Goal: Task Accomplishment & Management: Complete application form

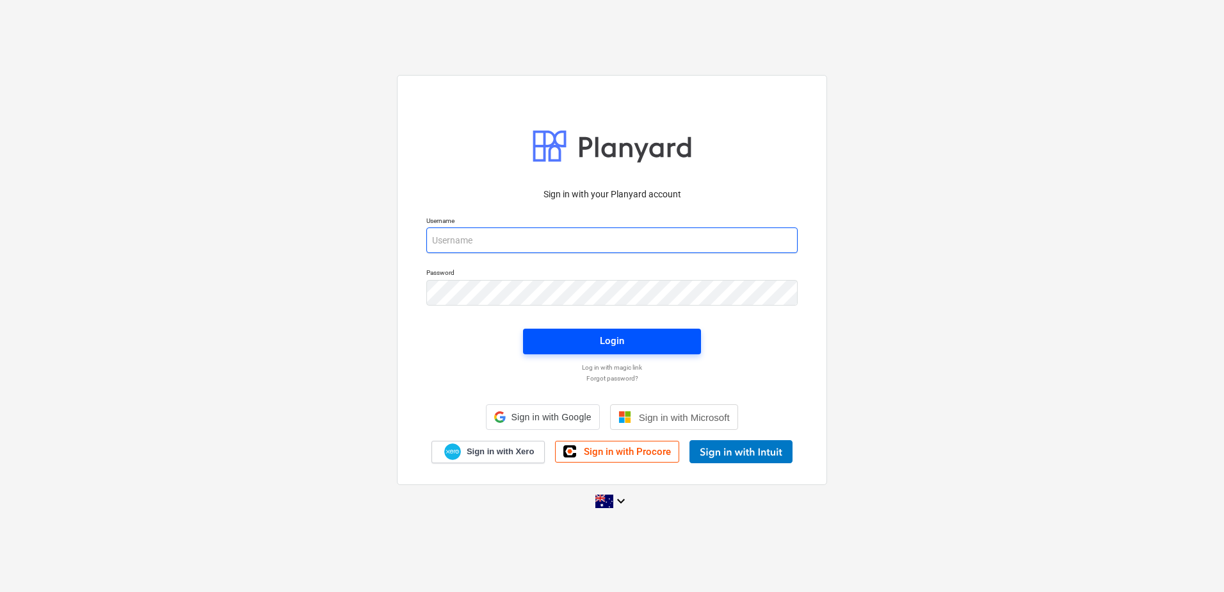
type input "[EMAIL_ADDRESS][DOMAIN_NAME]"
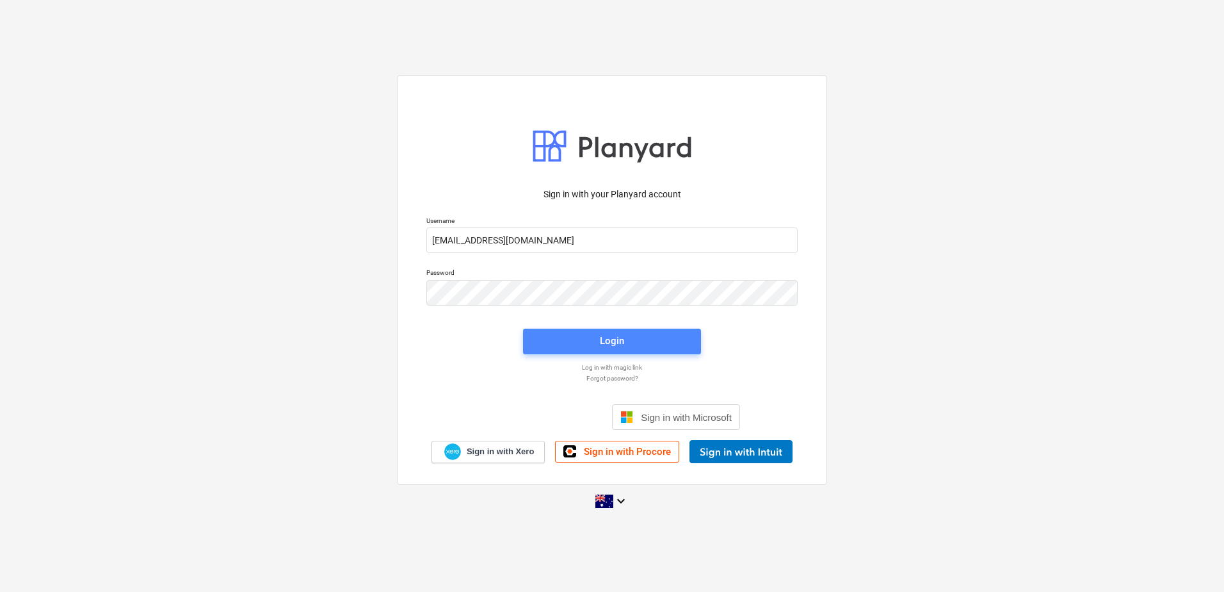
click at [622, 347] on div "Login" at bounding box center [612, 340] width 24 height 17
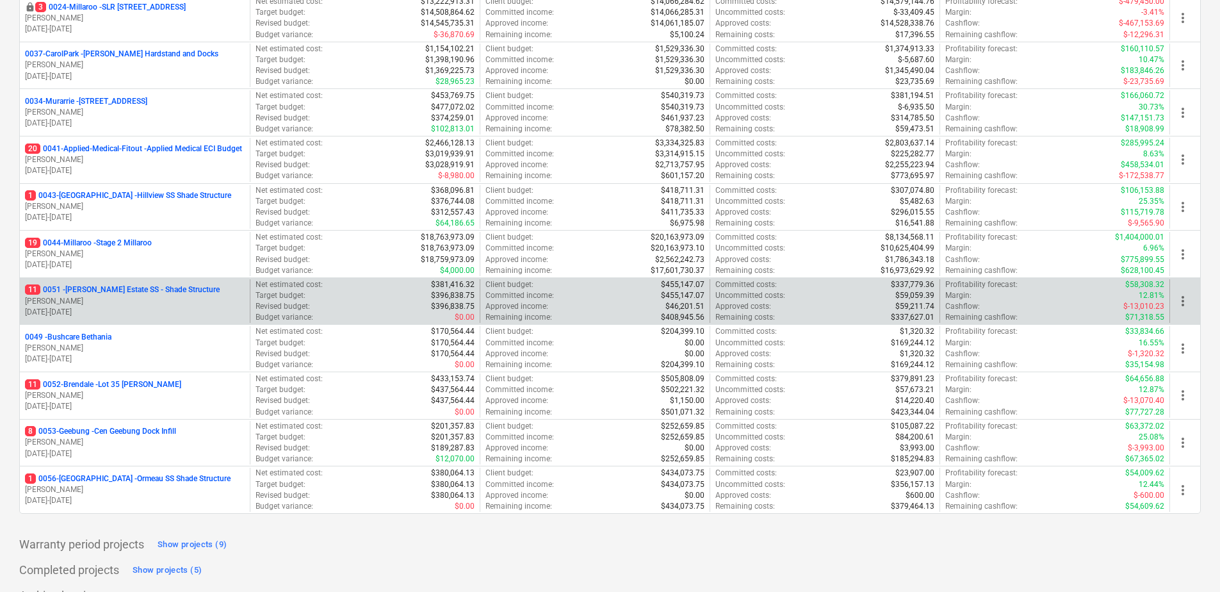
scroll to position [238, 0]
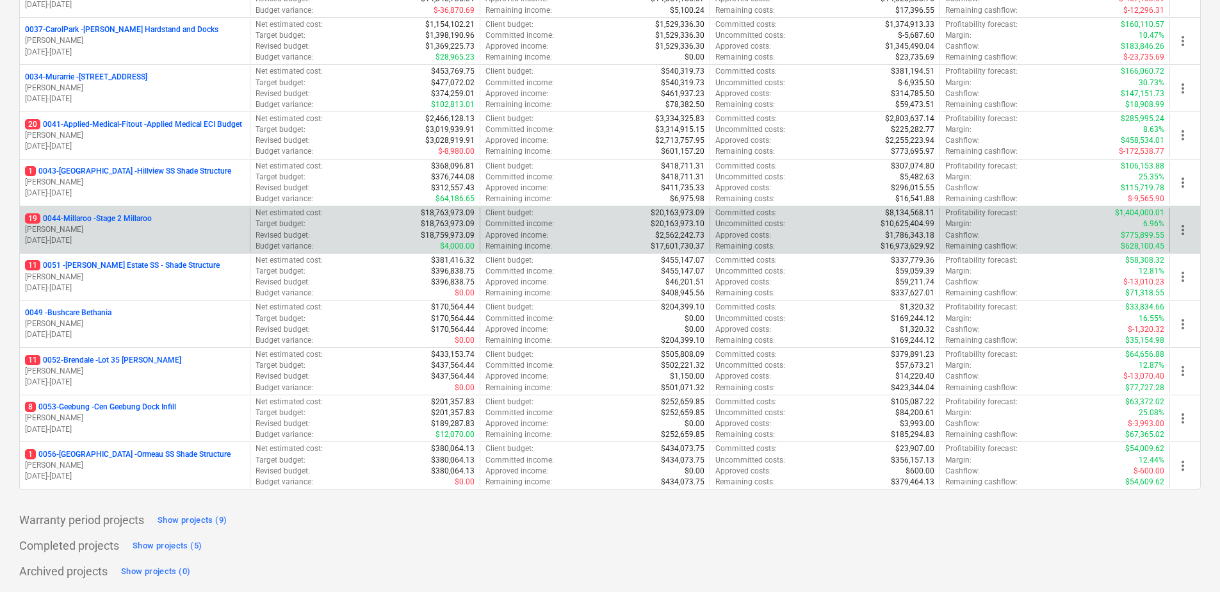
click at [128, 216] on p "19 0044-Millaroo - Stage 2 Millaroo" at bounding box center [88, 218] width 127 height 11
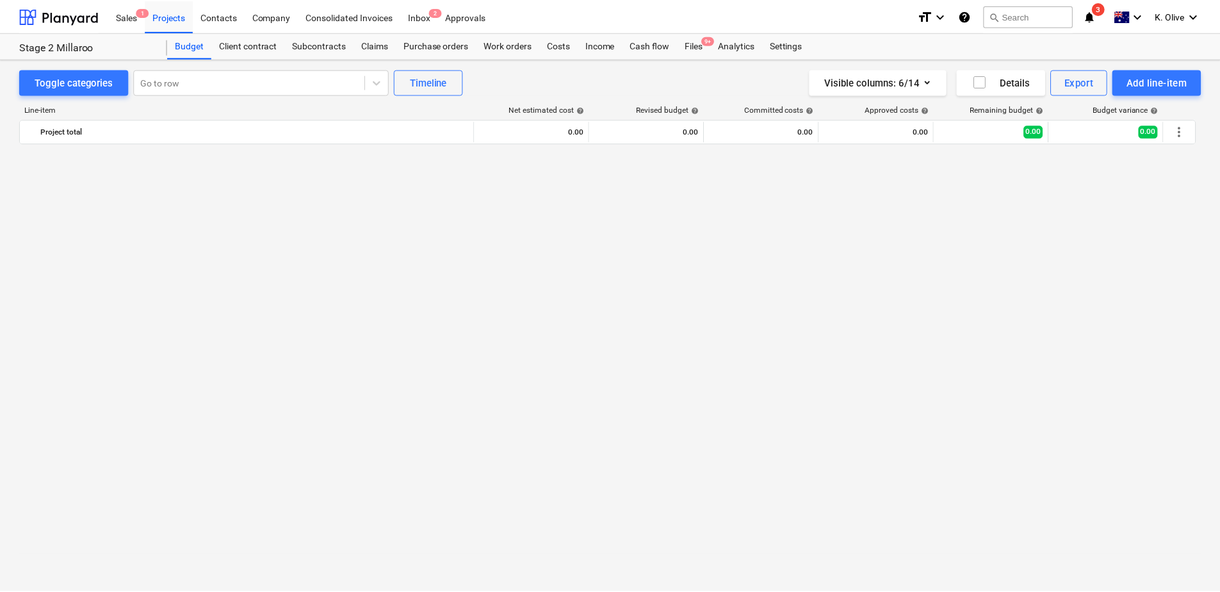
scroll to position [1515, 0]
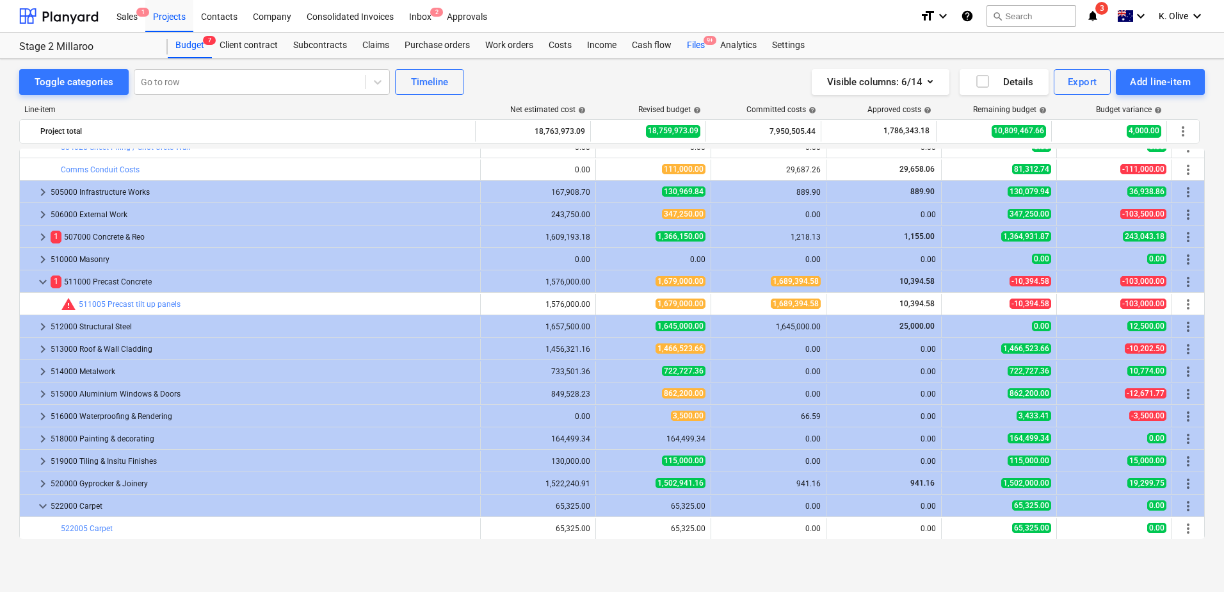
click at [695, 48] on div "Files 9+" at bounding box center [695, 46] width 33 height 26
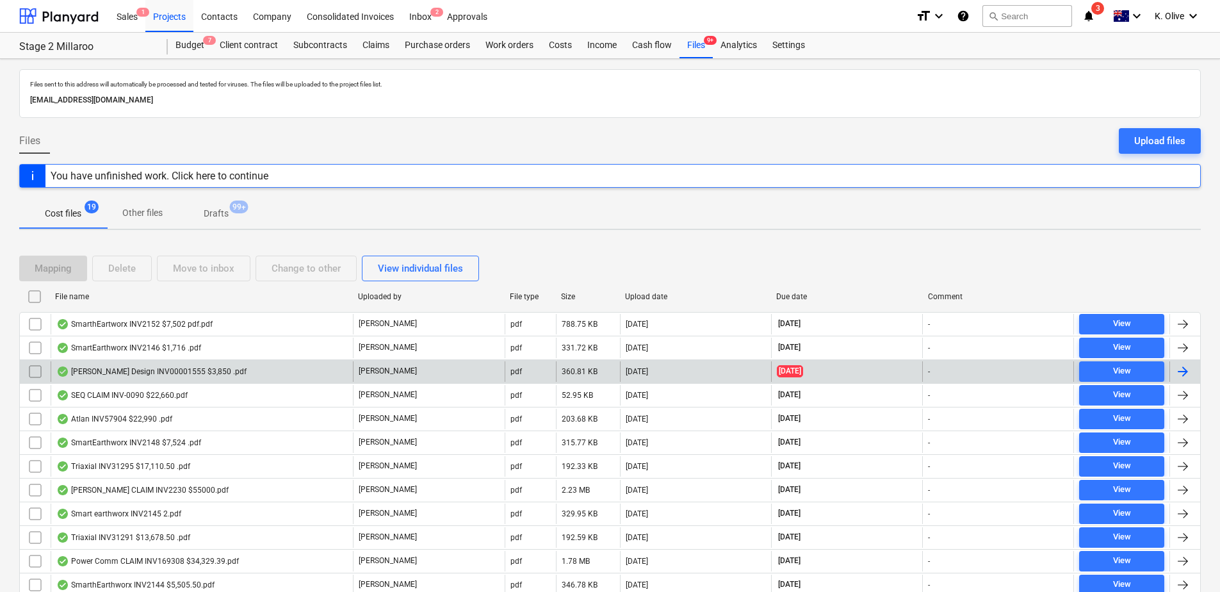
click at [114, 373] on div "Bill Jacob Design INV00001555 $3,850 .pdf" at bounding box center [151, 371] width 190 height 10
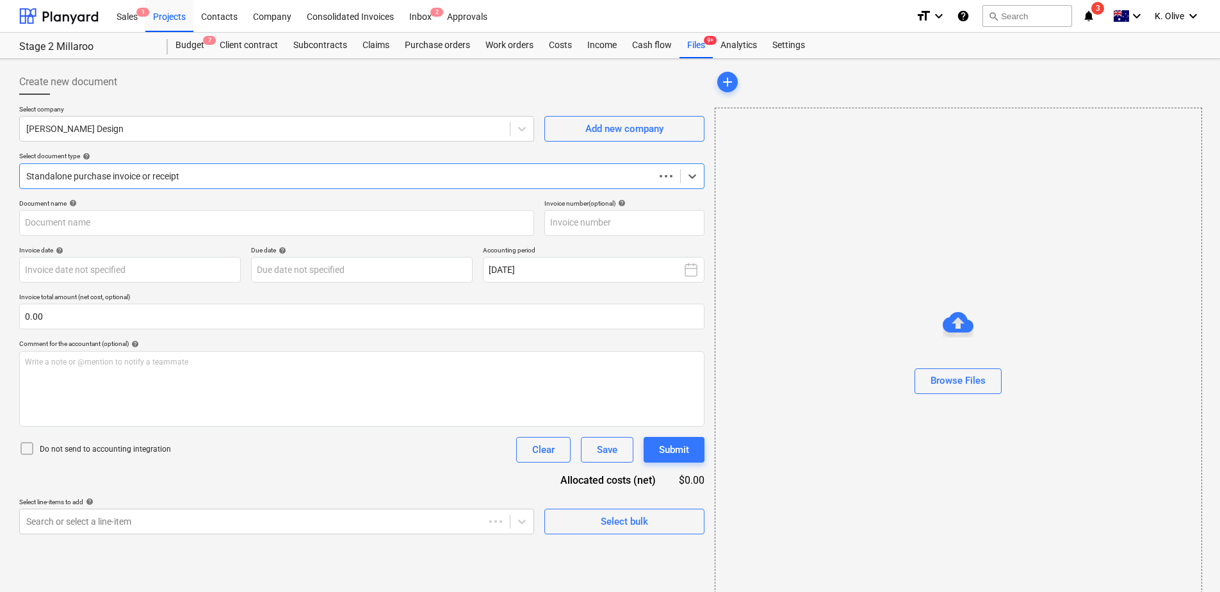
type input "00001555"
type input "30 Sep 2025"
type input "07 Oct 2025"
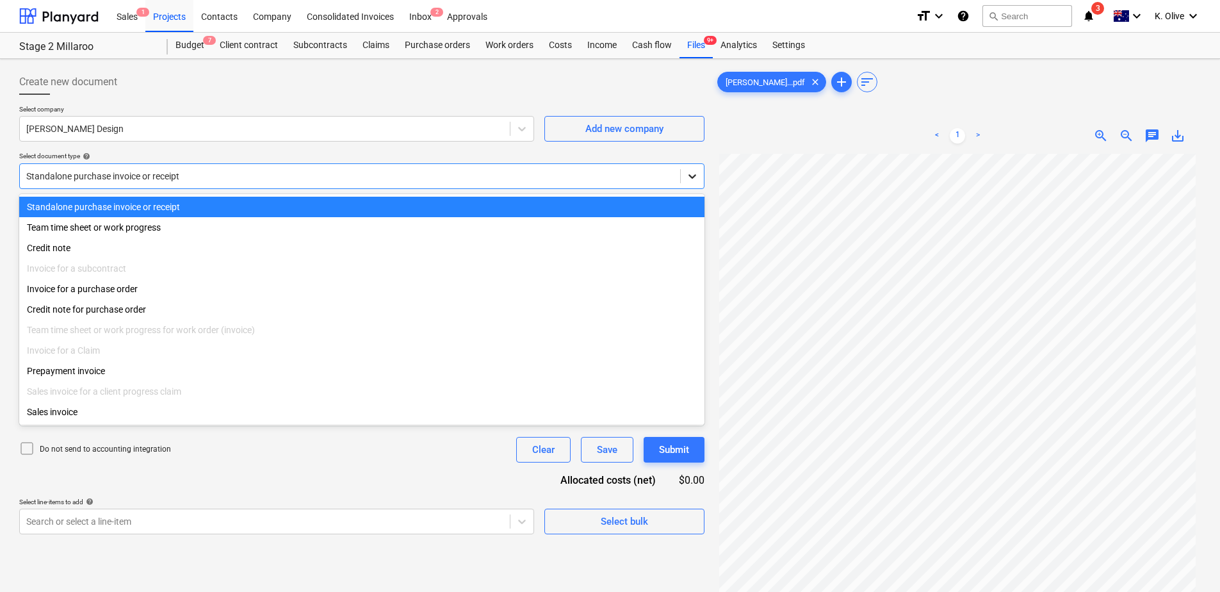
click at [691, 175] on icon at bounding box center [692, 176] width 13 height 13
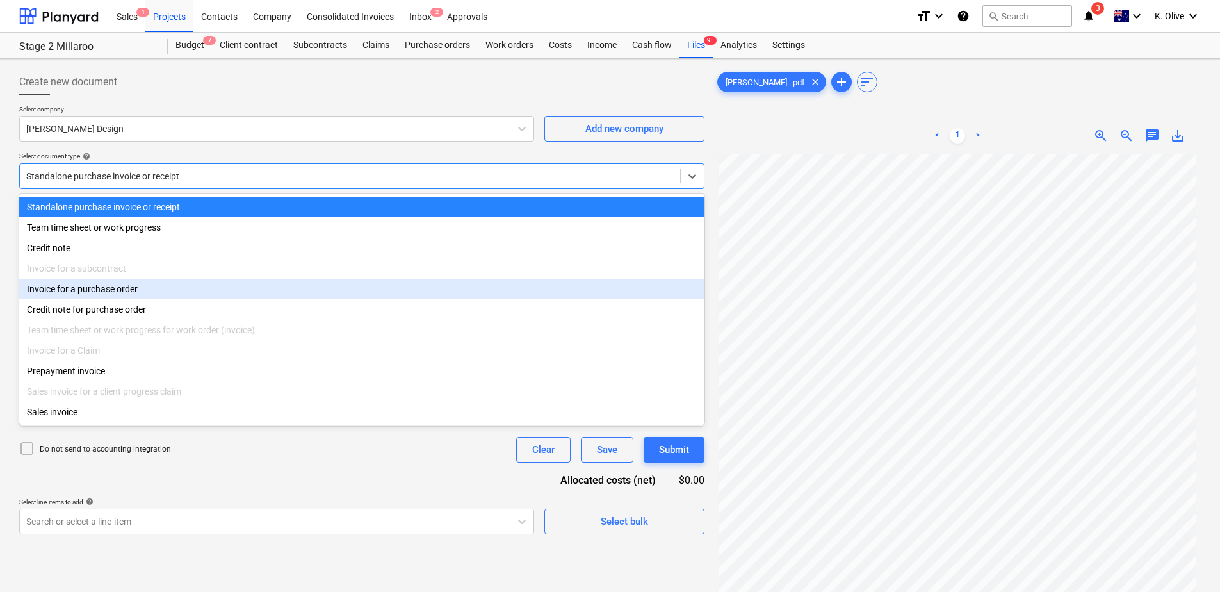
click at [100, 293] on div "Invoice for a purchase order" at bounding box center [361, 288] width 685 height 20
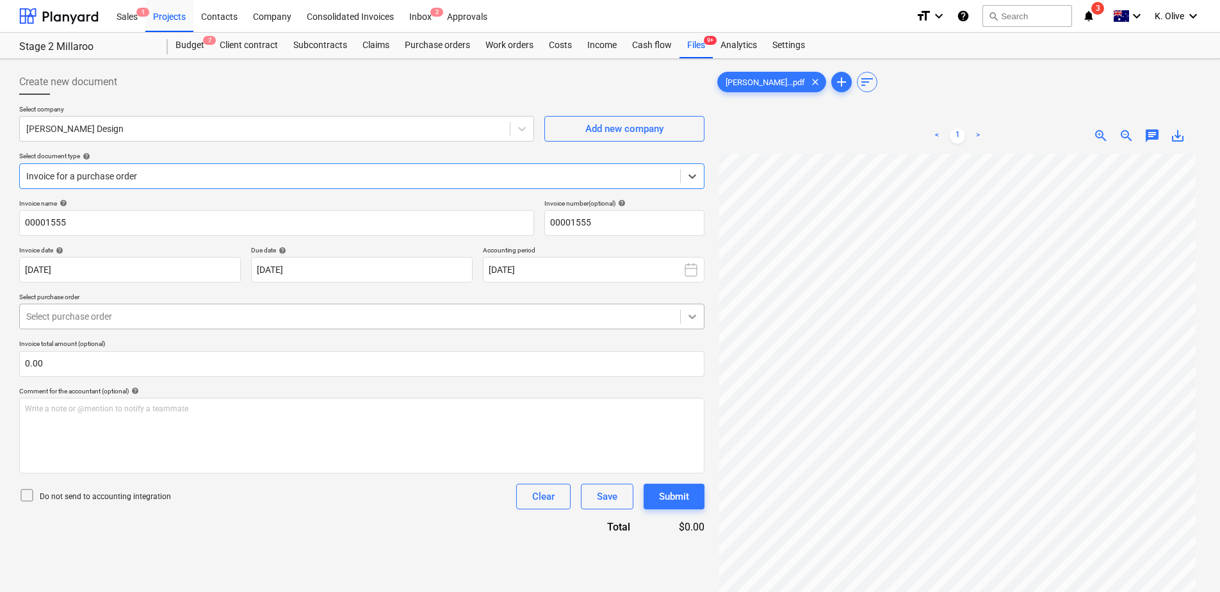
click at [689, 316] on icon at bounding box center [692, 317] width 8 height 4
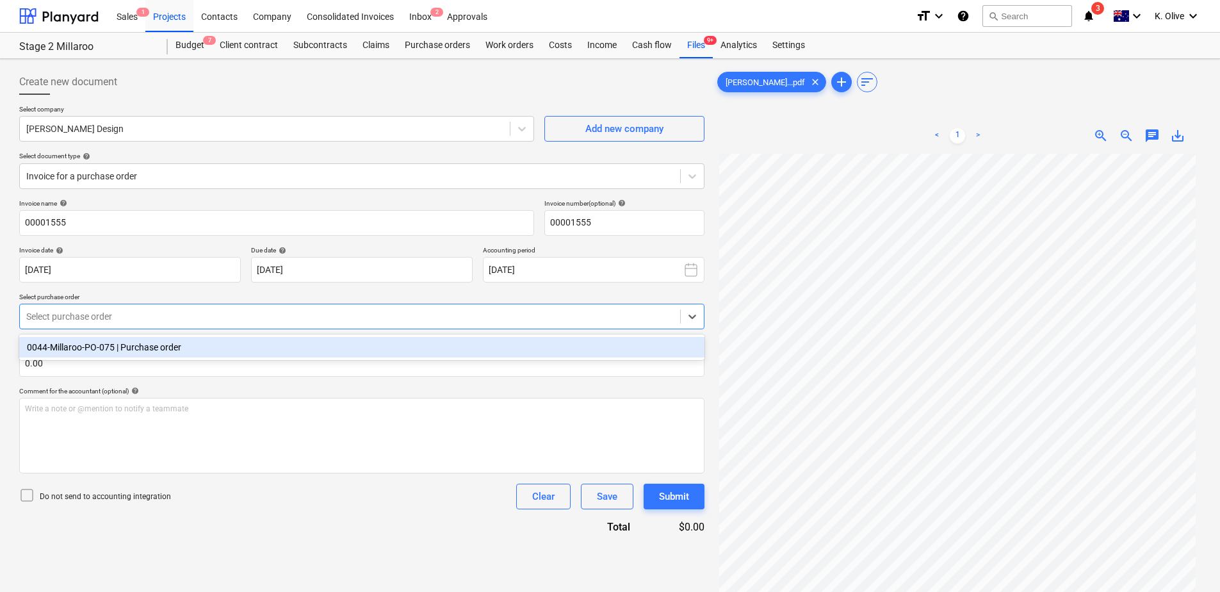
click at [191, 344] on div "0044-Millaroo-PO-075 | Purchase order" at bounding box center [361, 347] width 685 height 20
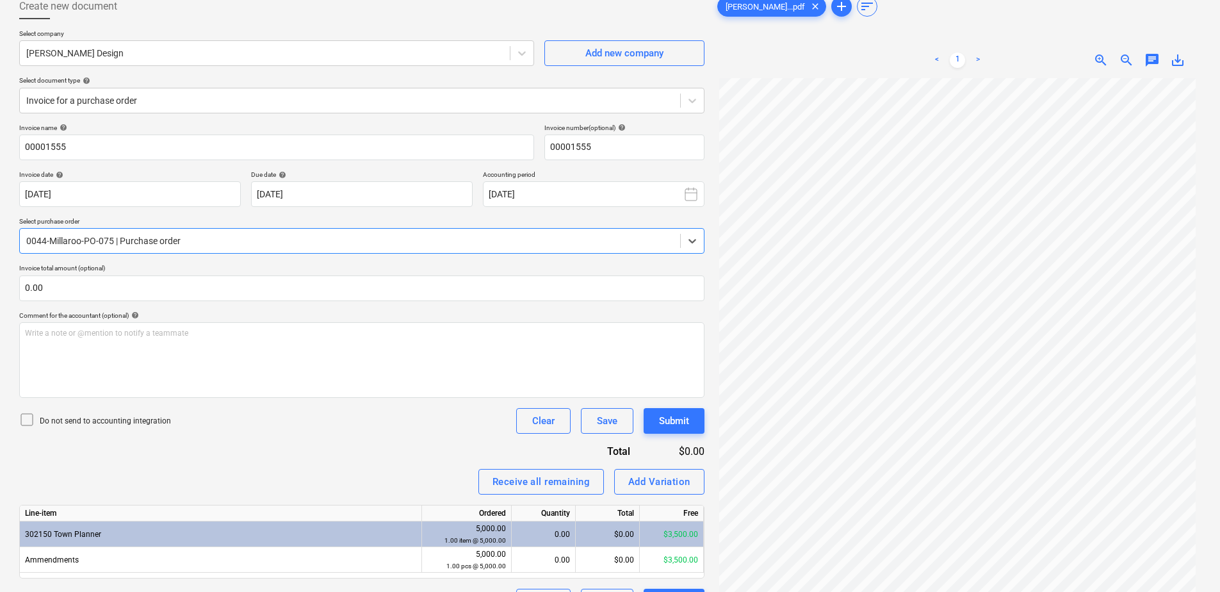
scroll to position [128, 0]
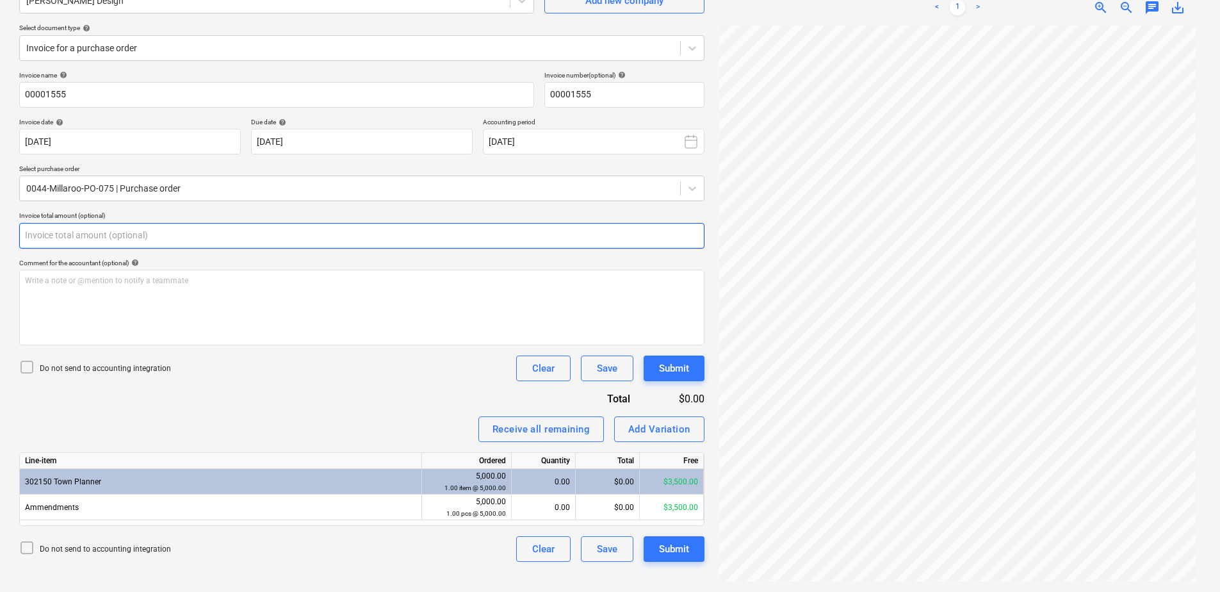
click at [108, 237] on input "text" at bounding box center [361, 236] width 685 height 26
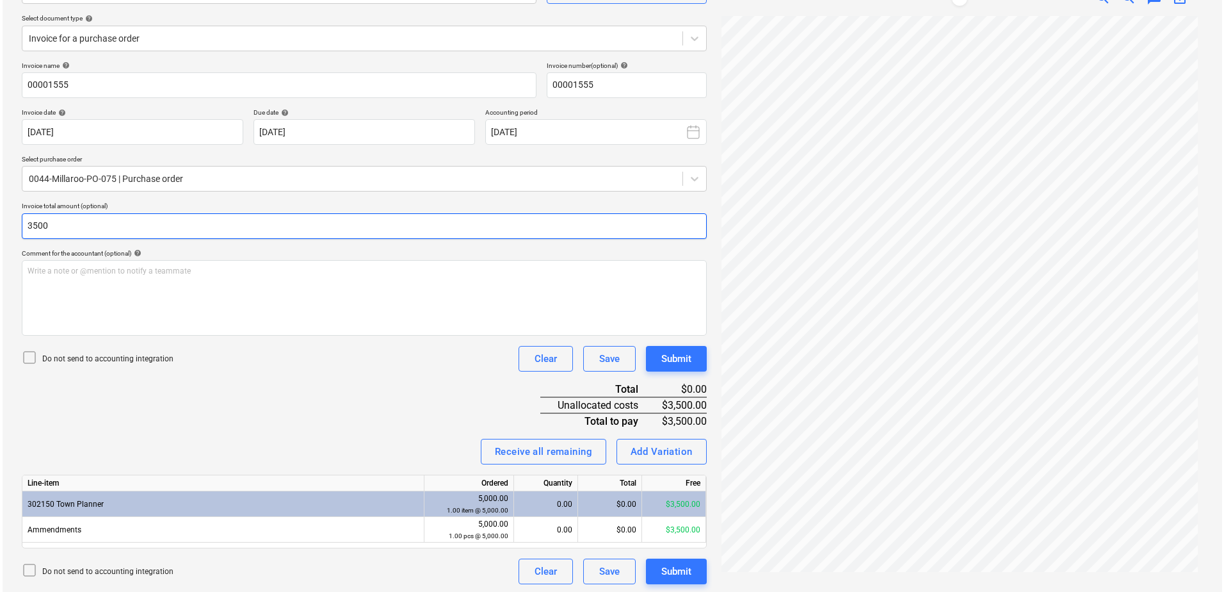
scroll to position [140, 0]
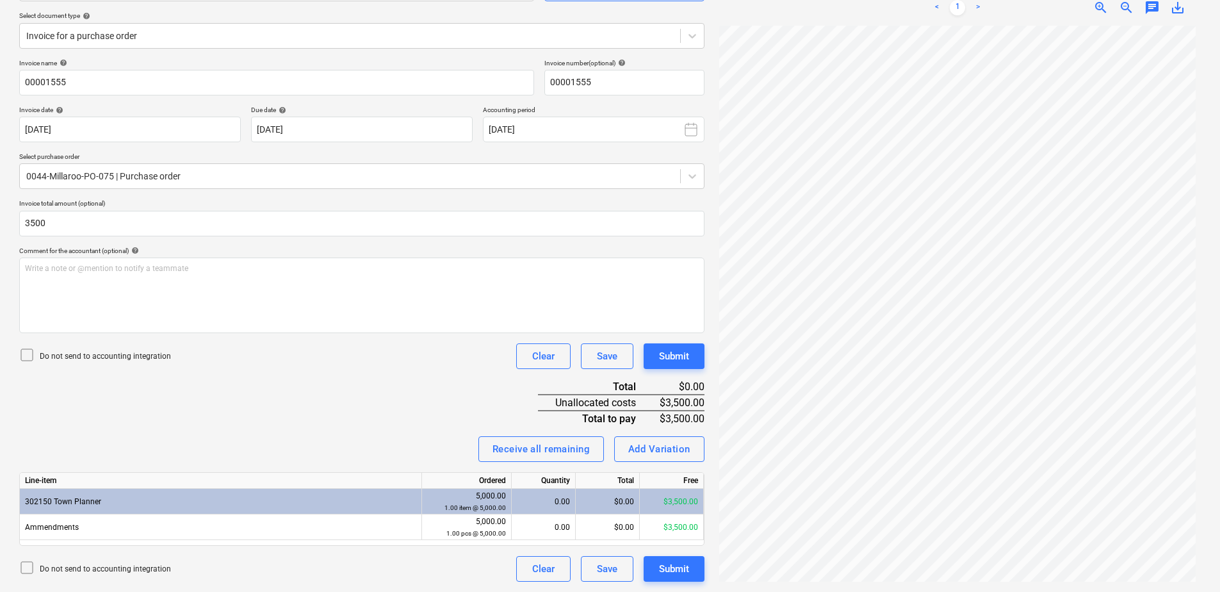
type input "3,500.00"
click at [393, 362] on div "Do not send to accounting integration Clear Save Submit" at bounding box center [361, 356] width 685 height 26
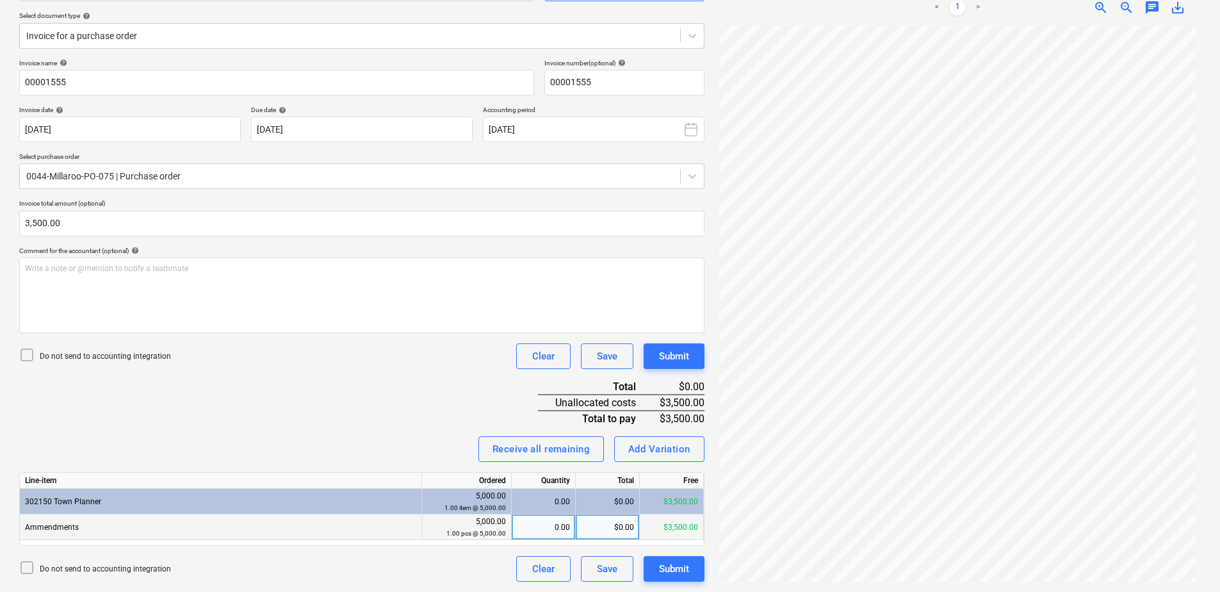
click at [549, 528] on div "0.00" at bounding box center [543, 527] width 53 height 26
click at [597, 531] on div "$0.00" at bounding box center [608, 527] width 64 height 26
type input "3500"
click at [447, 385] on div "Invoice name help 00001555 Invoice number (optional) help 00001555 Invoice date…" at bounding box center [361, 320] width 685 height 522
click at [679, 572] on div "Submit" at bounding box center [674, 568] width 30 height 17
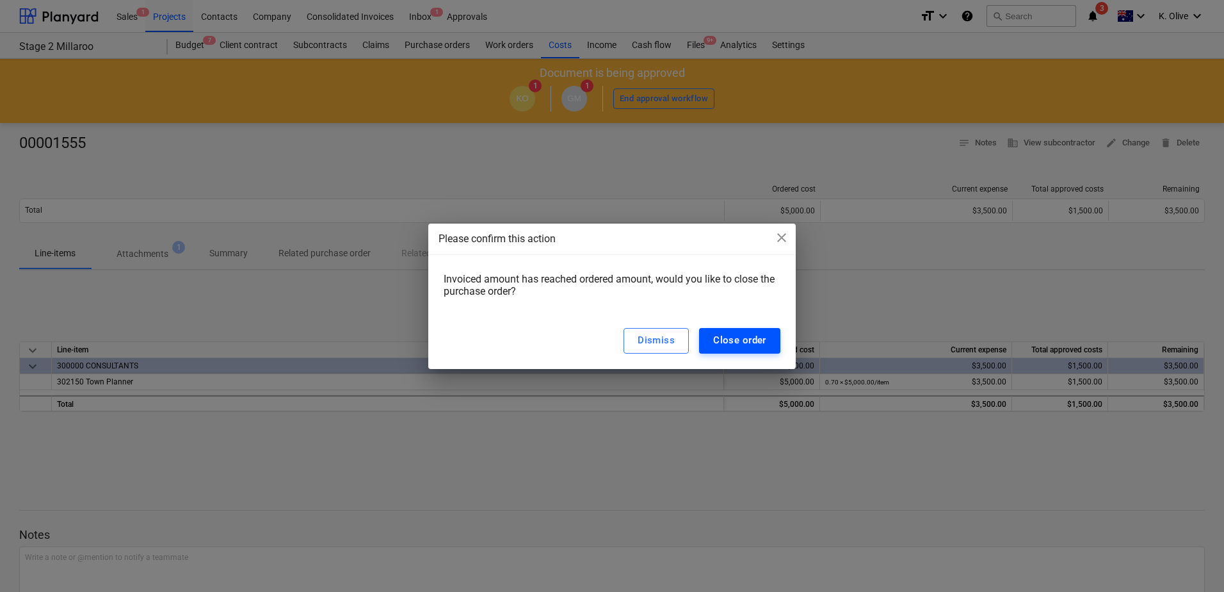
click at [736, 343] on div "Close order" at bounding box center [739, 340] width 53 height 17
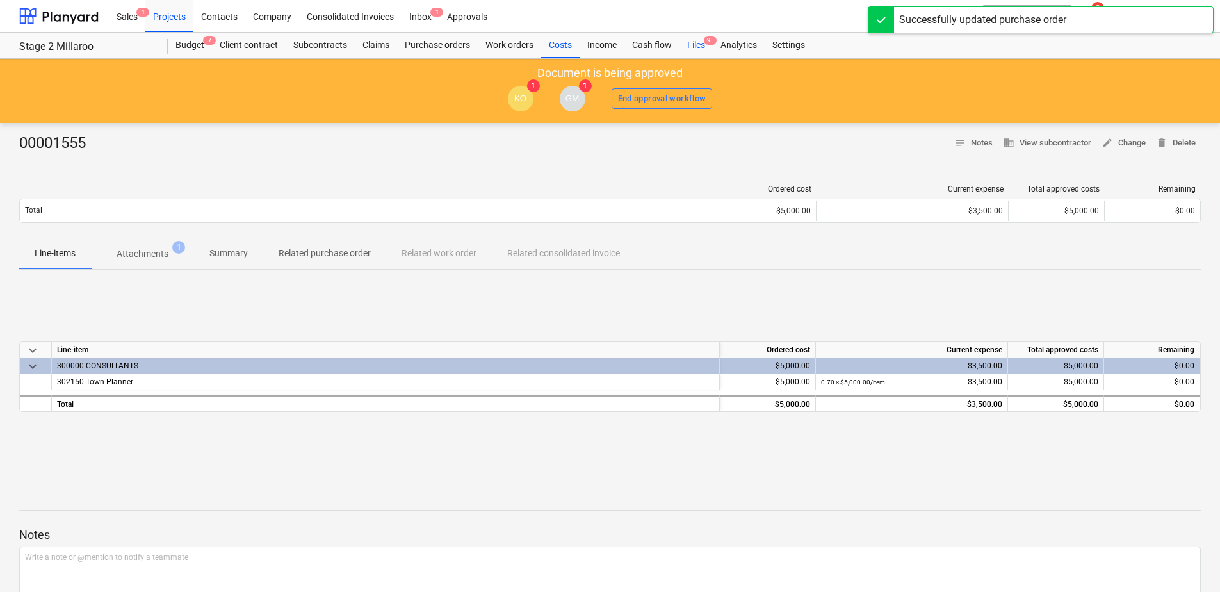
drag, startPoint x: 699, startPoint y: 44, endPoint x: 688, endPoint y: 51, distance: 13.5
click at [699, 44] on div "Files 9+" at bounding box center [695, 46] width 33 height 26
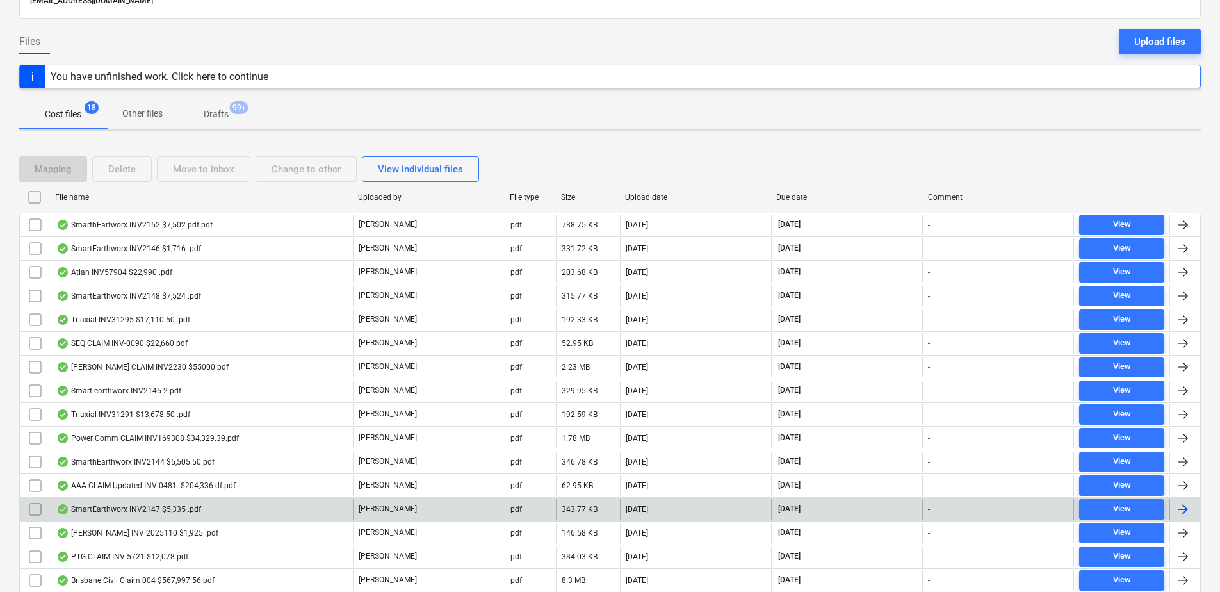
scroll to position [128, 0]
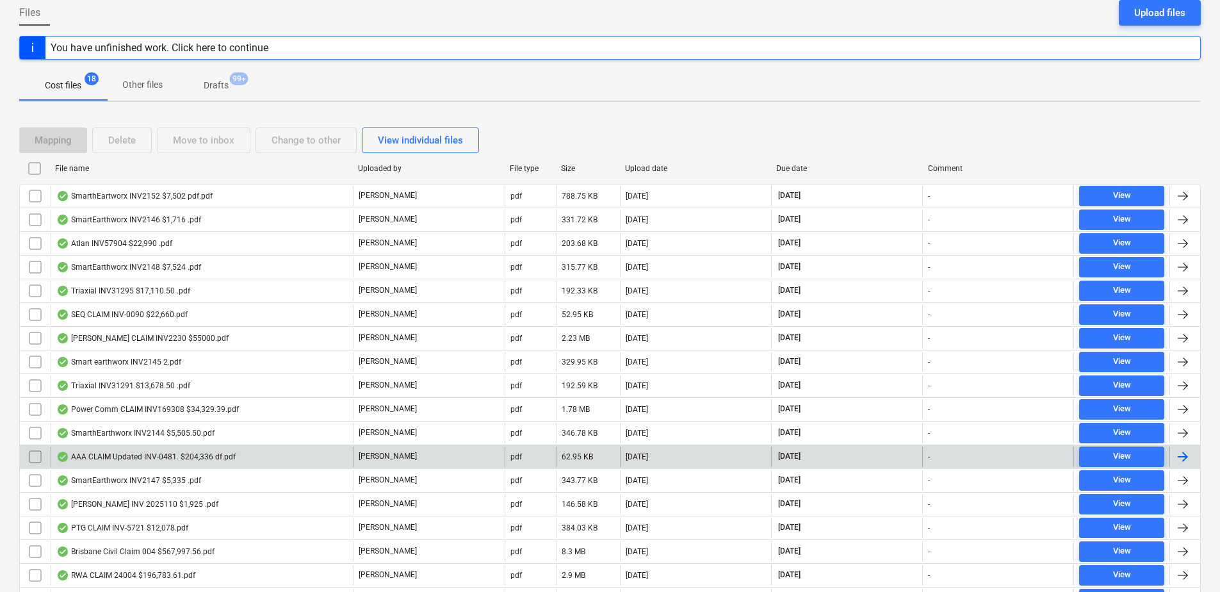
click at [110, 456] on div "AAA CLAIM Updated INV-0481. $204,336 df.pdf" at bounding box center [145, 456] width 179 height 10
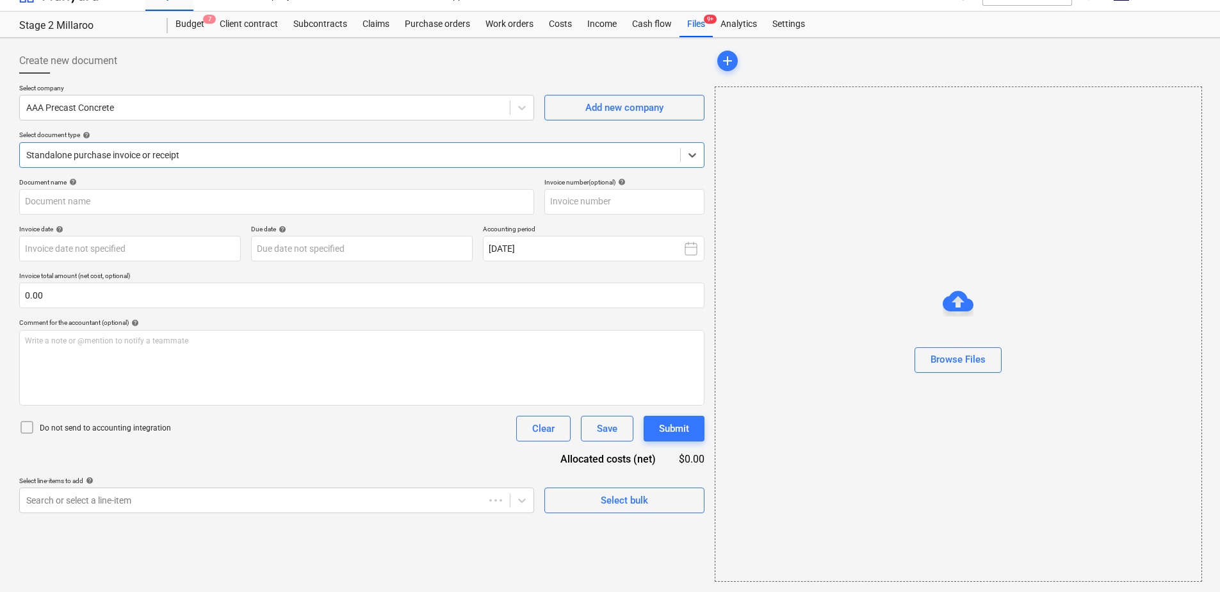
type input "INV-0481"
type input "[DATE]"
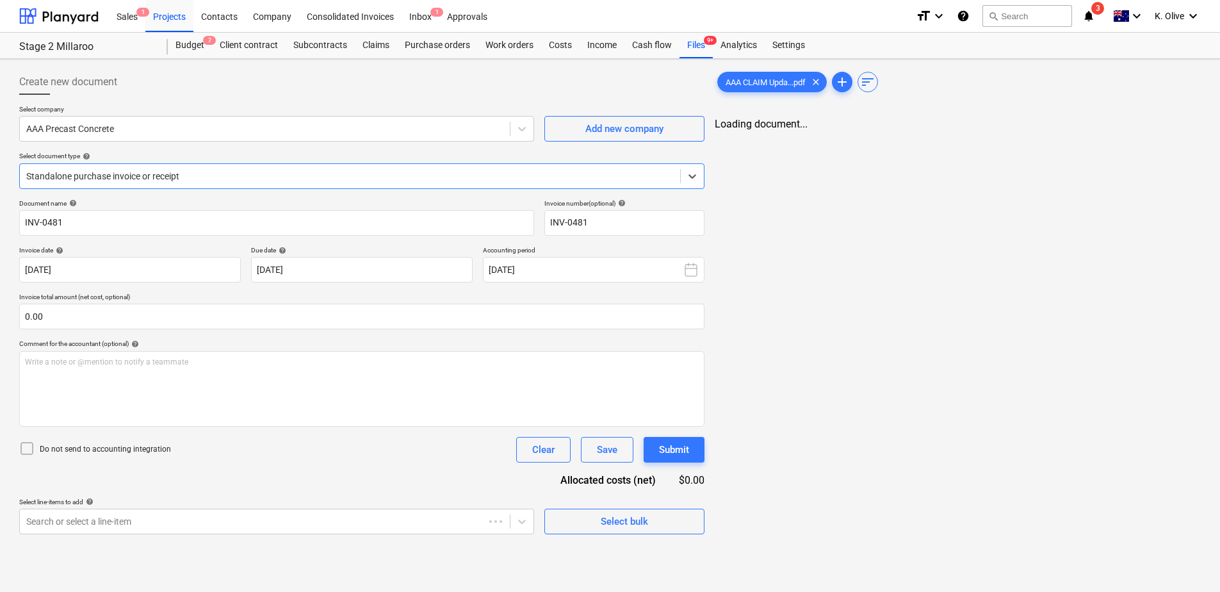
scroll to position [0, 0]
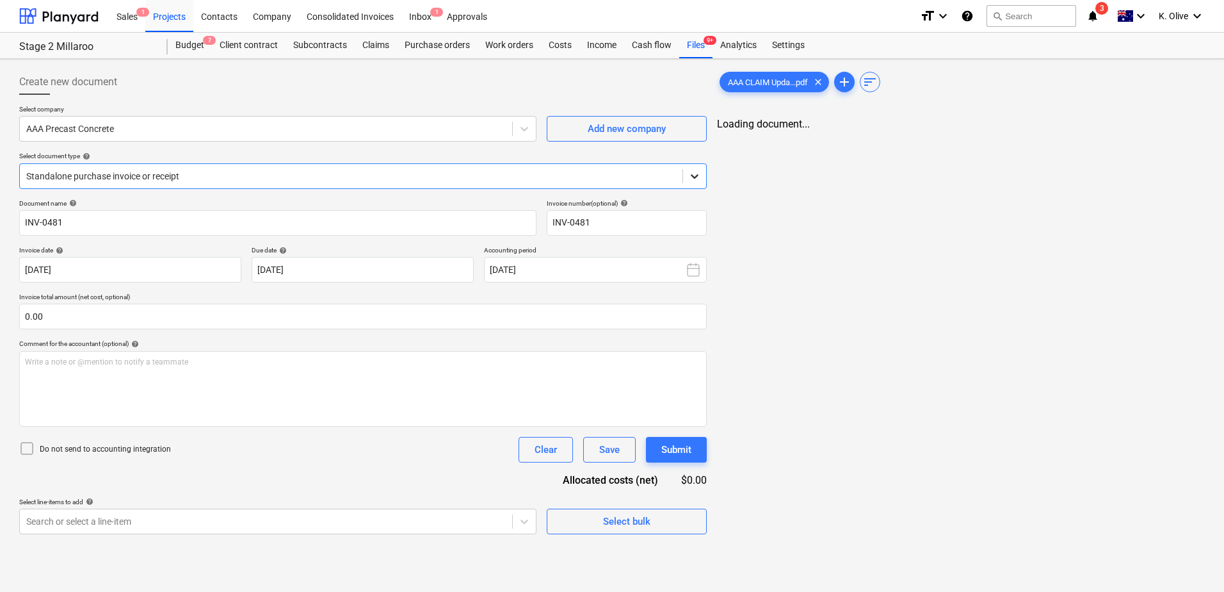
click at [690, 176] on icon at bounding box center [694, 176] width 13 height 13
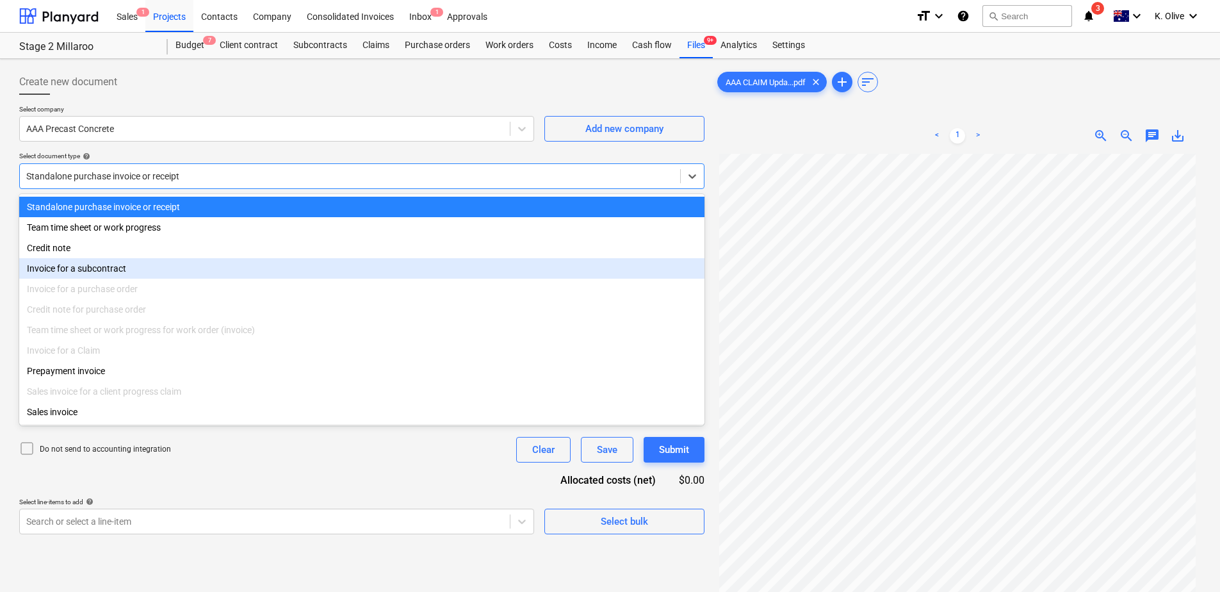
click at [801, 141] on div "< 1 > zoom_in zoom_out chat 0 save_alt" at bounding box center [957, 136] width 486 height 36
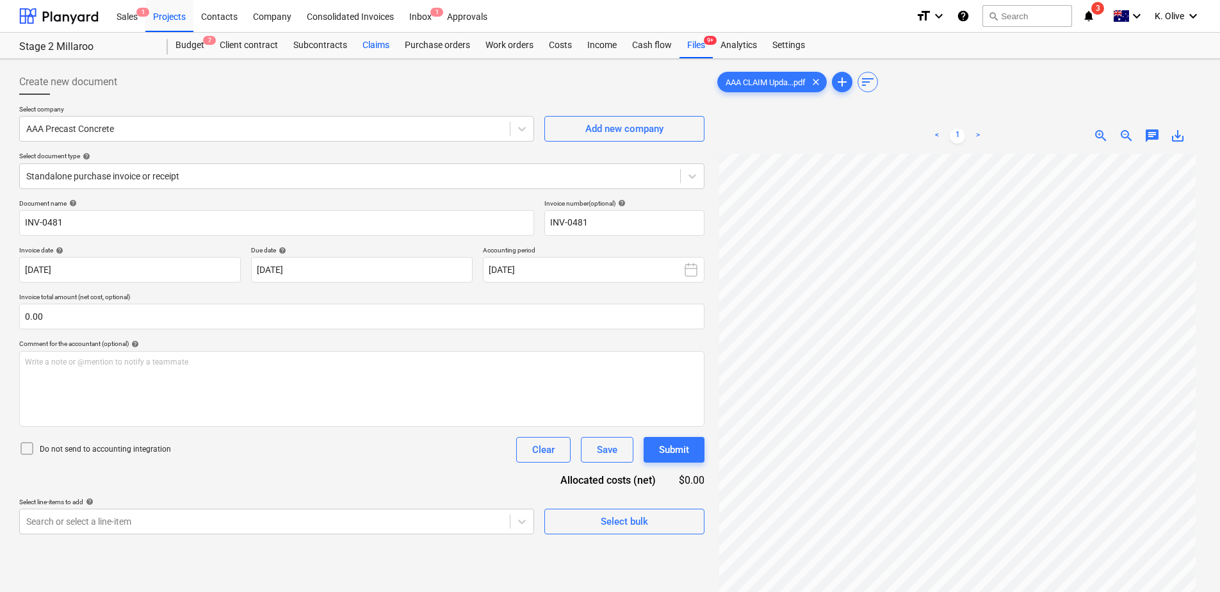
click at [375, 47] on div "Claims" at bounding box center [376, 46] width 42 height 26
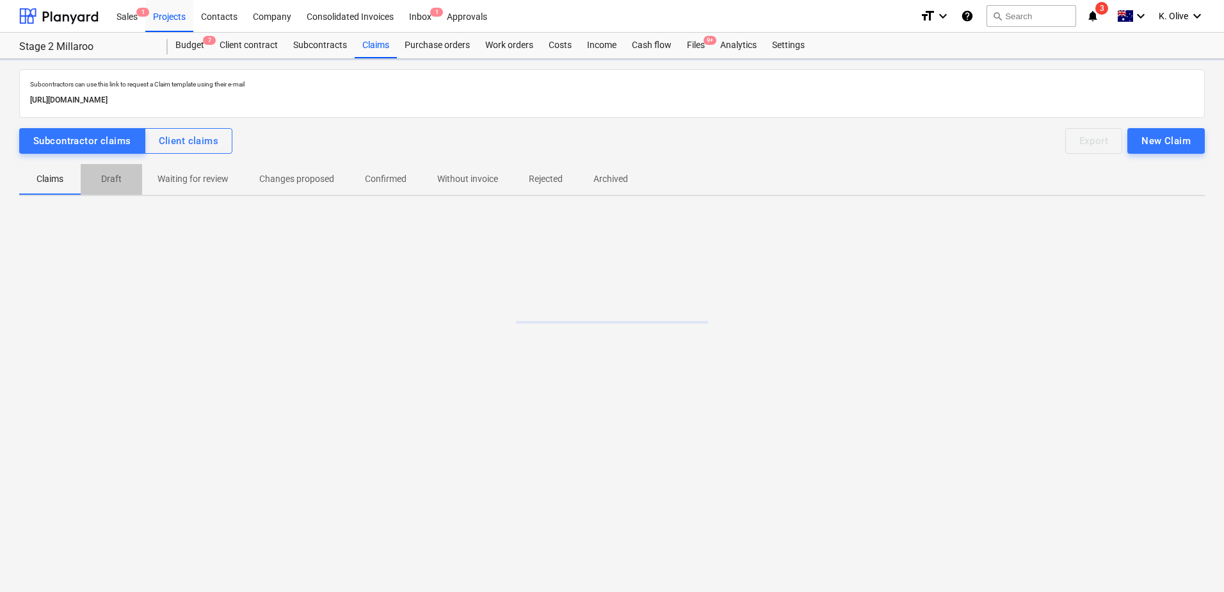
click at [108, 179] on p "Draft" at bounding box center [111, 178] width 31 height 13
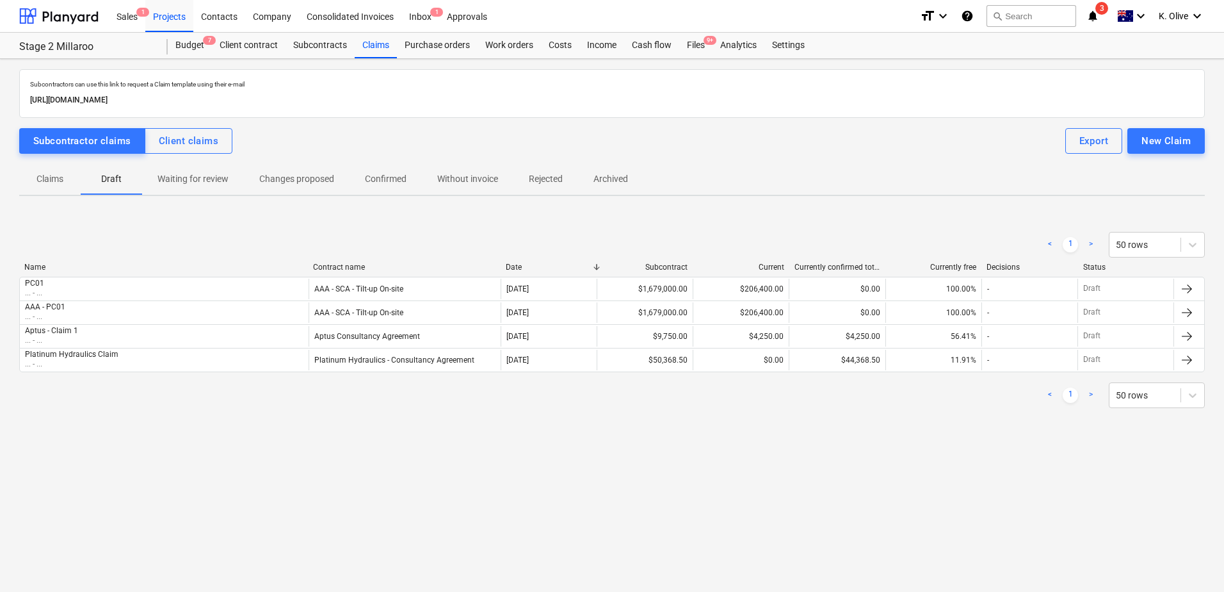
click at [58, 178] on p "Claims" at bounding box center [50, 178] width 31 height 13
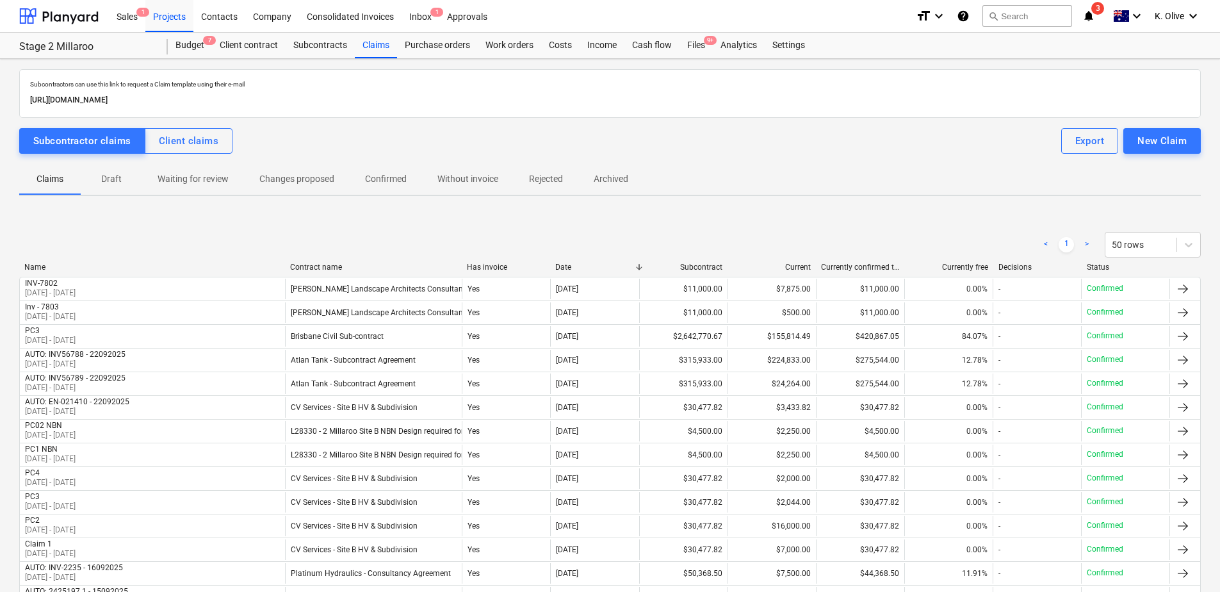
click at [107, 178] on p "Draft" at bounding box center [111, 178] width 31 height 13
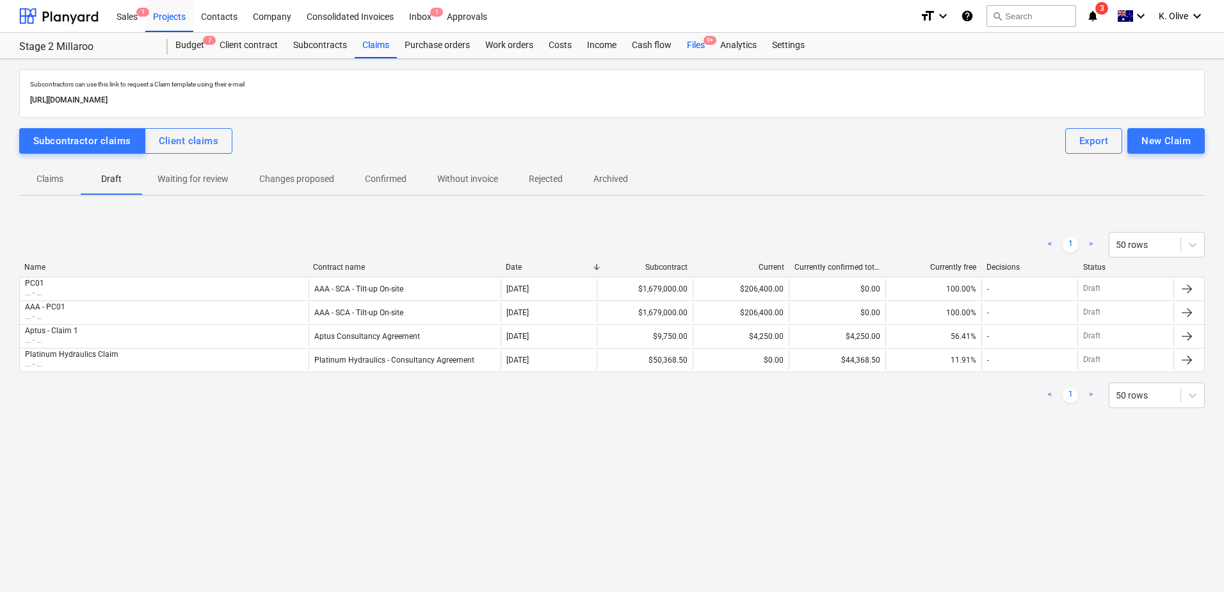
click at [691, 42] on div "Files 9+" at bounding box center [695, 46] width 33 height 26
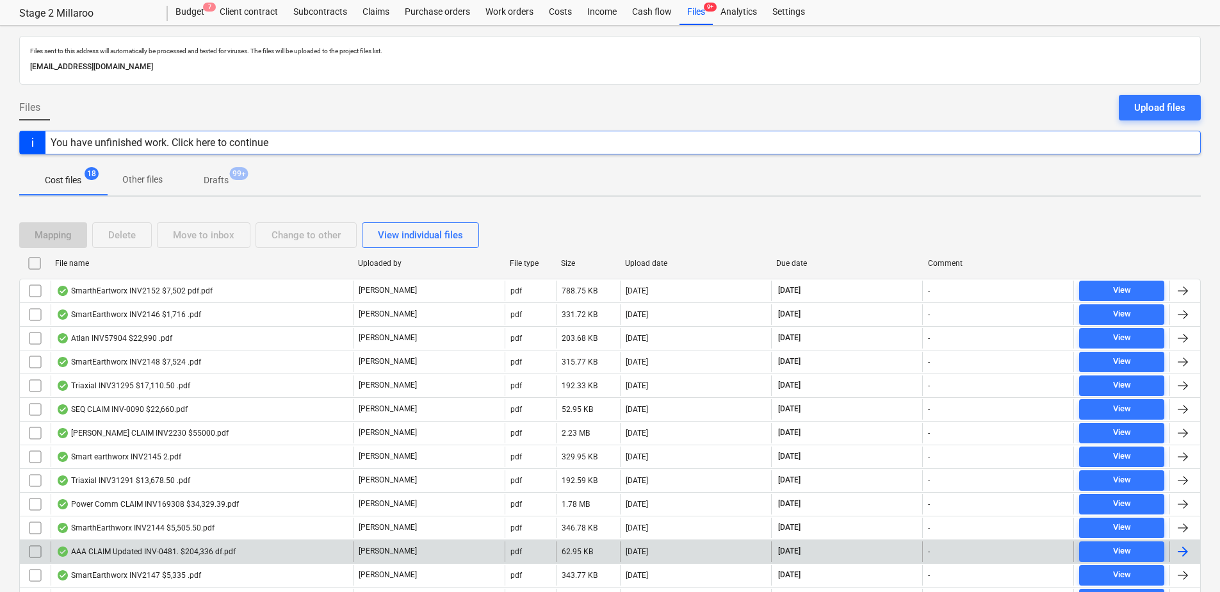
scroll to position [64, 0]
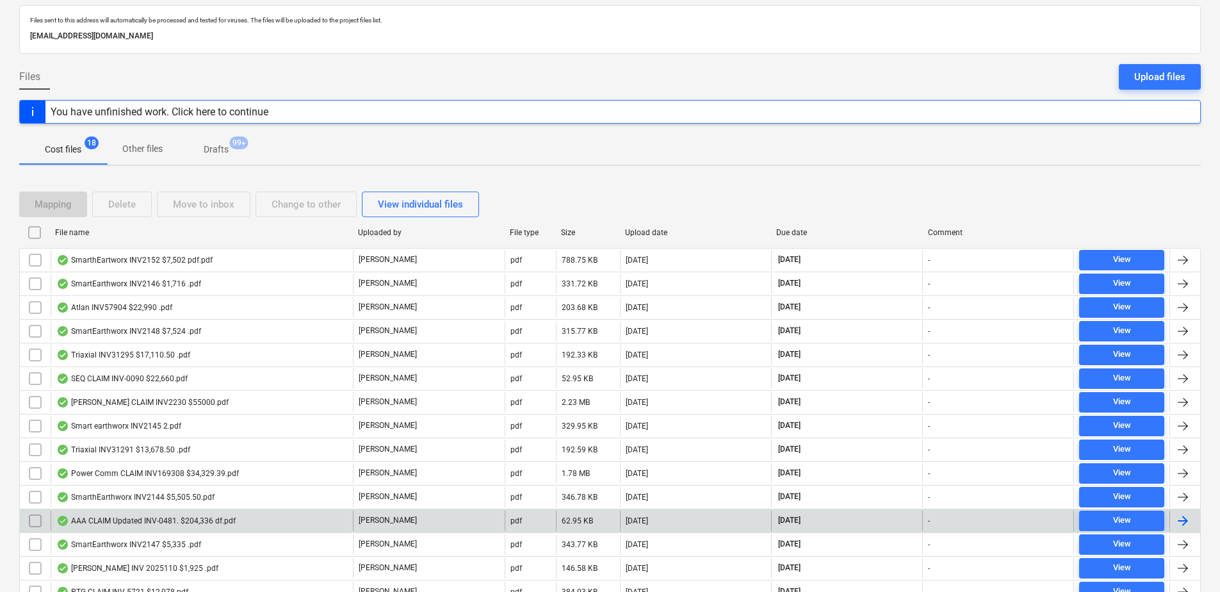
click at [140, 520] on div "AAA CLAIM Updated INV-0481. $204,336 df.pdf" at bounding box center [145, 520] width 179 height 10
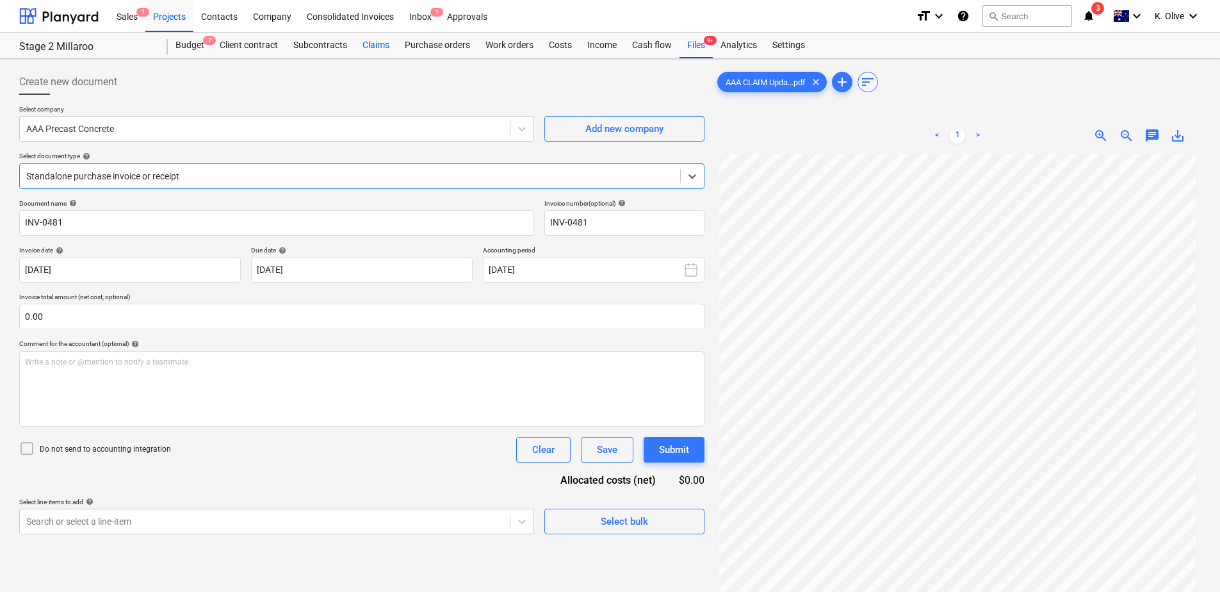
click at [378, 49] on div "Claims" at bounding box center [376, 46] width 42 height 26
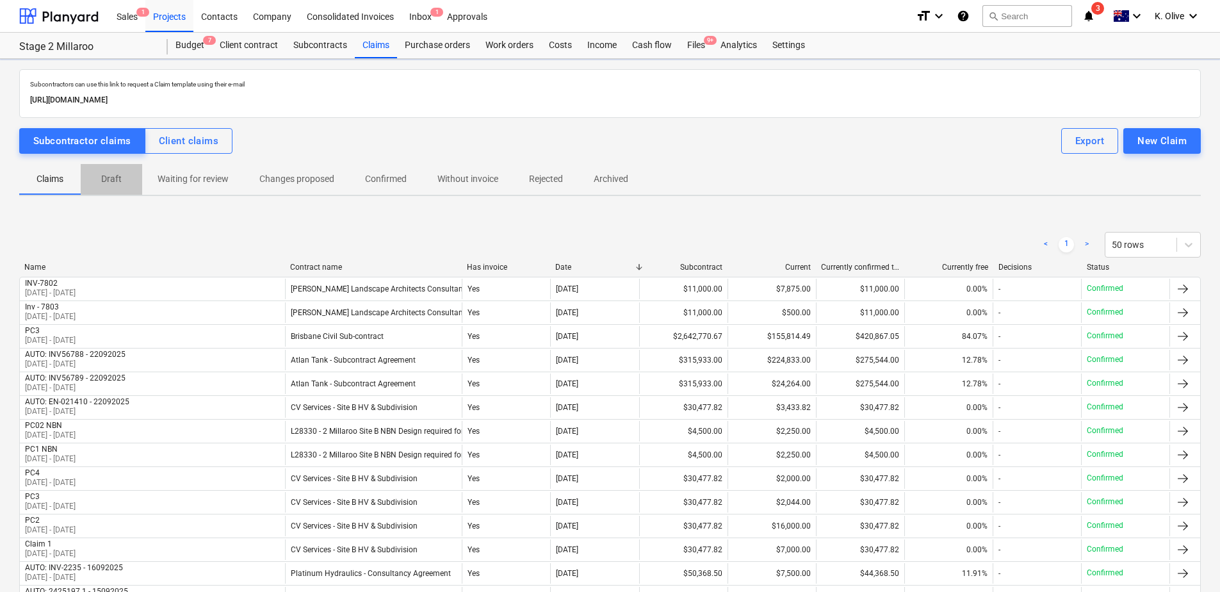
click at [99, 173] on p "Draft" at bounding box center [111, 178] width 31 height 13
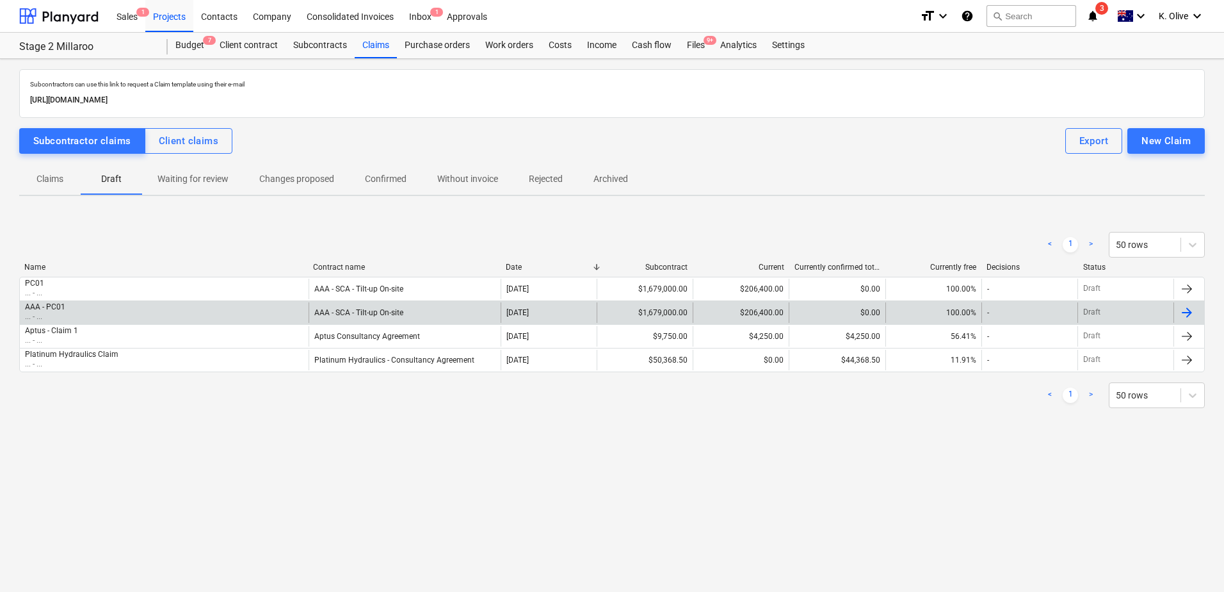
click at [99, 312] on div "AAA - PC01 ... - ..." at bounding box center [164, 312] width 289 height 20
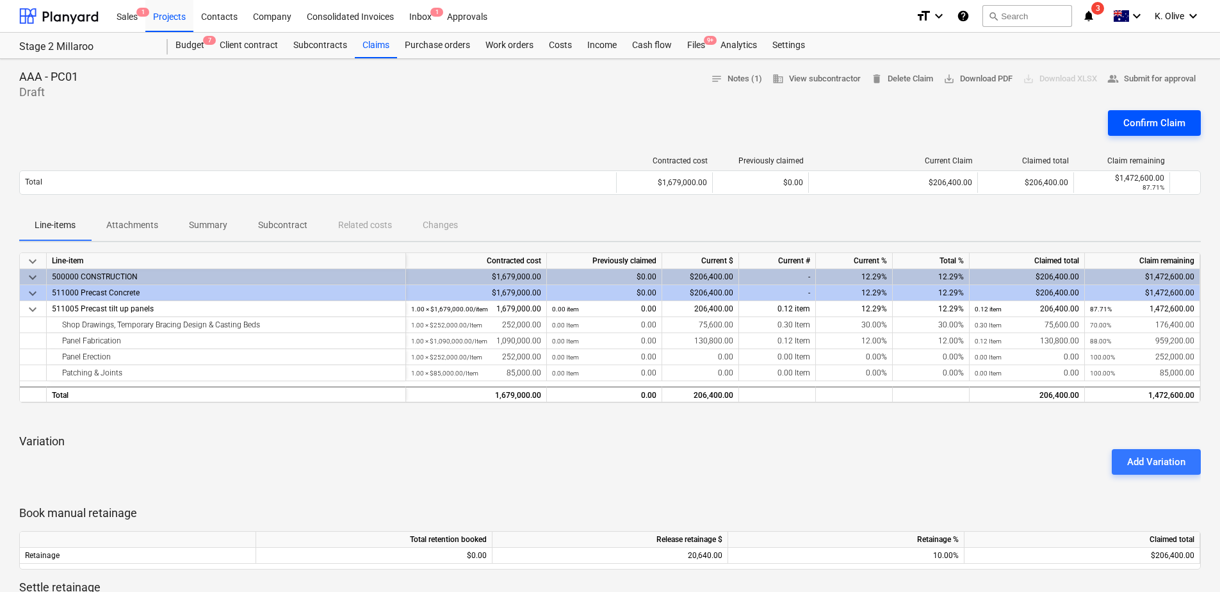
click at [1145, 127] on div "Confirm Claim" at bounding box center [1154, 123] width 62 height 17
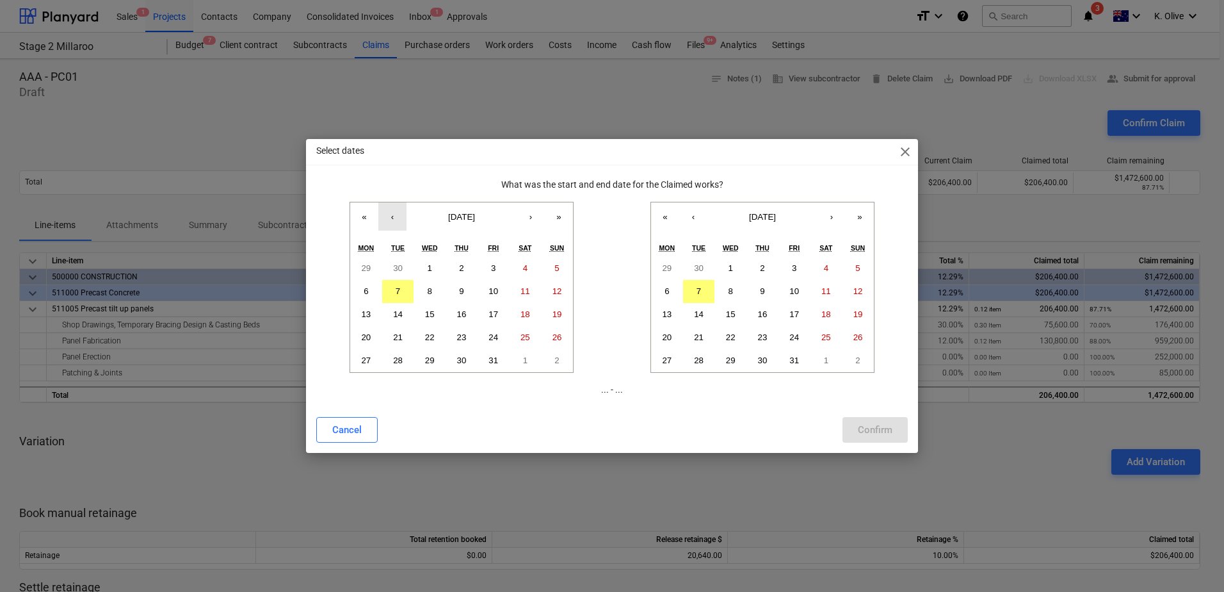
click at [387, 215] on button "‹" at bounding box center [392, 216] width 28 height 28
click at [395, 361] on abbr "26" at bounding box center [398, 360] width 10 height 10
click at [703, 218] on button "‹" at bounding box center [693, 216] width 28 height 28
click at [764, 339] on abbr "25" at bounding box center [763, 337] width 10 height 10
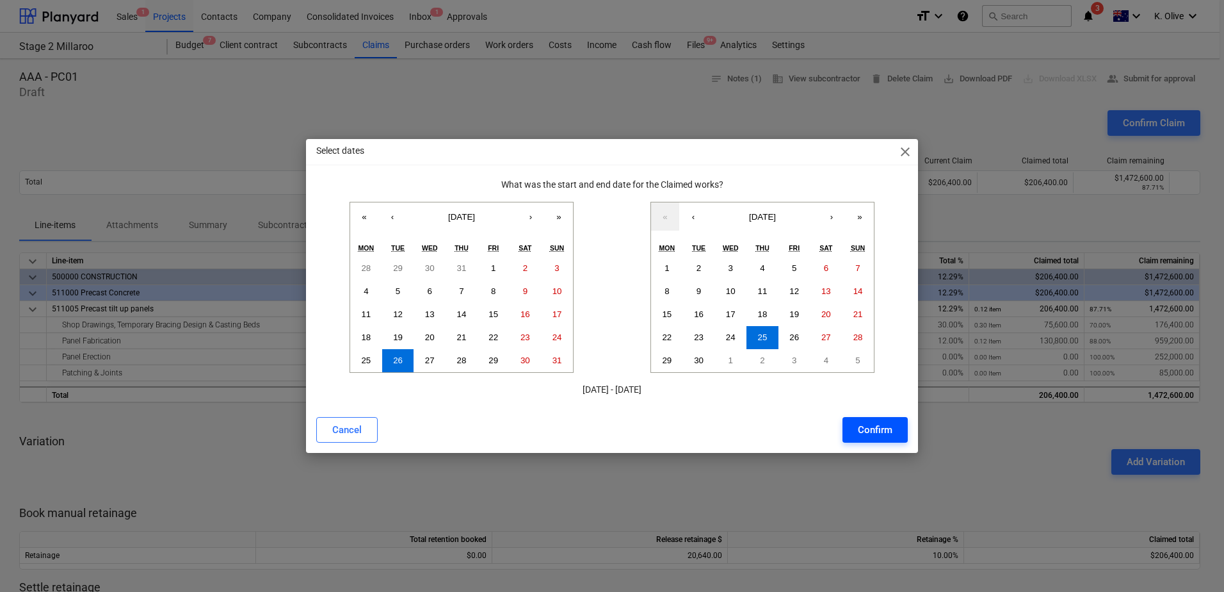
click at [877, 437] on div "Confirm" at bounding box center [875, 429] width 35 height 17
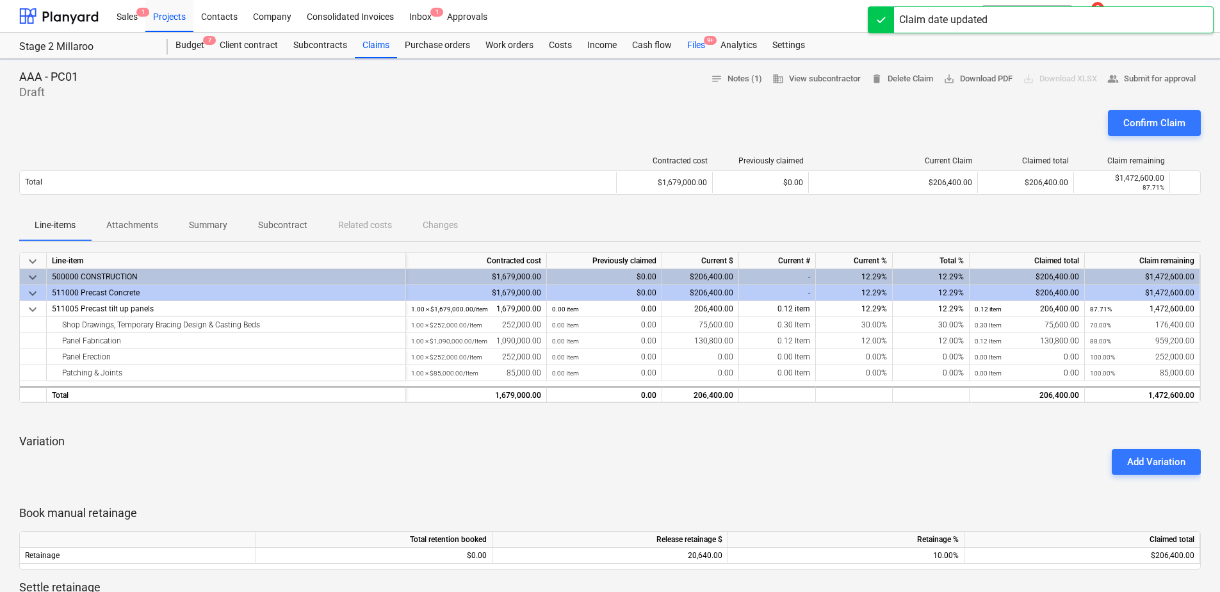
drag, startPoint x: 700, startPoint y: 43, endPoint x: 692, endPoint y: 49, distance: 10.0
click at [700, 43] on div "Files 9+" at bounding box center [695, 46] width 33 height 26
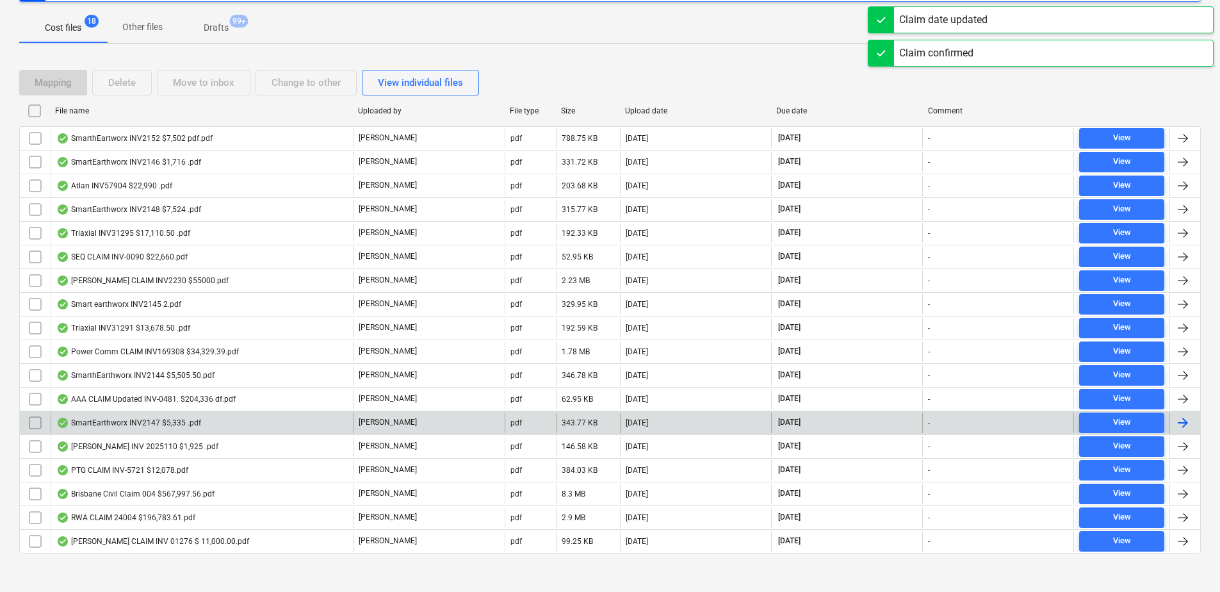
scroll to position [193, 0]
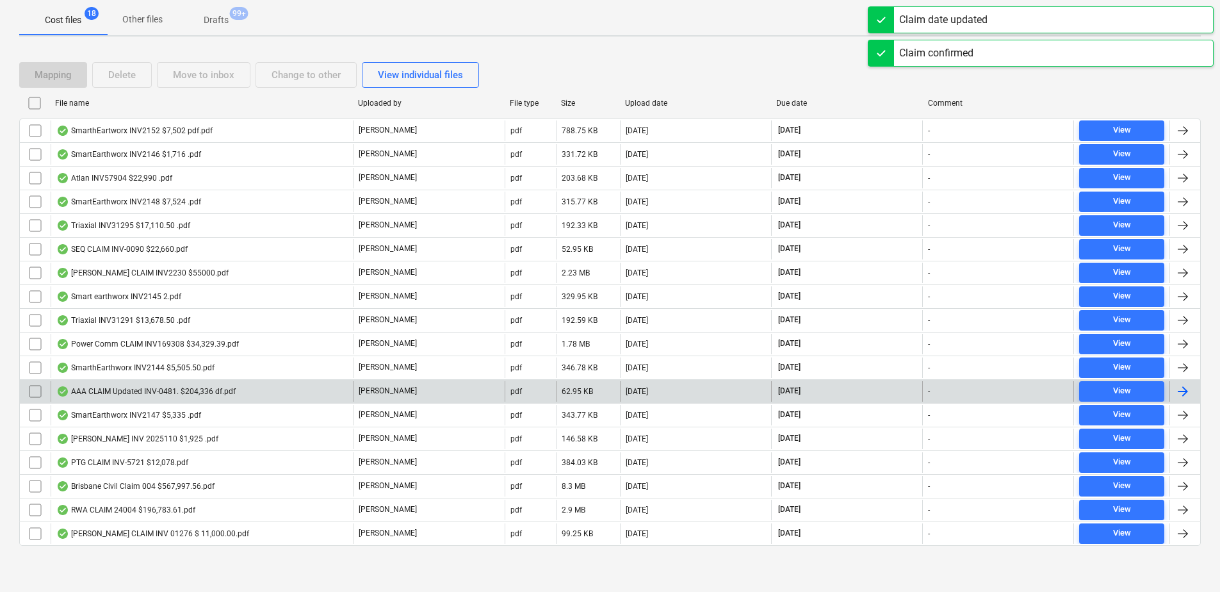
click at [126, 392] on div "AAA CLAIM Updated INV-0481. $204,336 df.pdf" at bounding box center [145, 391] width 179 height 10
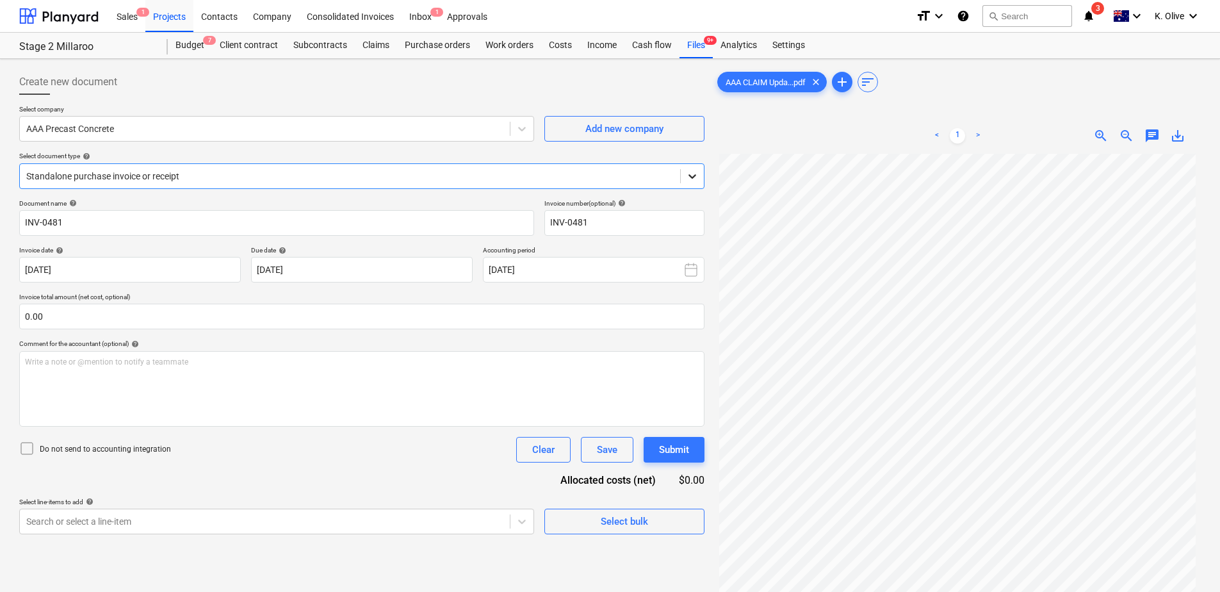
click at [697, 177] on icon at bounding box center [692, 176] width 13 height 13
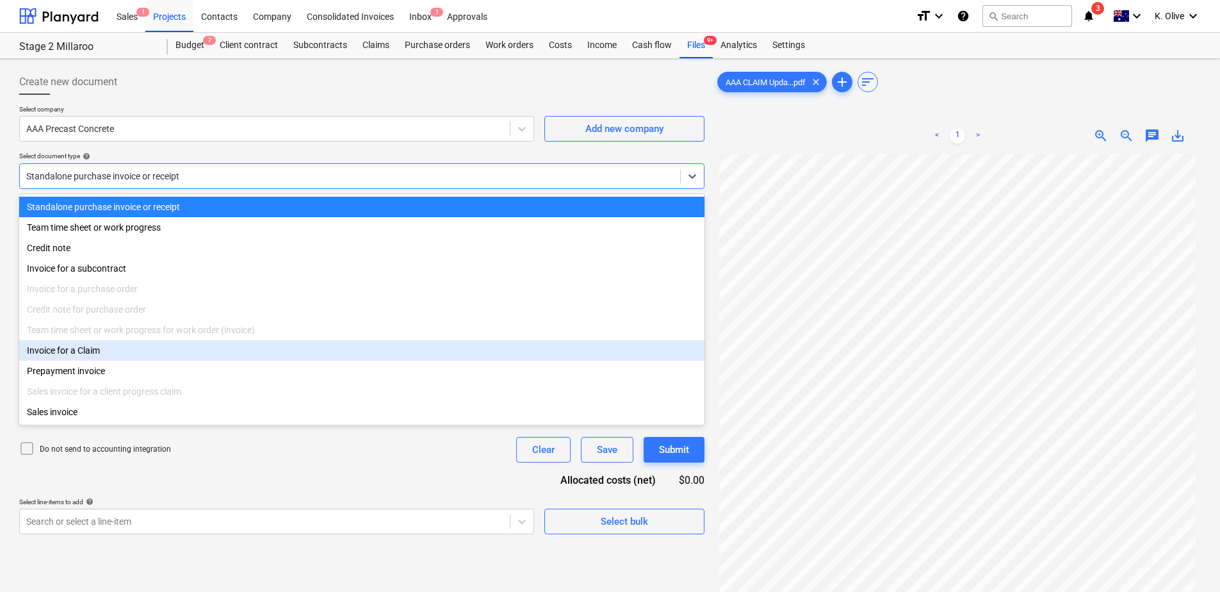
click at [78, 360] on div "Invoice for a Claim" at bounding box center [361, 350] width 685 height 20
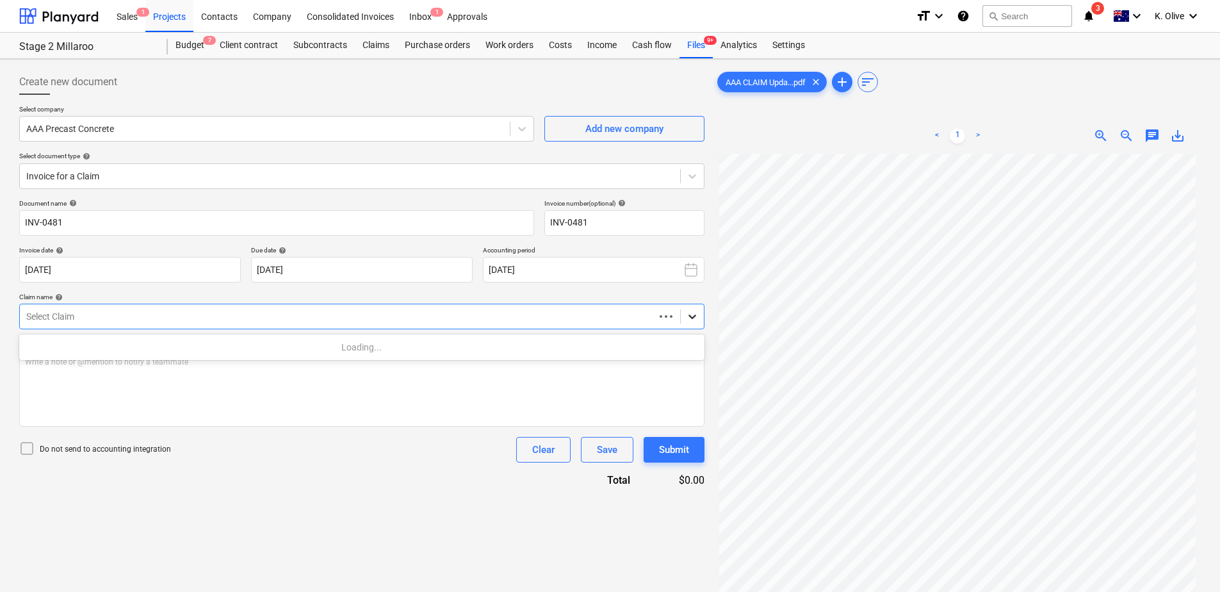
click at [688, 316] on icon at bounding box center [692, 317] width 8 height 4
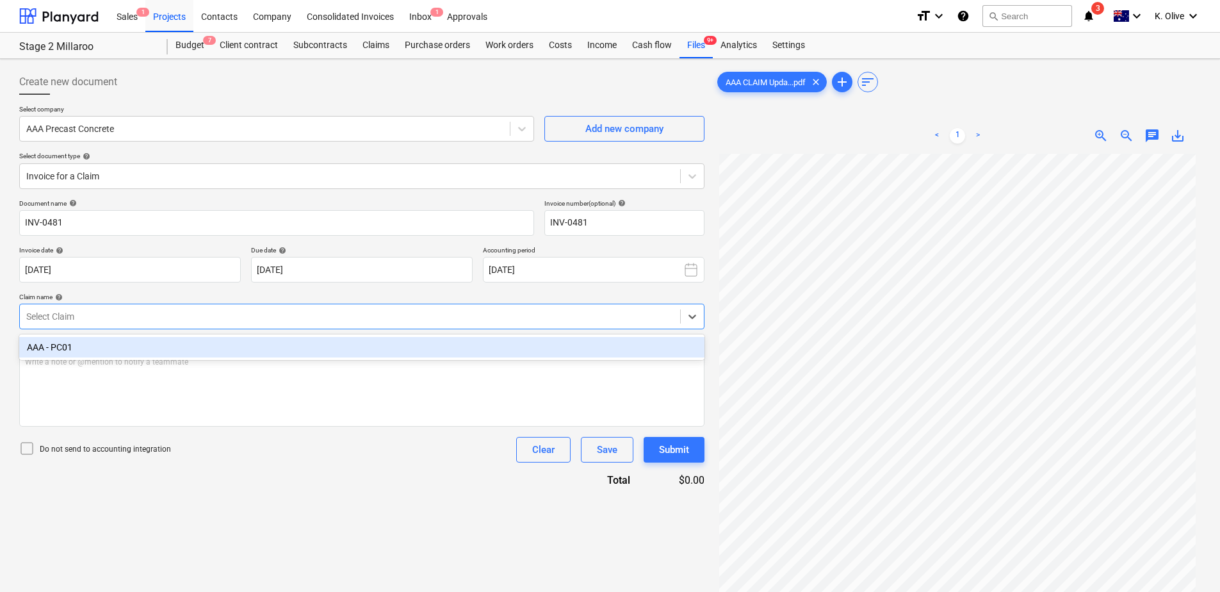
click at [365, 353] on div "AAA - PC01" at bounding box center [361, 347] width 685 height 20
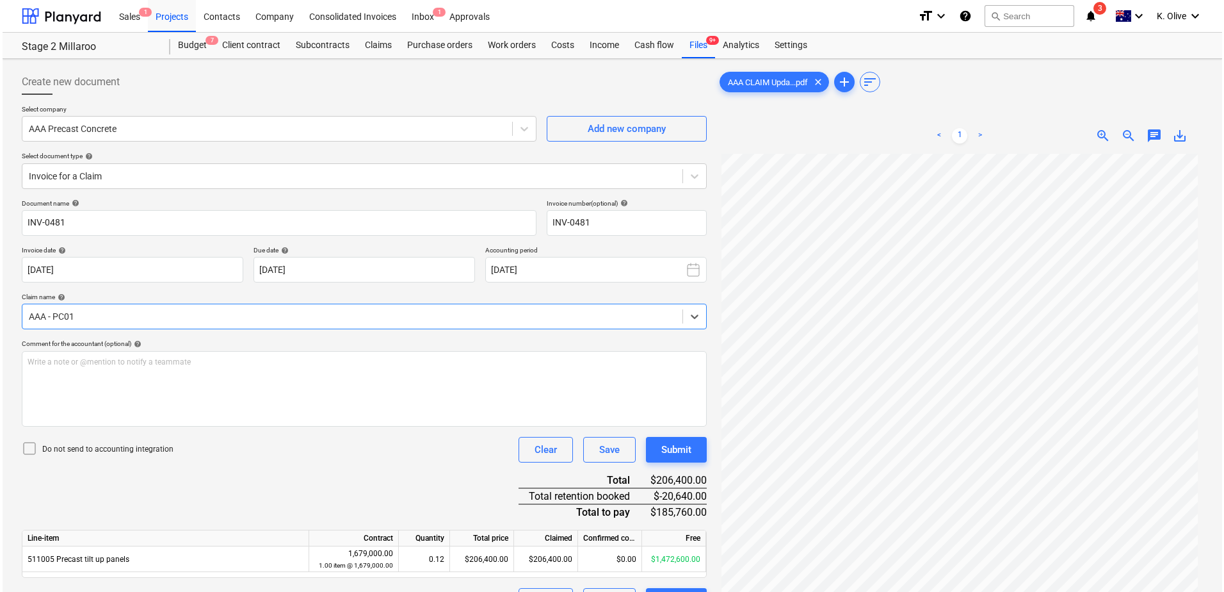
scroll to position [128, 0]
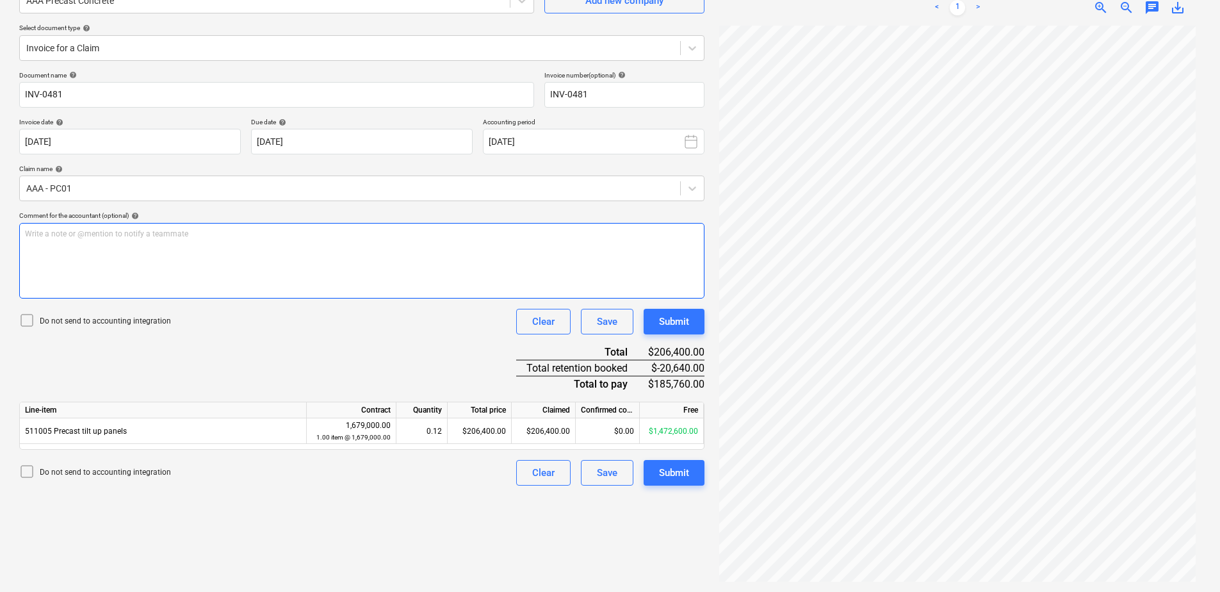
click at [334, 243] on div "Write a note or @mention to notify a teammate ﻿" at bounding box center [361, 261] width 685 height 76
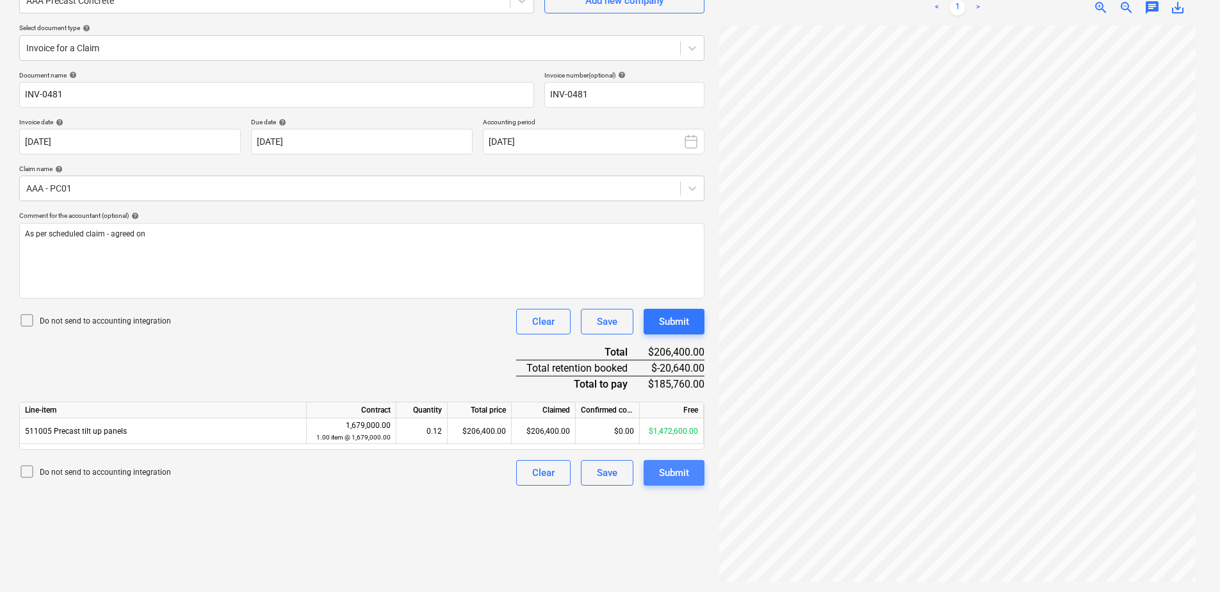
click at [661, 467] on div "Submit" at bounding box center [674, 472] width 30 height 17
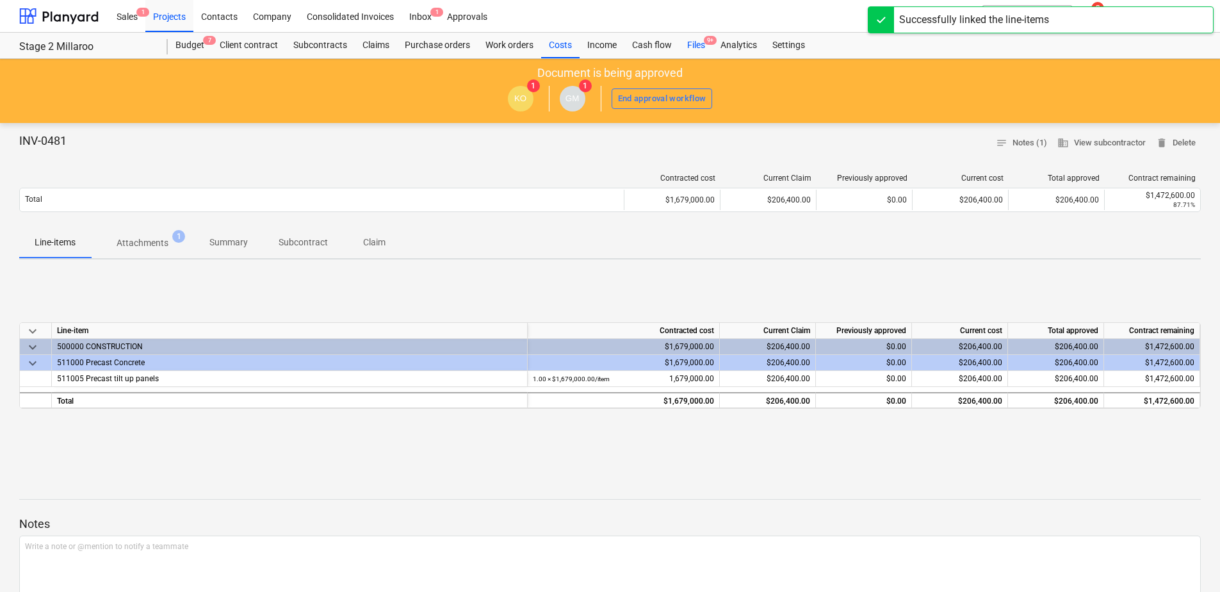
click at [699, 42] on div "Files 9+" at bounding box center [695, 46] width 33 height 26
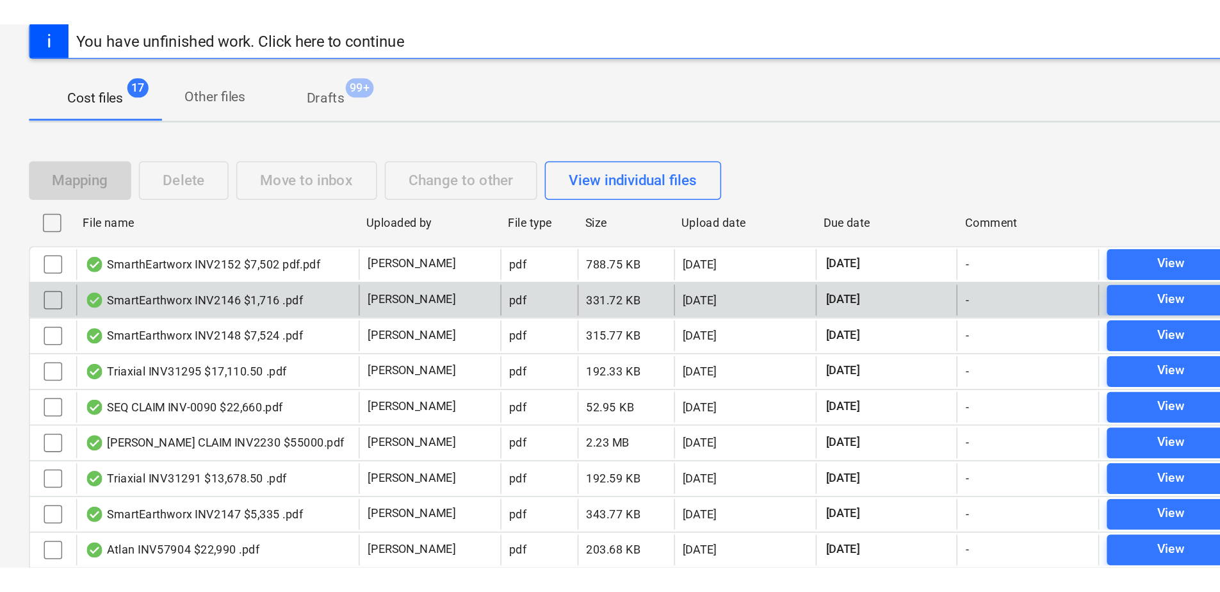
scroll to position [165, 0]
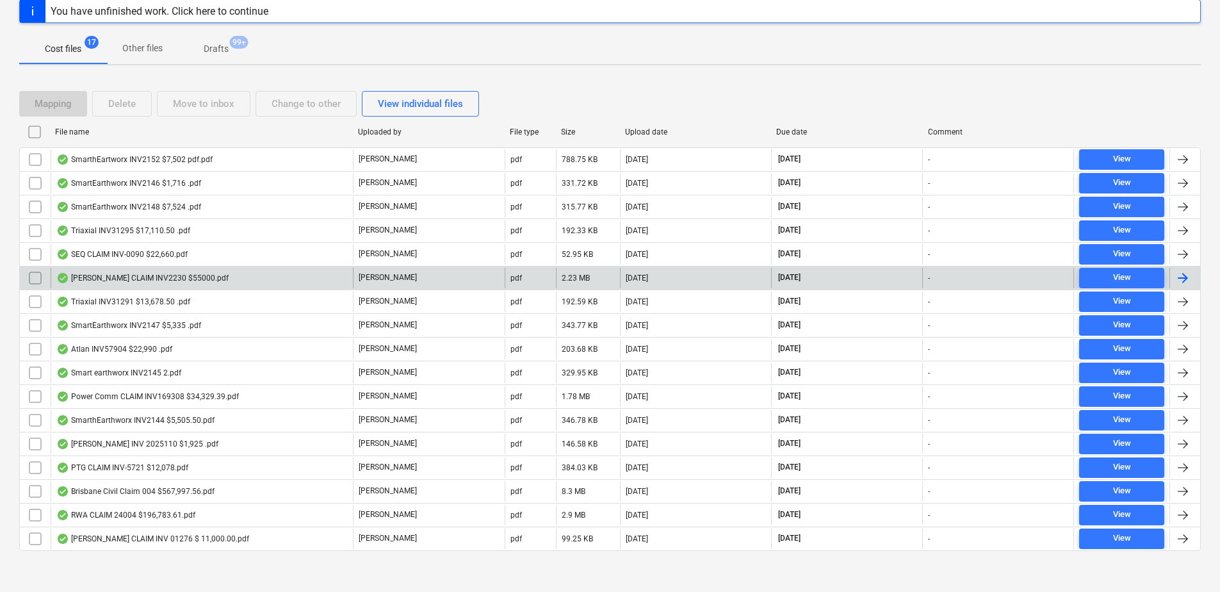
click at [102, 277] on div "[PERSON_NAME] CLAIM INV2230 $55000.pdf" at bounding box center [142, 278] width 172 height 10
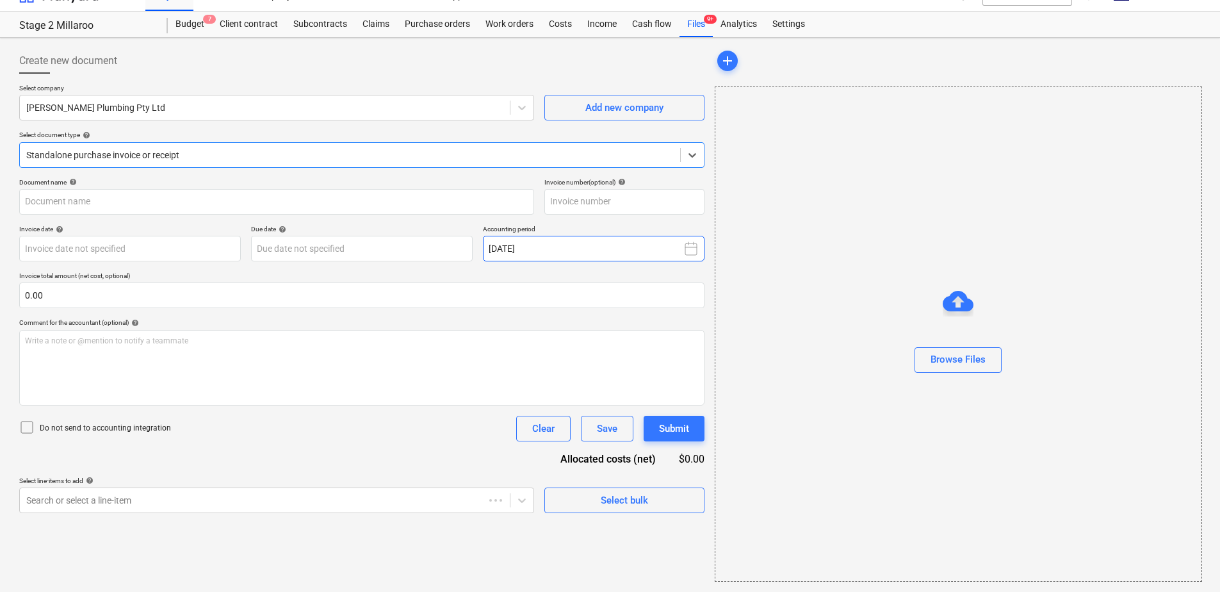
type input "2230"
type input "[DATE]"
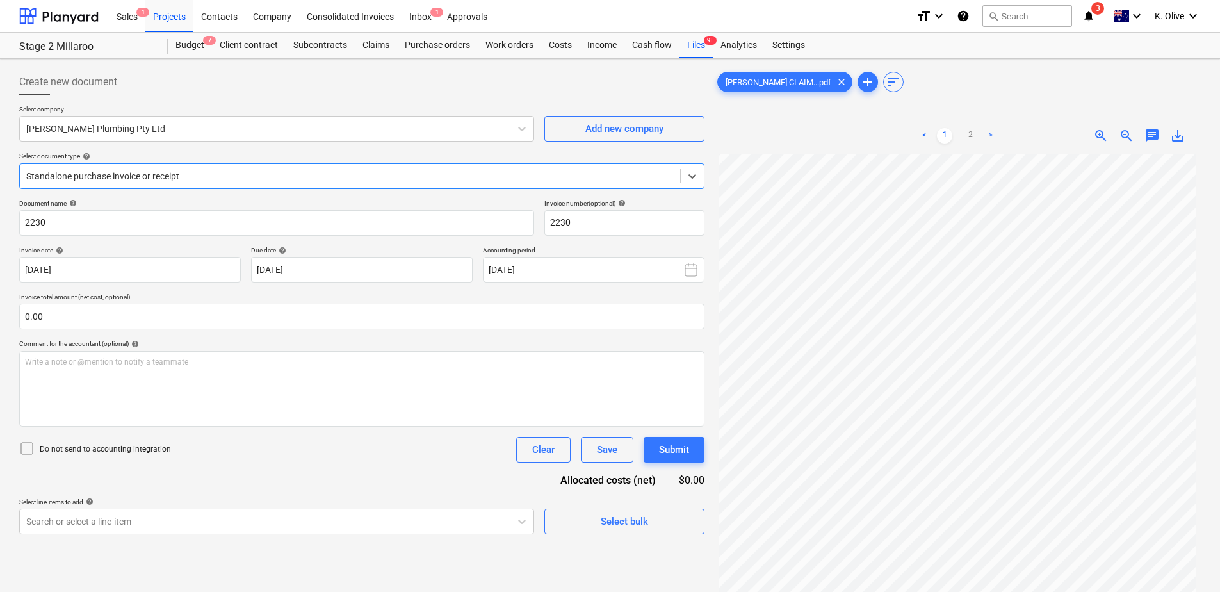
scroll to position [0, 0]
click at [702, 50] on div "Files 9+" at bounding box center [695, 46] width 33 height 26
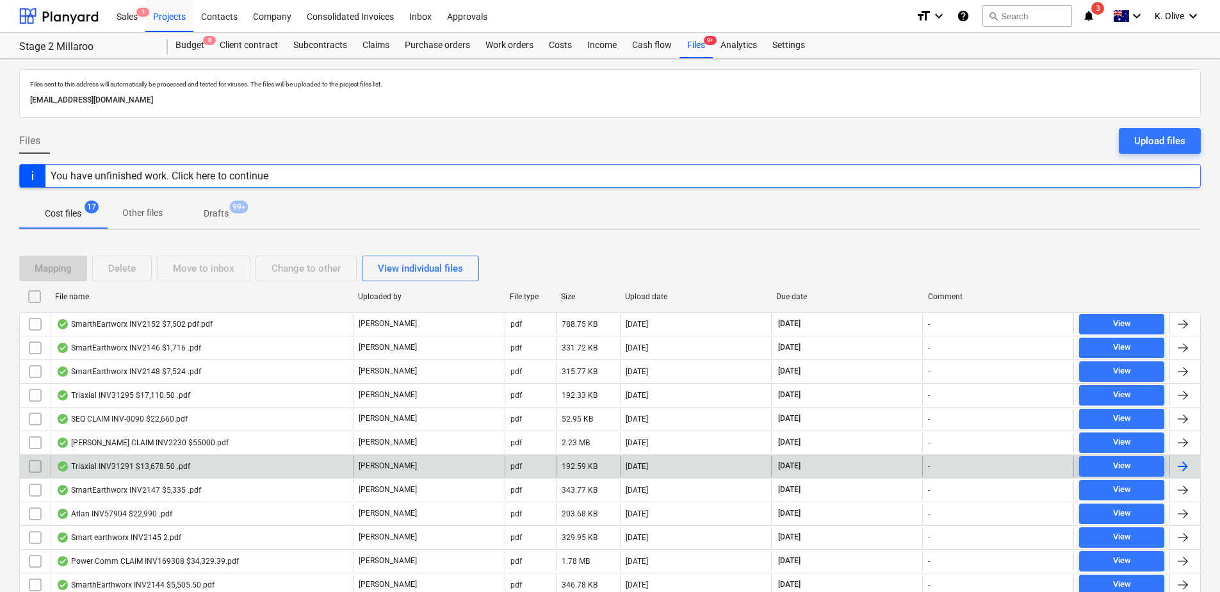
click at [119, 467] on div "Triaxial INV31291 $13,678.50 .pdf" at bounding box center [123, 466] width 134 height 10
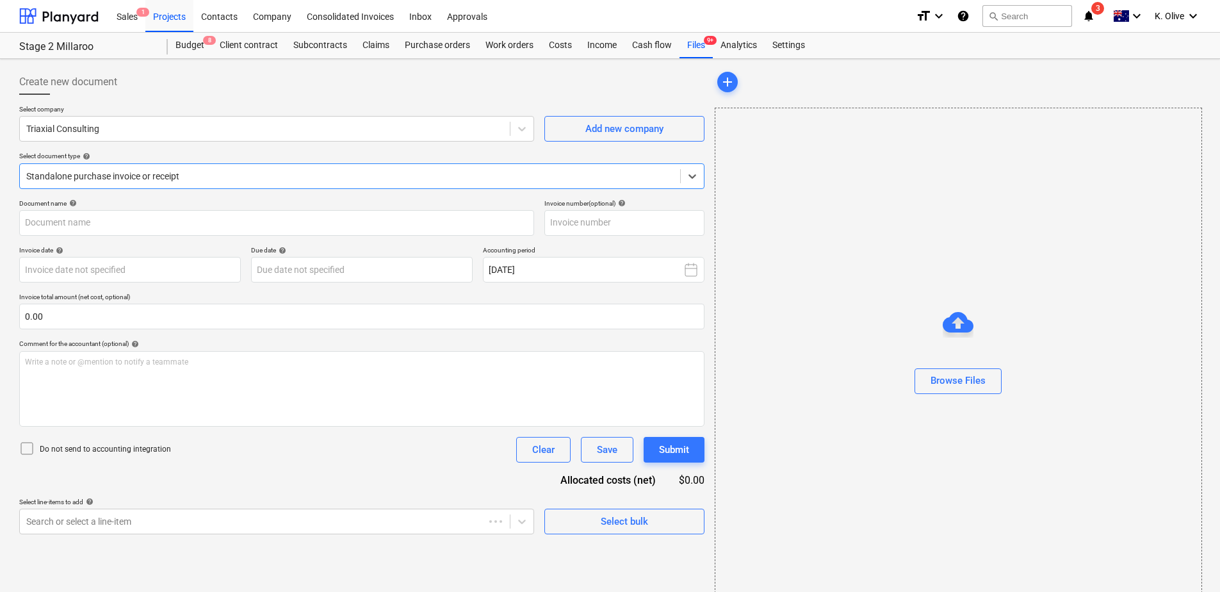
type input "31291"
type input "30 Sep 2025"
type input "30 Oct 2025"
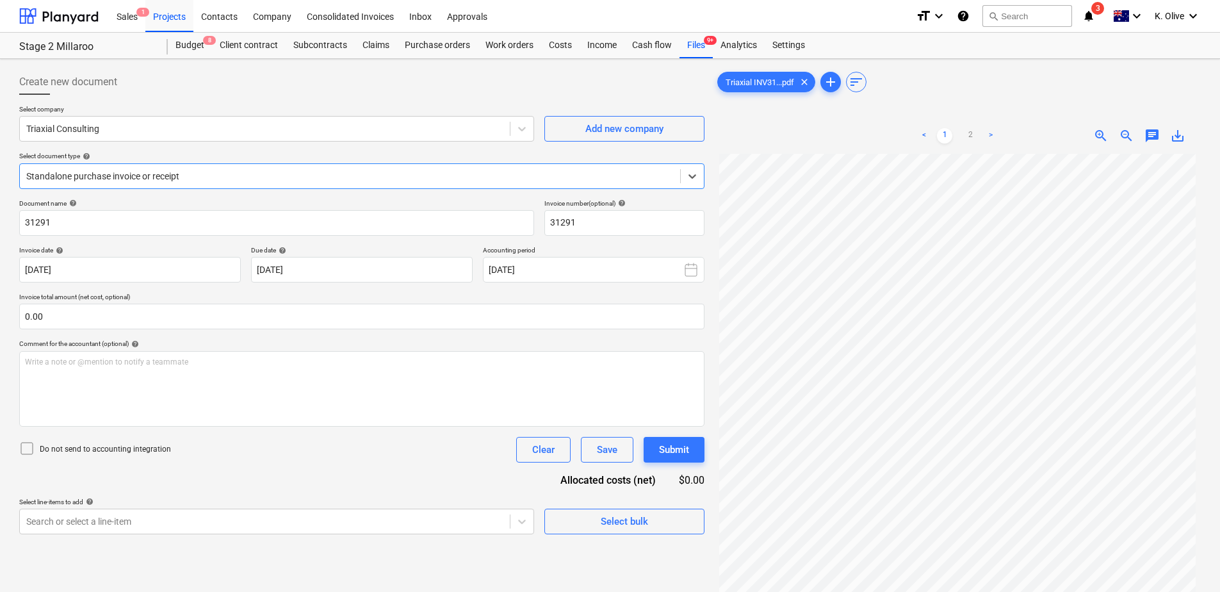
scroll to position [120, 0]
click at [971, 132] on link "2" at bounding box center [969, 135] width 15 height 15
click at [946, 131] on link "1" at bounding box center [944, 135] width 15 height 15
drag, startPoint x: 689, startPoint y: 40, endPoint x: 689, endPoint y: 56, distance: 16.0
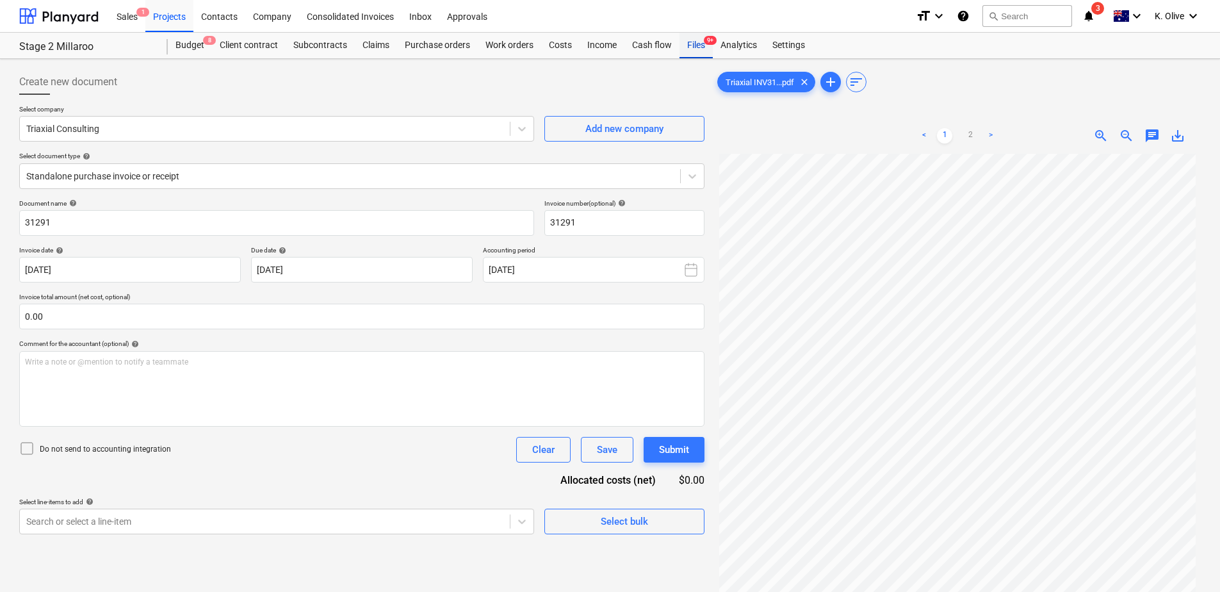
click at [689, 40] on div "Files 9+" at bounding box center [695, 46] width 33 height 26
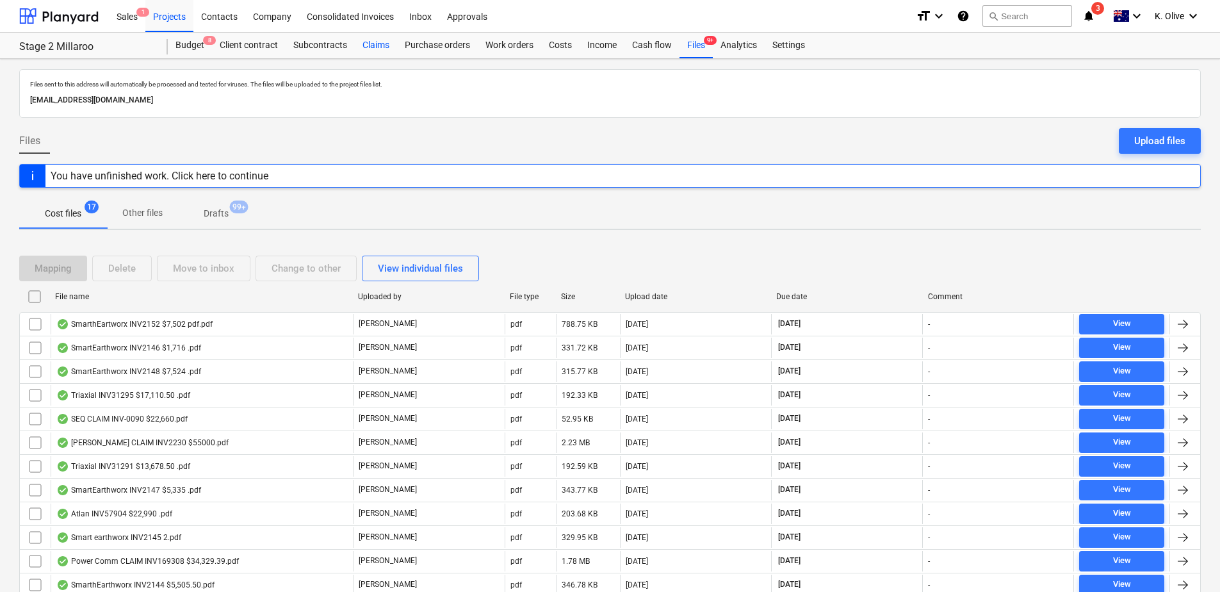
click at [378, 44] on div "Claims" at bounding box center [376, 46] width 42 height 26
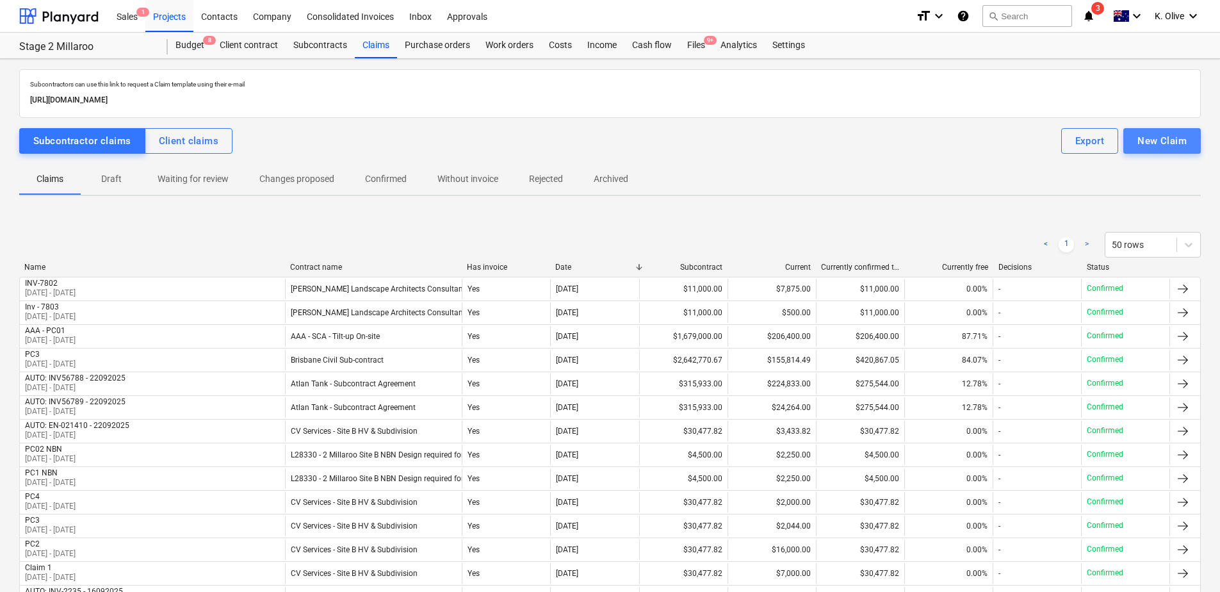
click at [1163, 147] on div "New Claim" at bounding box center [1161, 141] width 49 height 17
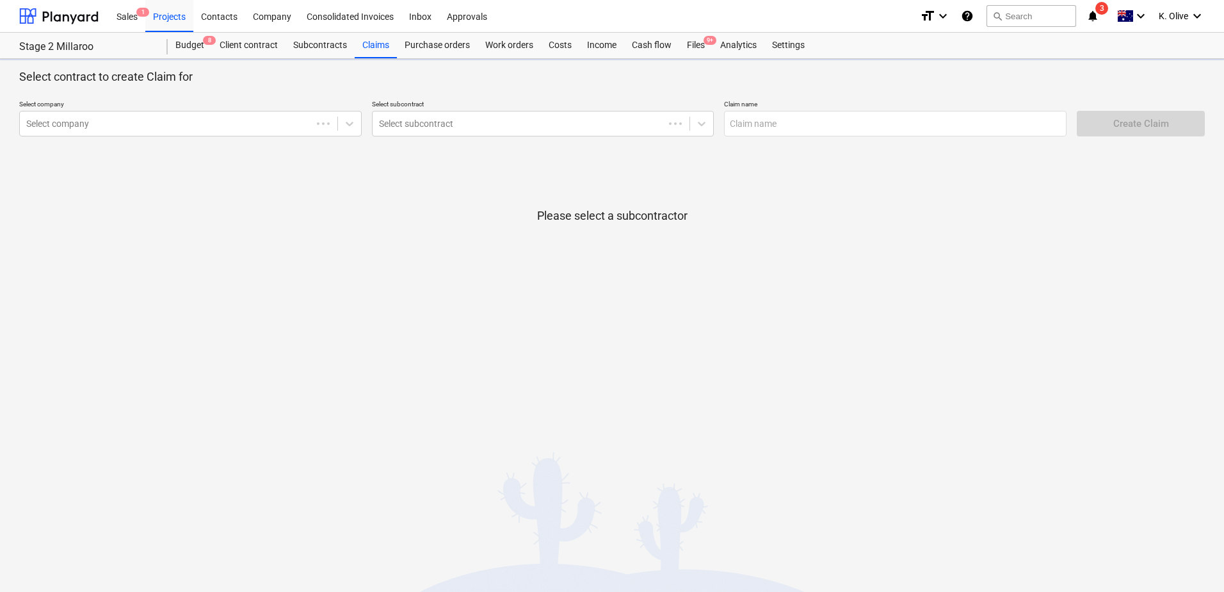
click at [222, 104] on p "Select company" at bounding box center [190, 105] width 343 height 11
click at [213, 119] on div at bounding box center [165, 123] width 279 height 13
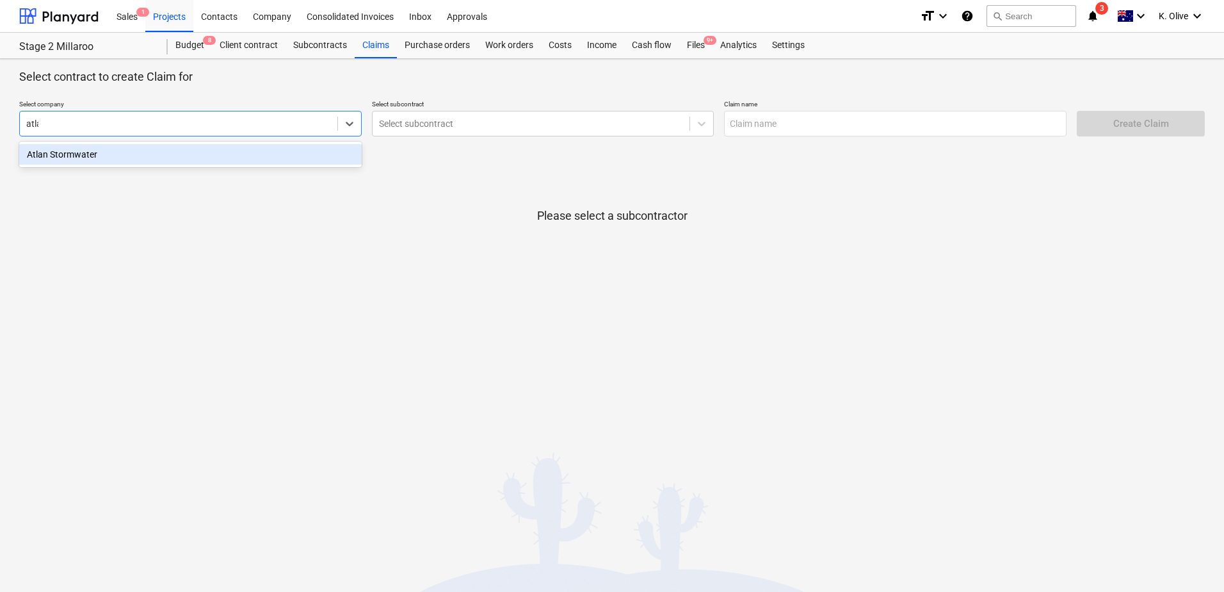
type input "atlan"
click at [175, 159] on div "Atlan Stormwater" at bounding box center [190, 154] width 343 height 20
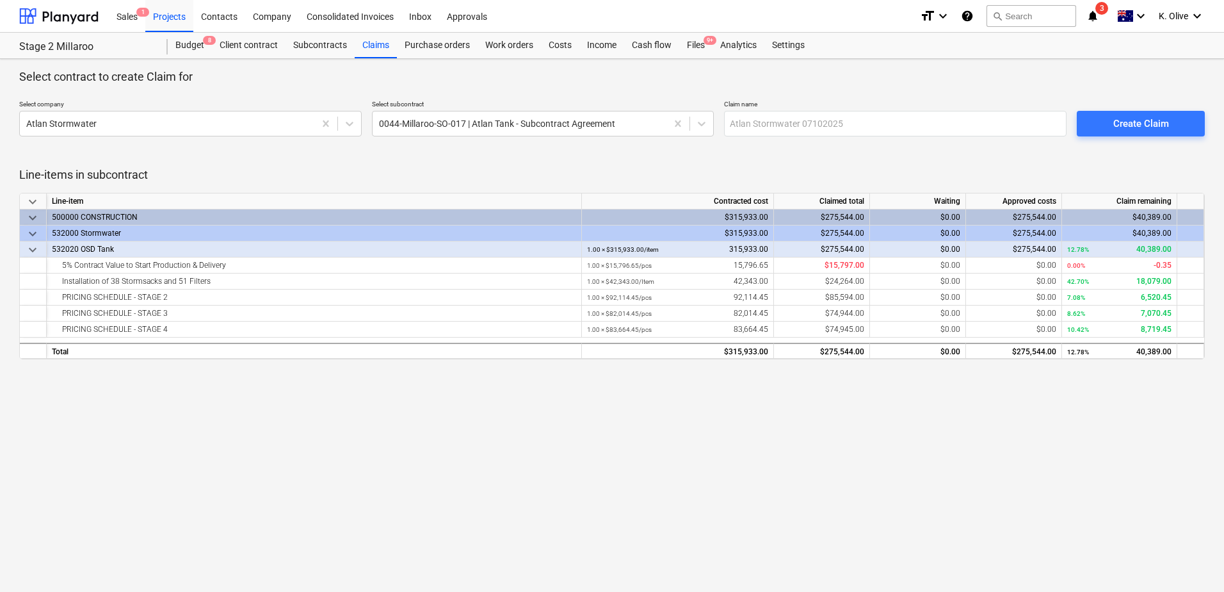
click at [1097, 439] on div "Select contract to create Claim for Select company Atlan Stormwater Select subc…" at bounding box center [612, 325] width 1224 height 533
click at [852, 129] on input "text" at bounding box center [895, 124] width 343 height 26
type input "INV57904"
click at [367, 490] on div "Select contract to create Claim for Select company Atlan Stormwater Select subc…" at bounding box center [612, 325] width 1224 height 533
click at [120, 12] on div "Sales 1" at bounding box center [127, 15] width 36 height 33
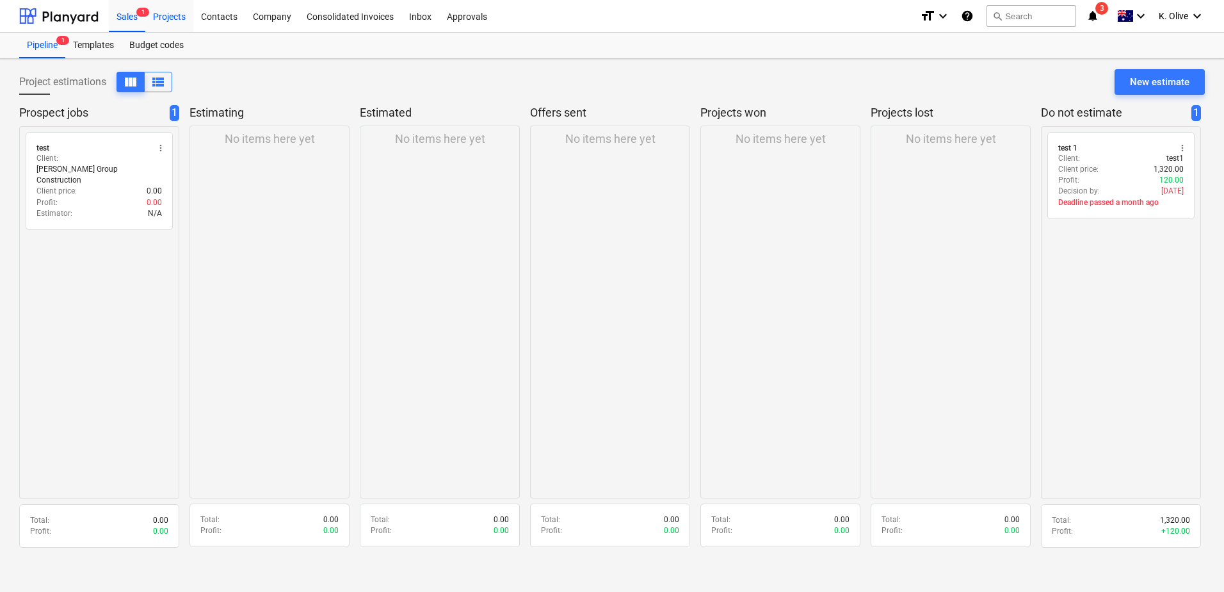
click at [165, 13] on div "Projects" at bounding box center [169, 15] width 48 height 33
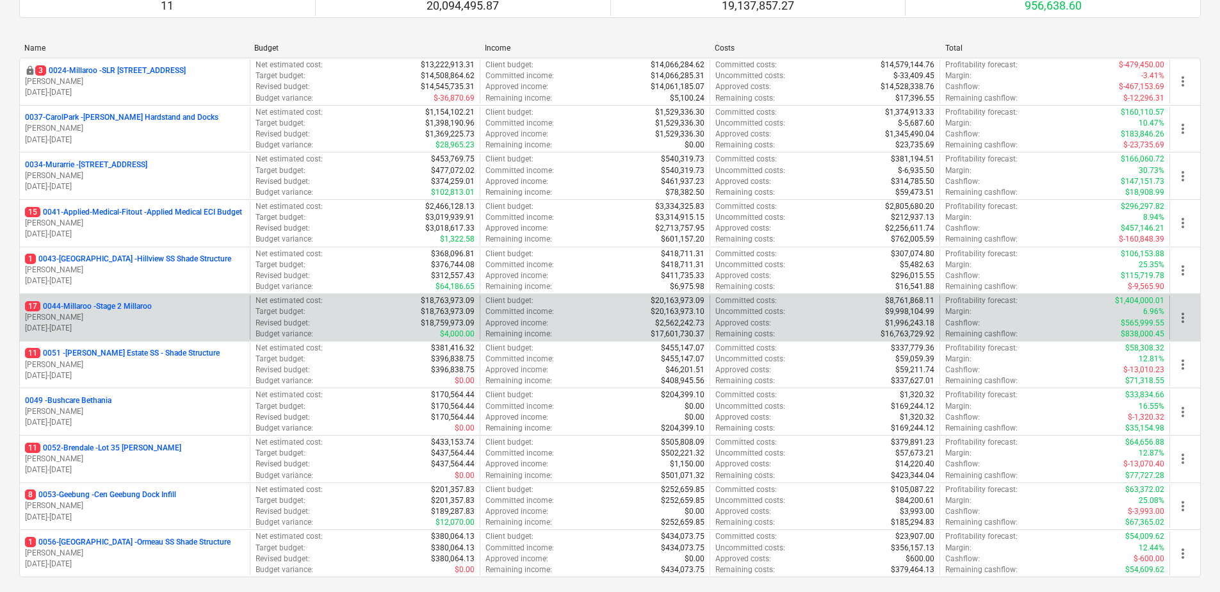
scroll to position [238, 0]
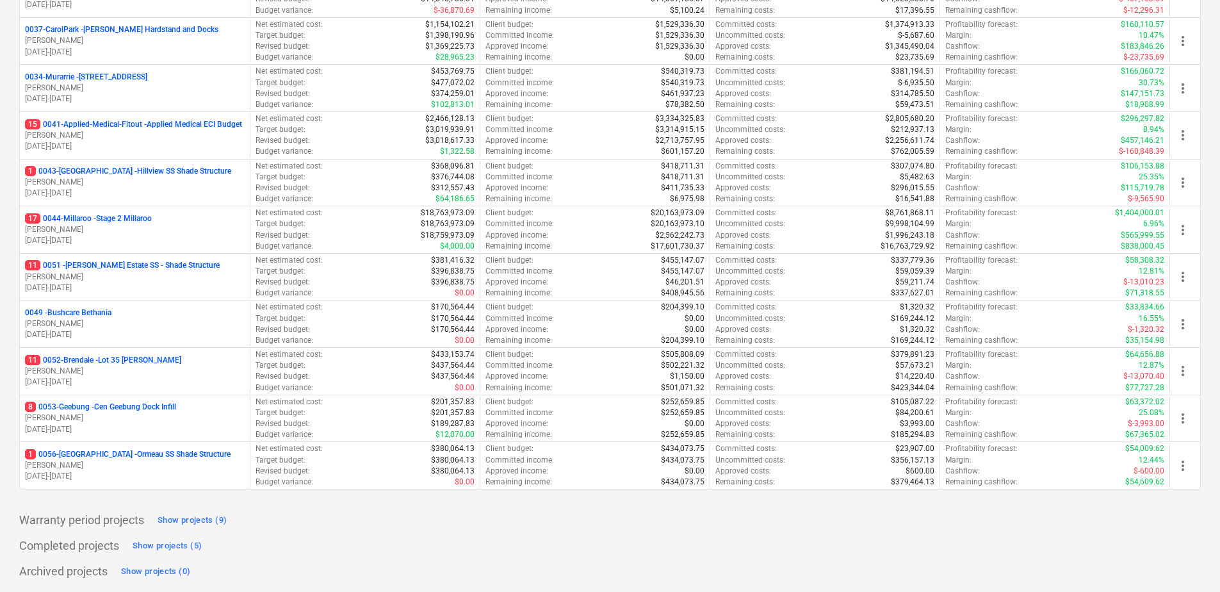
click at [407, 518] on div "Warranty period projects Show projects (9)" at bounding box center [609, 520] width 1181 height 20
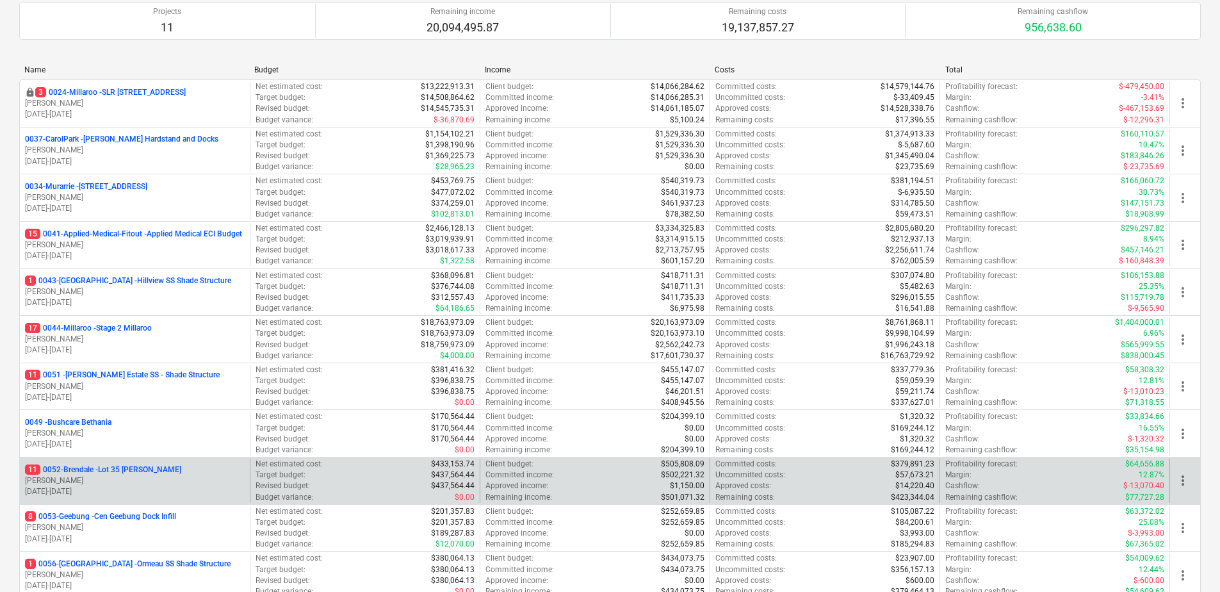
scroll to position [0, 0]
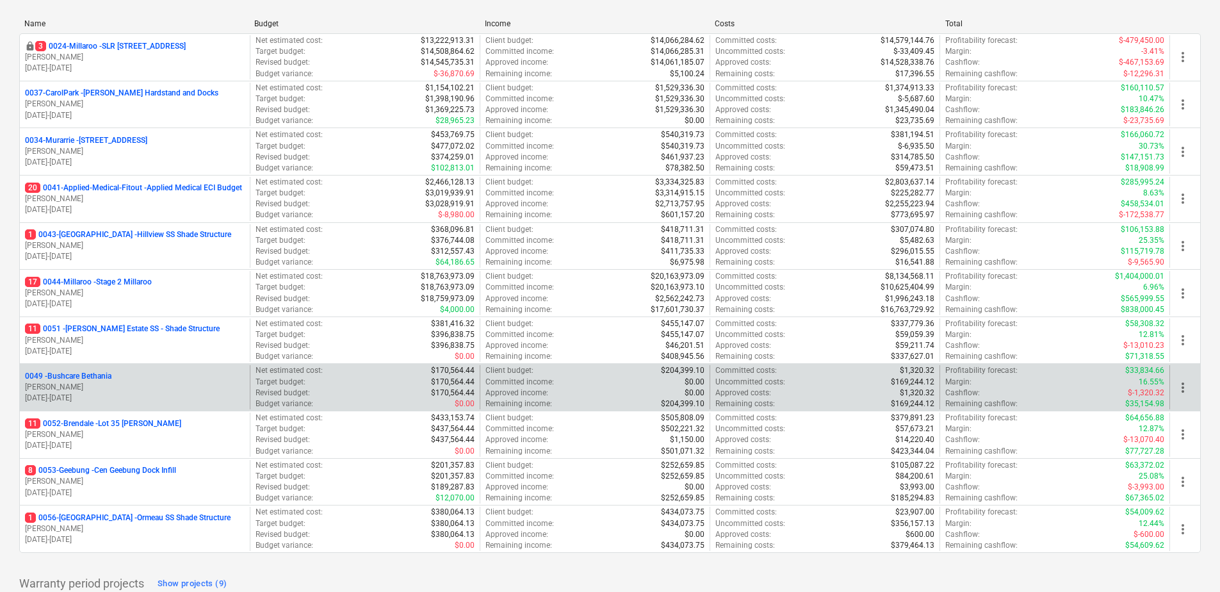
scroll to position [238, 0]
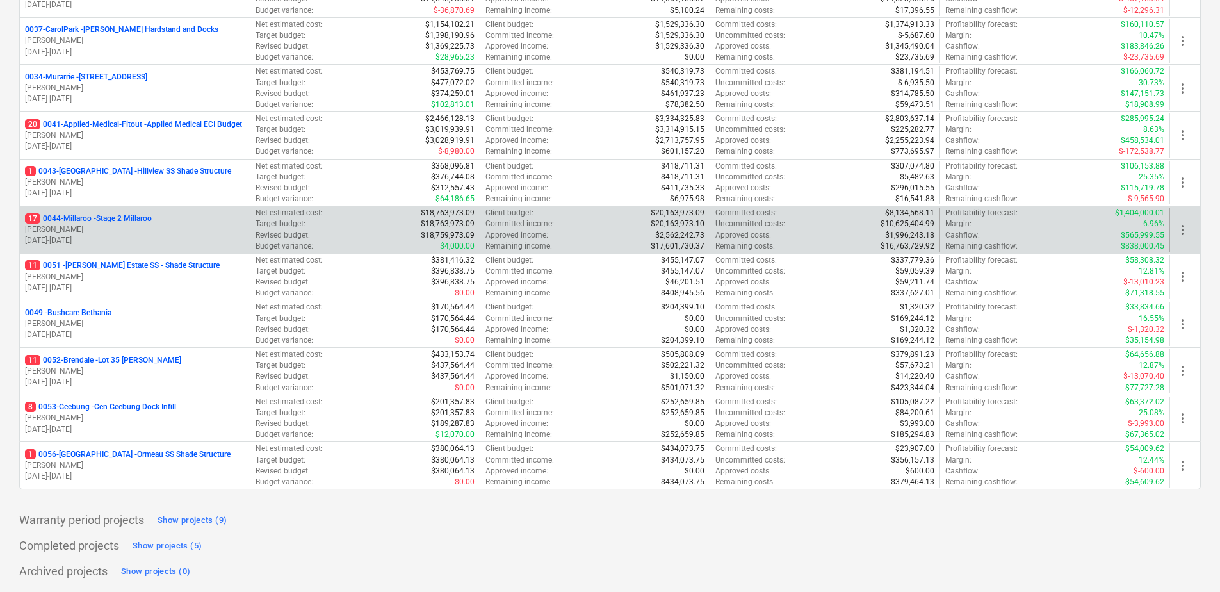
click at [139, 220] on p "17 0044-Millaroo - Stage 2 Millaroo" at bounding box center [88, 218] width 127 height 11
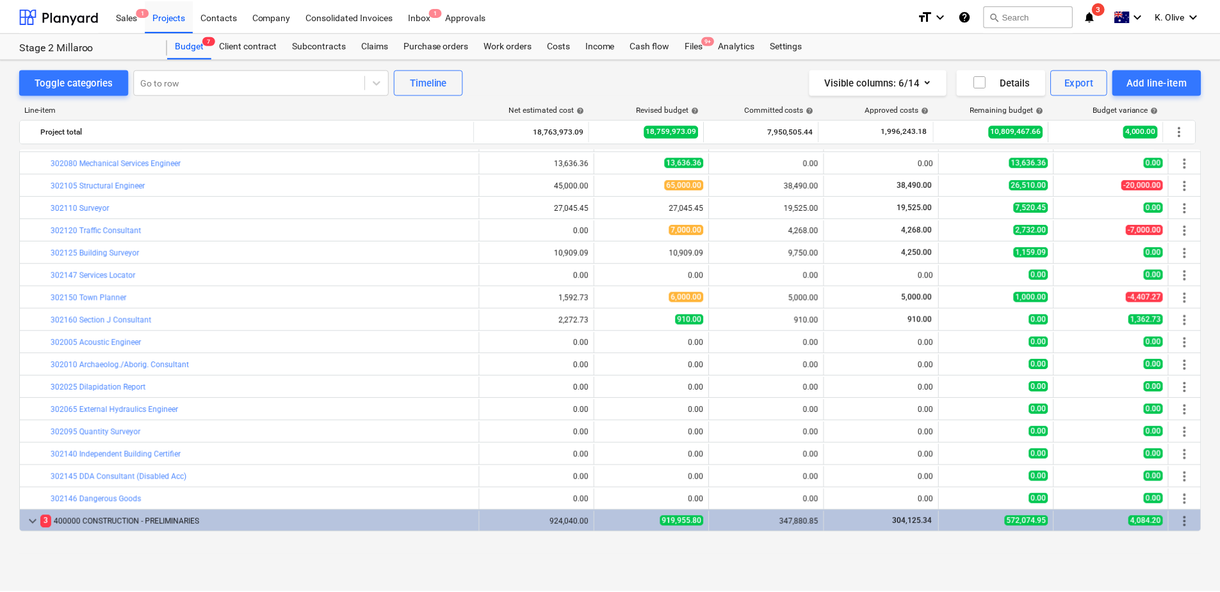
scroll to position [426, 0]
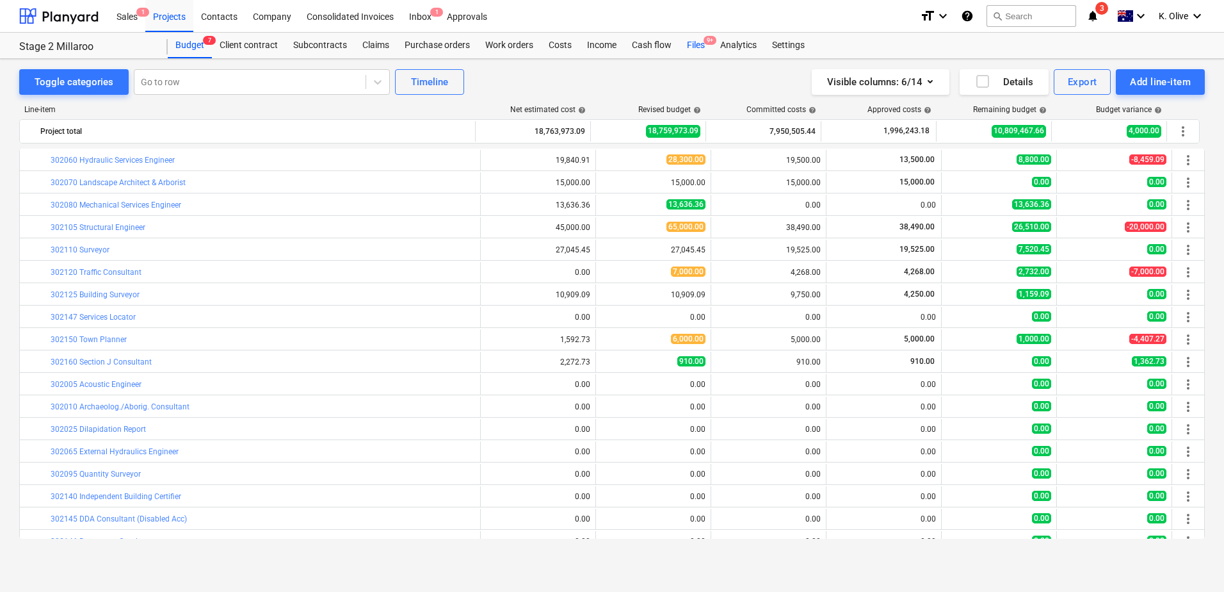
drag, startPoint x: 702, startPoint y: 41, endPoint x: 701, endPoint y: 47, distance: 6.5
click at [702, 41] on div "Files 9+" at bounding box center [695, 46] width 33 height 26
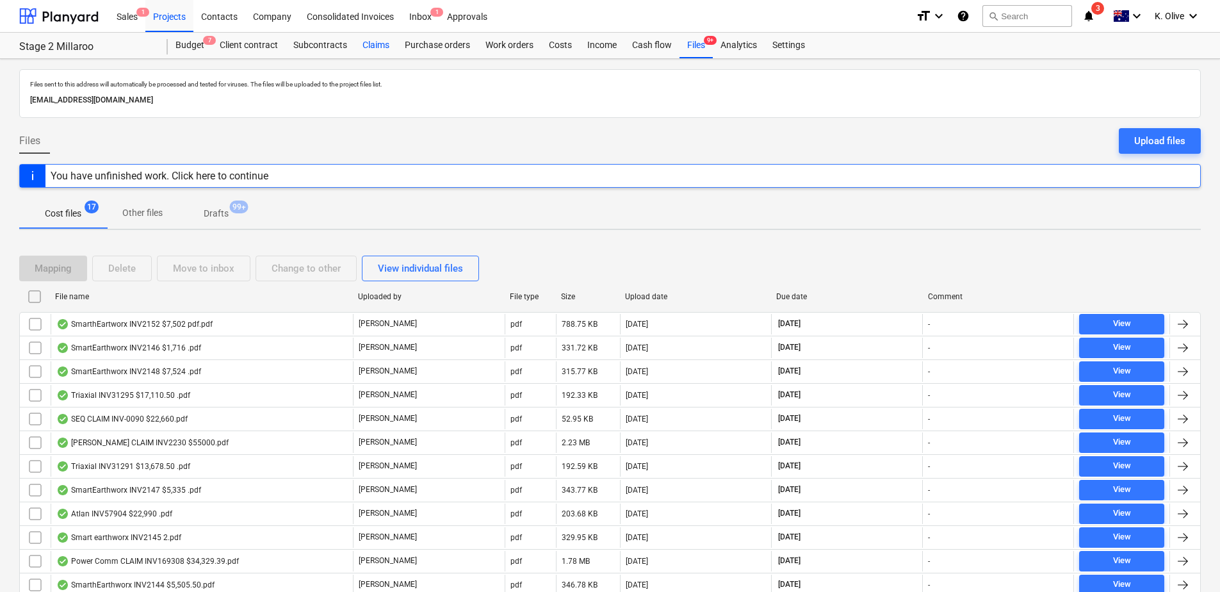
click at [379, 44] on div "Claims" at bounding box center [376, 46] width 42 height 26
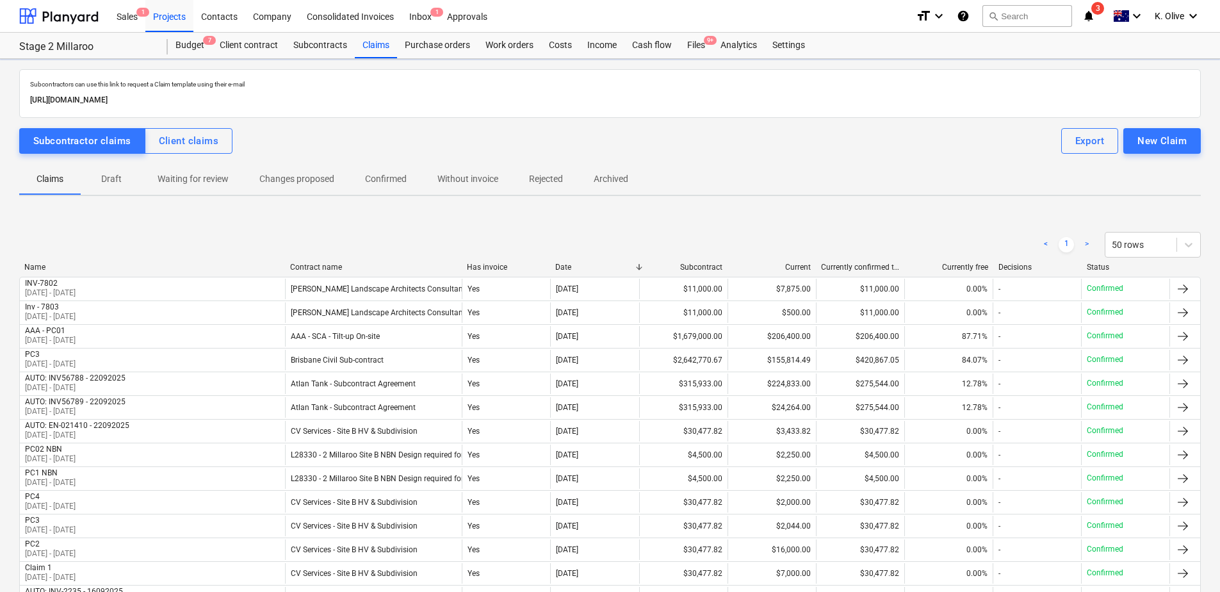
click at [123, 176] on p "Draft" at bounding box center [111, 178] width 31 height 13
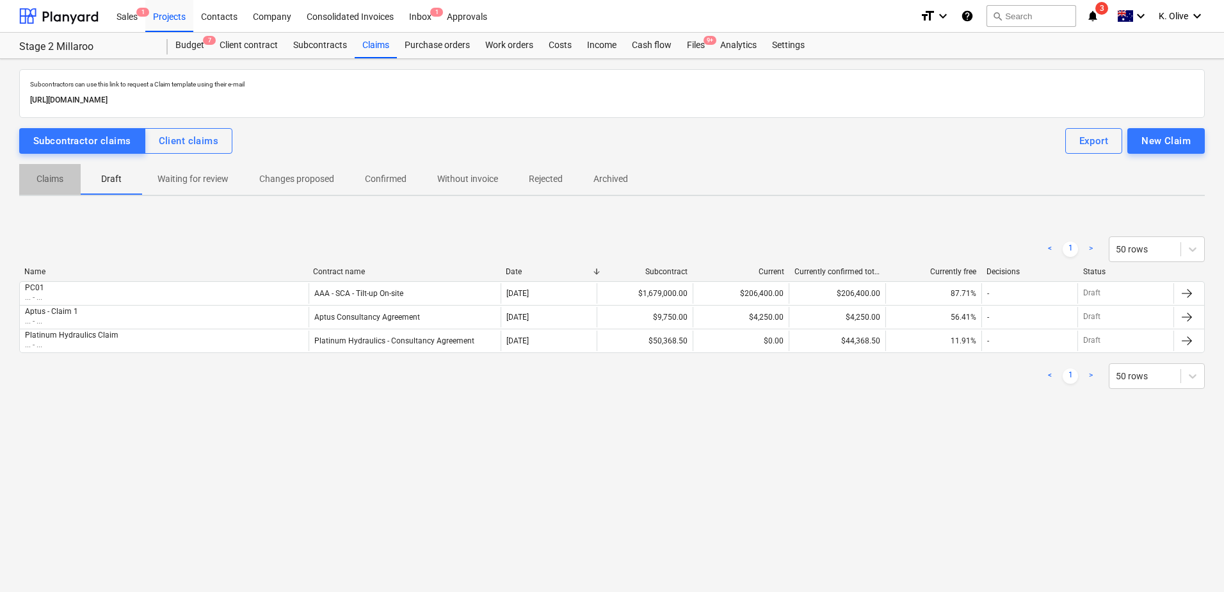
click at [45, 178] on p "Claims" at bounding box center [50, 178] width 31 height 13
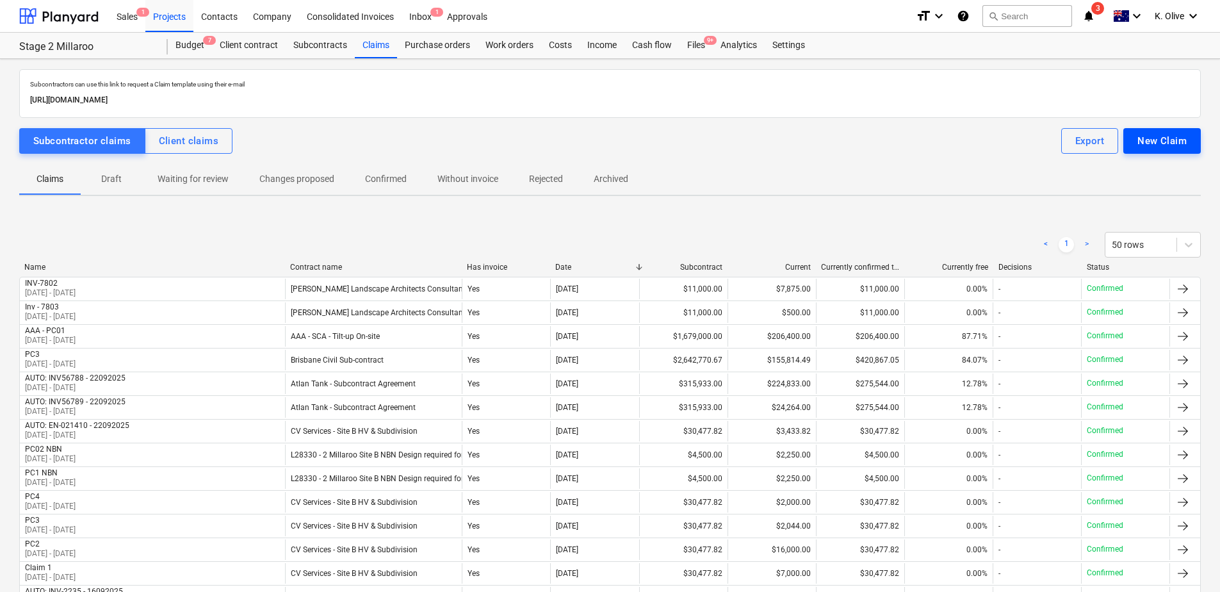
click at [1162, 143] on div "New Claim" at bounding box center [1161, 141] width 49 height 17
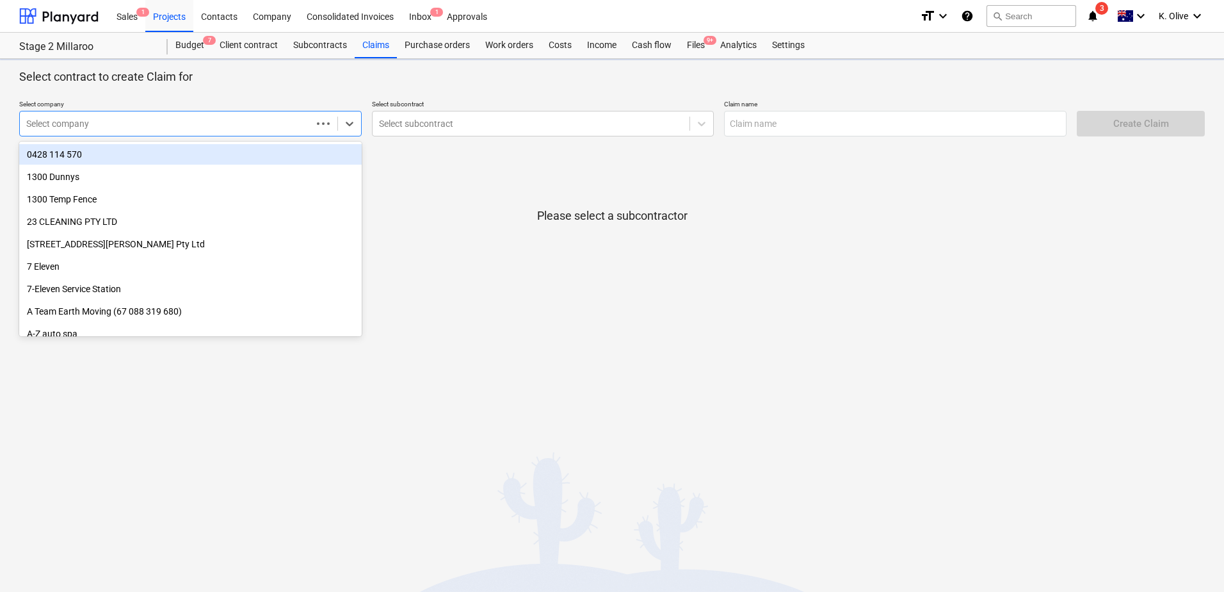
click at [229, 123] on div at bounding box center [165, 123] width 279 height 13
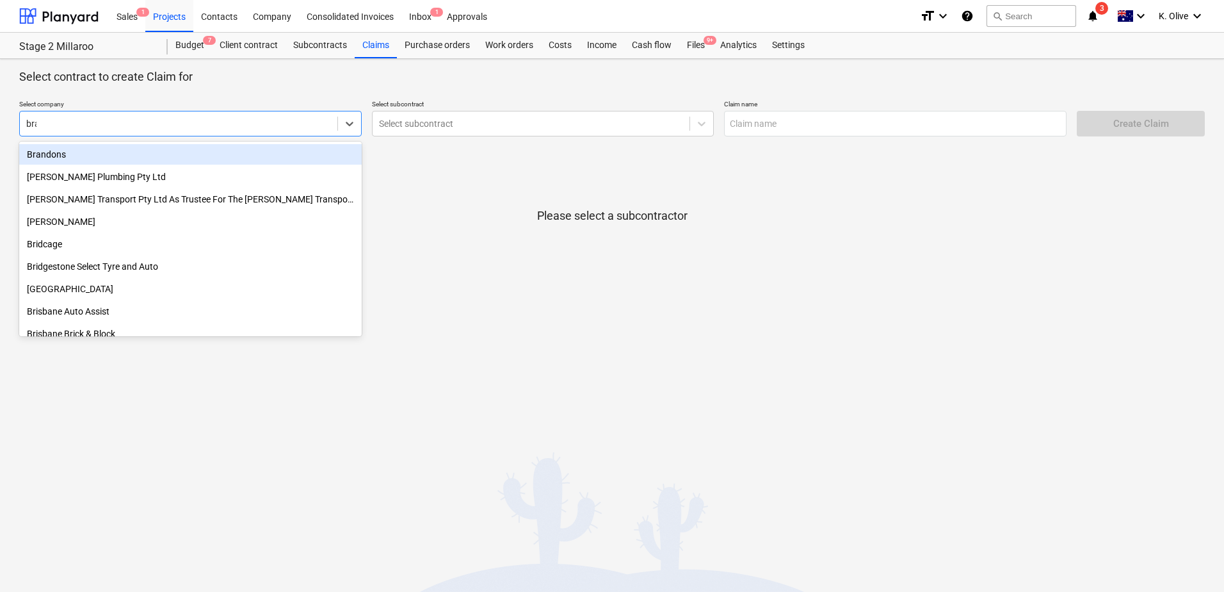
type input "[PERSON_NAME]"
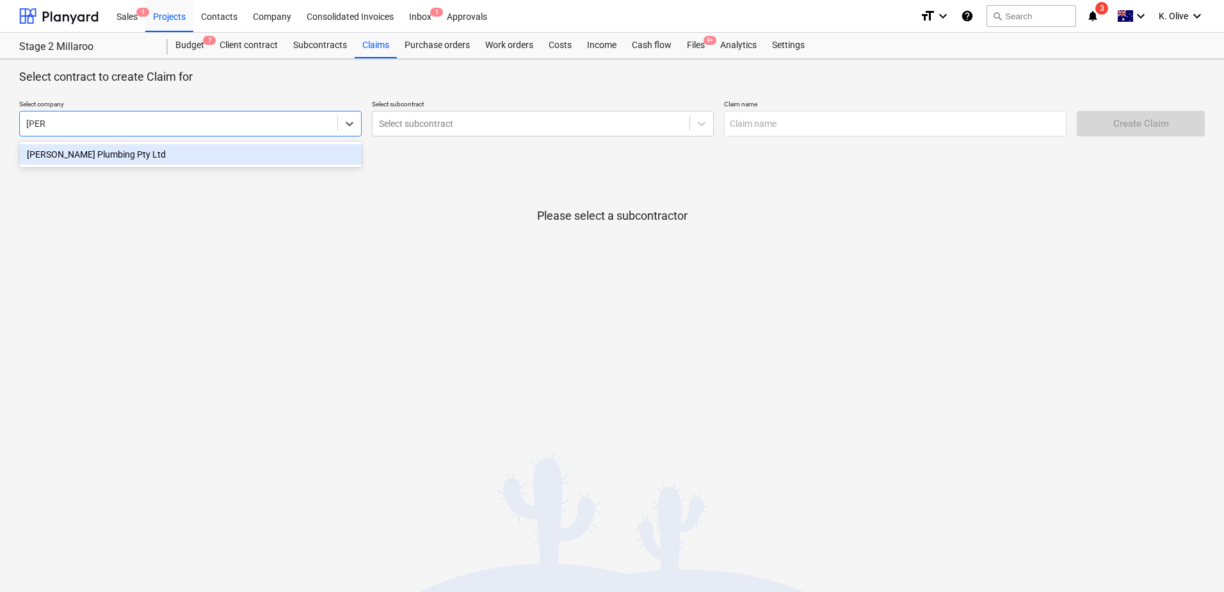
click at [162, 162] on div "[PERSON_NAME] Plumbing Pty Ltd" at bounding box center [190, 154] width 343 height 20
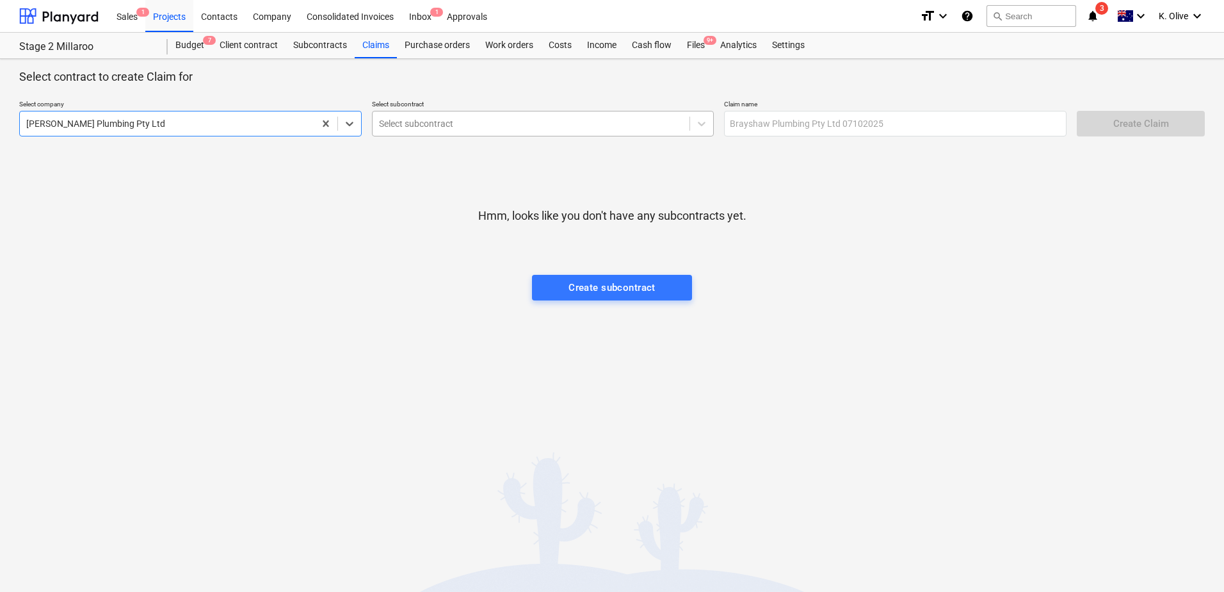
click at [517, 125] on div at bounding box center [531, 123] width 305 height 13
click at [697, 119] on icon at bounding box center [701, 123] width 13 height 13
click at [698, 119] on icon at bounding box center [701, 123] width 13 height 13
click at [550, 157] on div "No options" at bounding box center [543, 154] width 343 height 20
click at [700, 125] on icon at bounding box center [702, 124] width 8 height 4
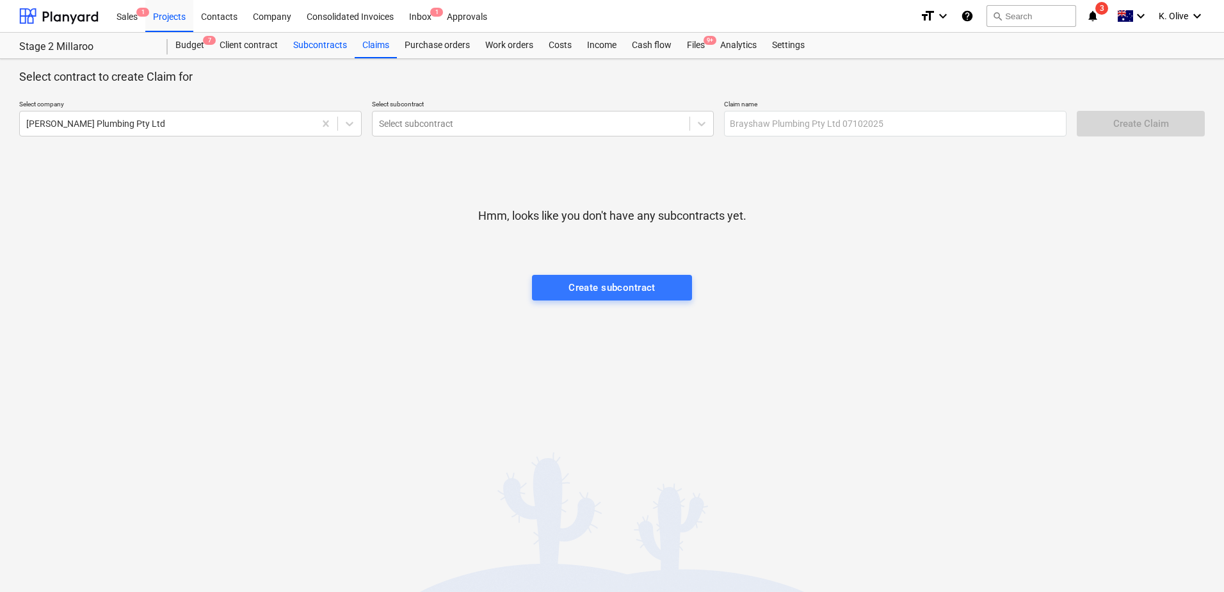
click at [320, 45] on div "Subcontracts" at bounding box center [320, 46] width 69 height 26
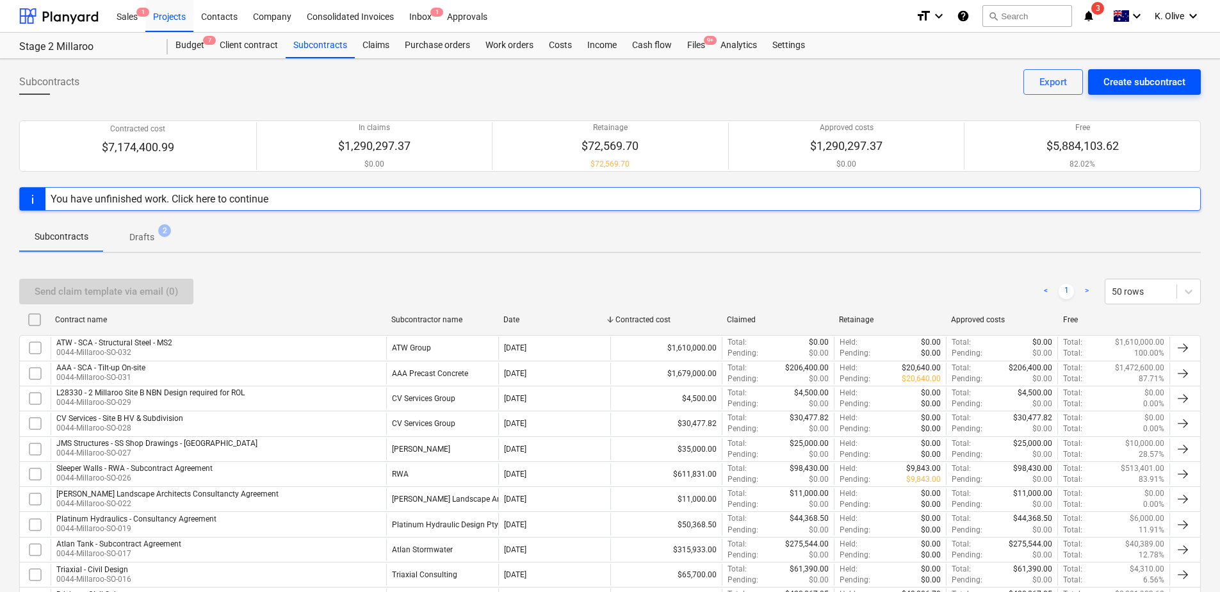
click at [1156, 78] on div "Create subcontract" at bounding box center [1144, 82] width 82 height 17
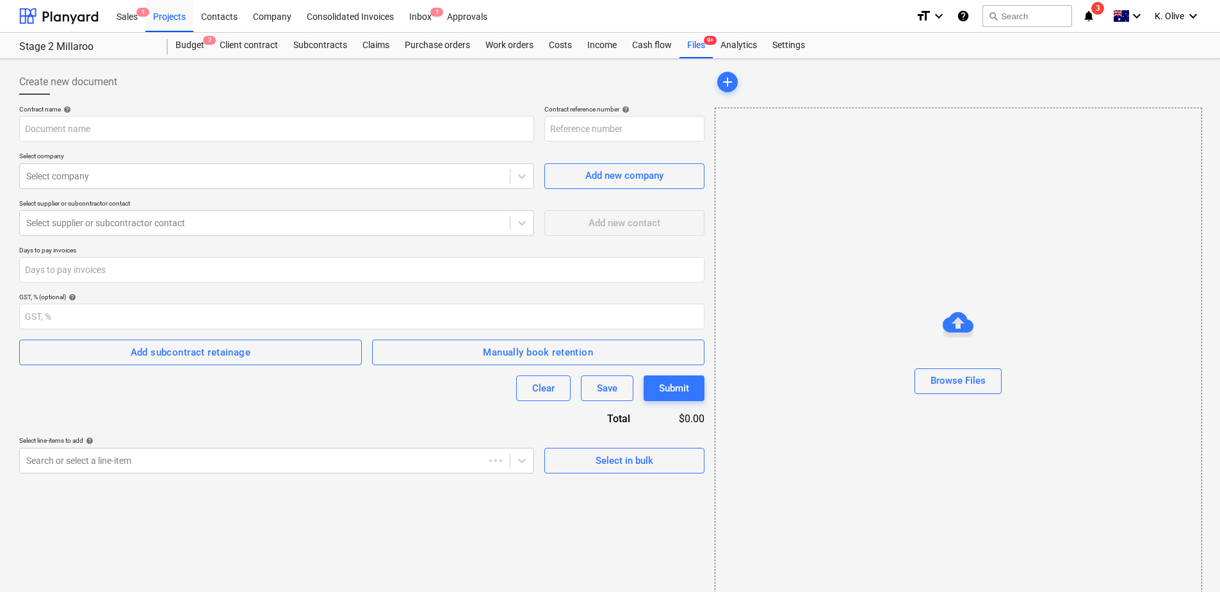
type input "0044-Millaroo-SO-033"
click at [981, 382] on div "Browse Files" at bounding box center [957, 380] width 55 height 17
click at [981, 376] on div "Browse Files" at bounding box center [957, 380] width 55 height 17
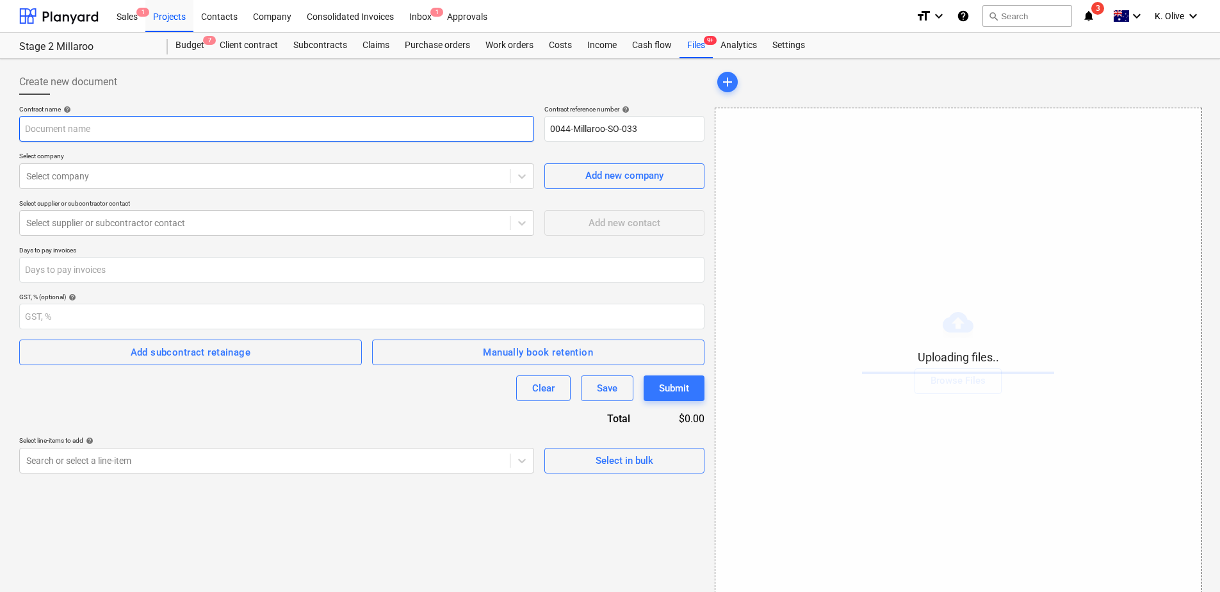
click at [292, 133] on input "text" at bounding box center [276, 129] width 515 height 26
type input "S"
type input "SCA - [PERSON_NAME] Plumbing - Hydraulics"
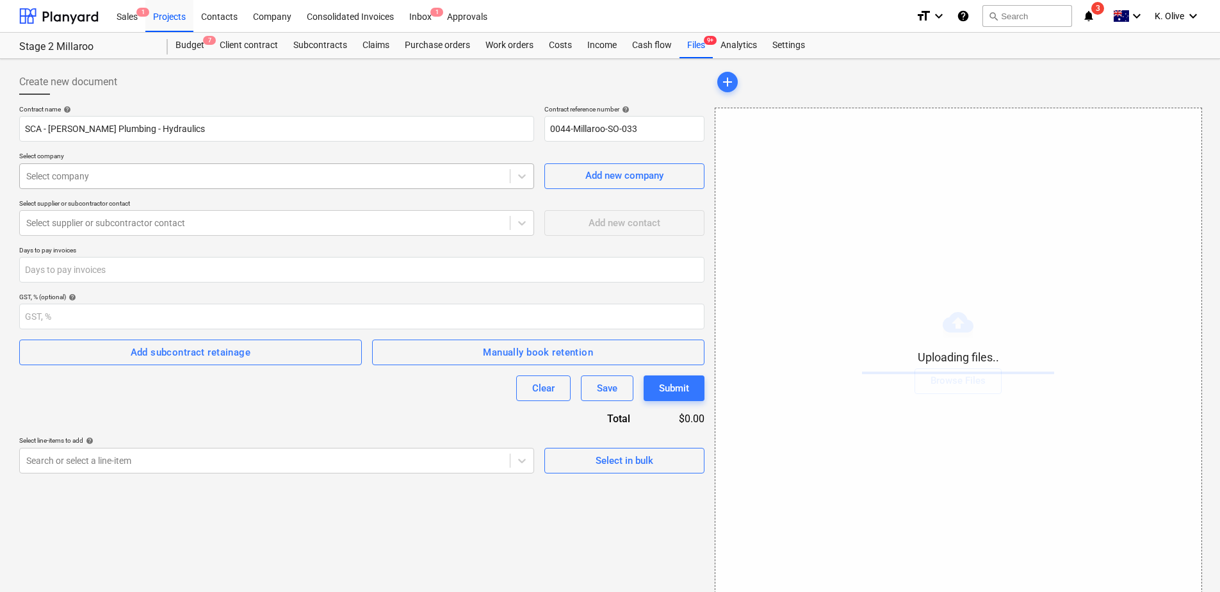
click at [319, 175] on div at bounding box center [264, 176] width 477 height 13
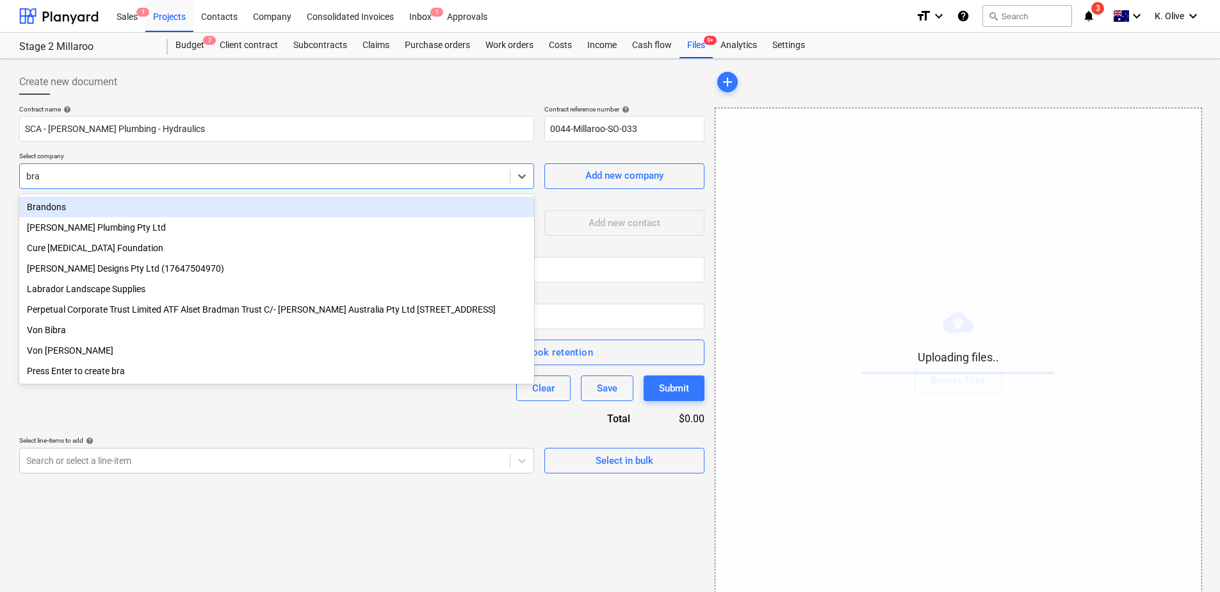
type input "[PERSON_NAME]"
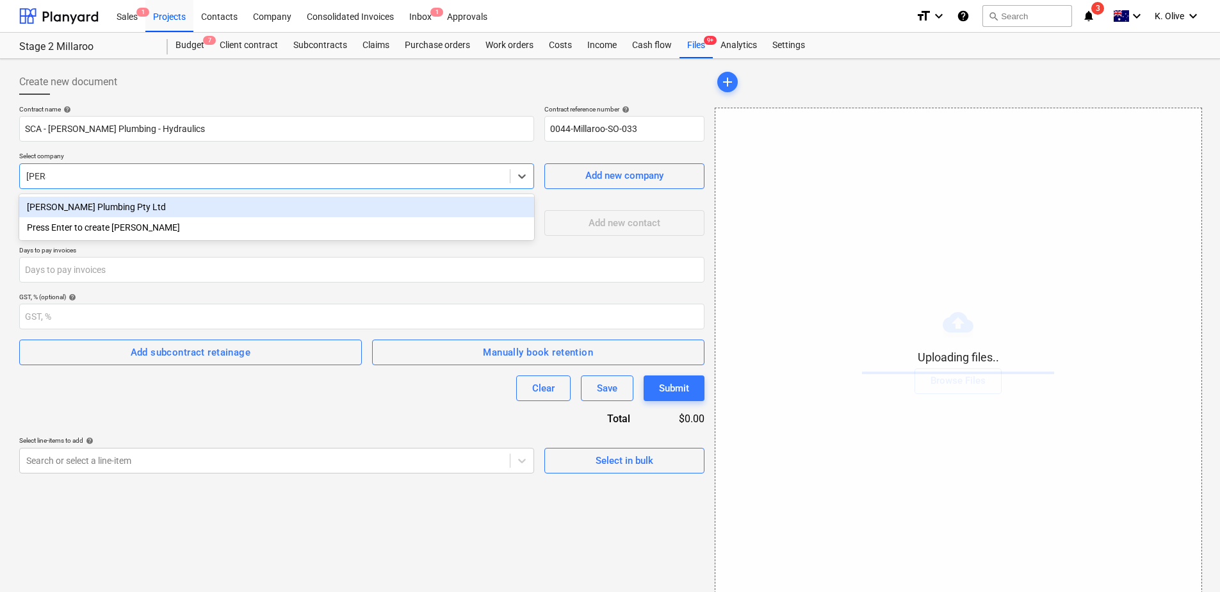
click at [175, 204] on div "[PERSON_NAME] Plumbing Pty Ltd" at bounding box center [276, 207] width 515 height 20
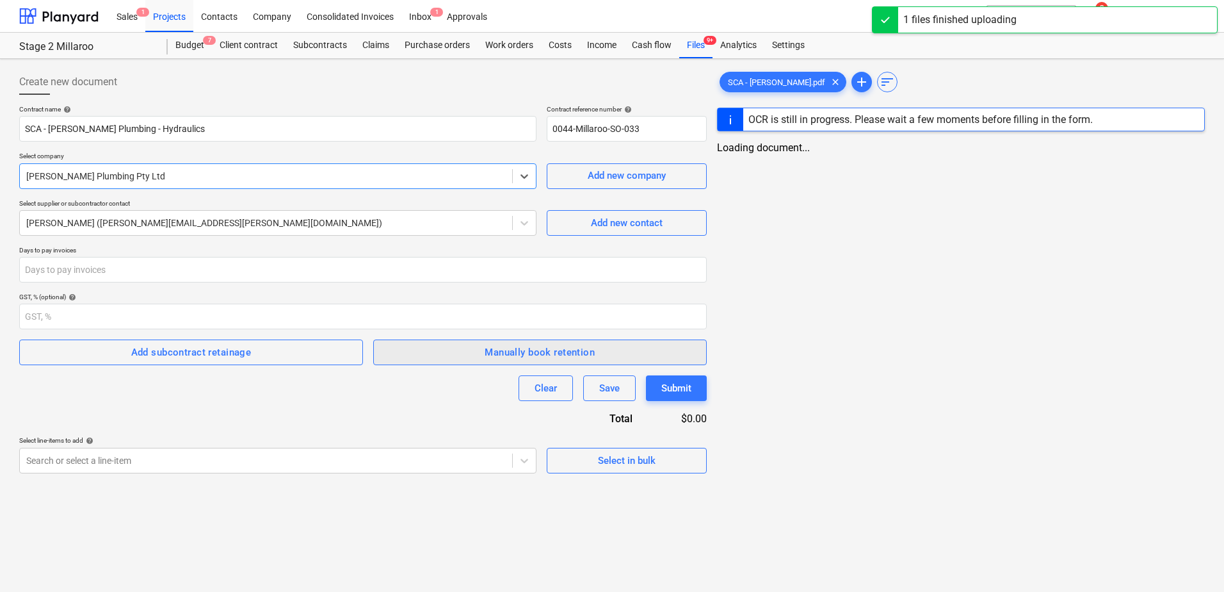
click at [544, 360] on div "Manually book retention" at bounding box center [540, 352] width 110 height 17
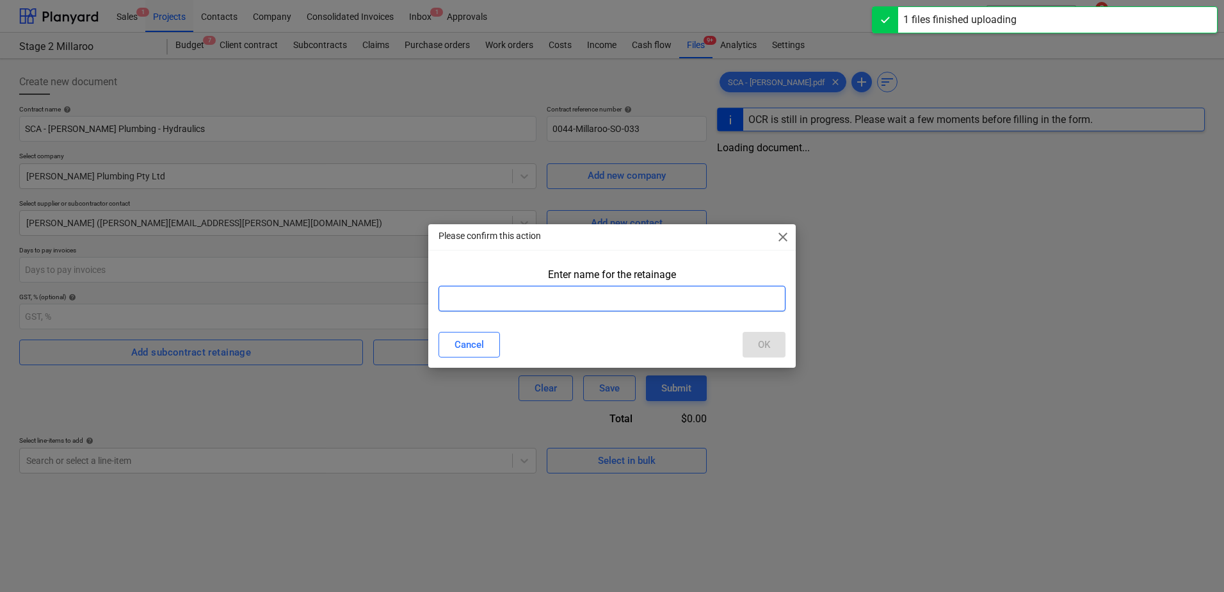
click at [555, 301] on input "text" at bounding box center [612, 299] width 347 height 26
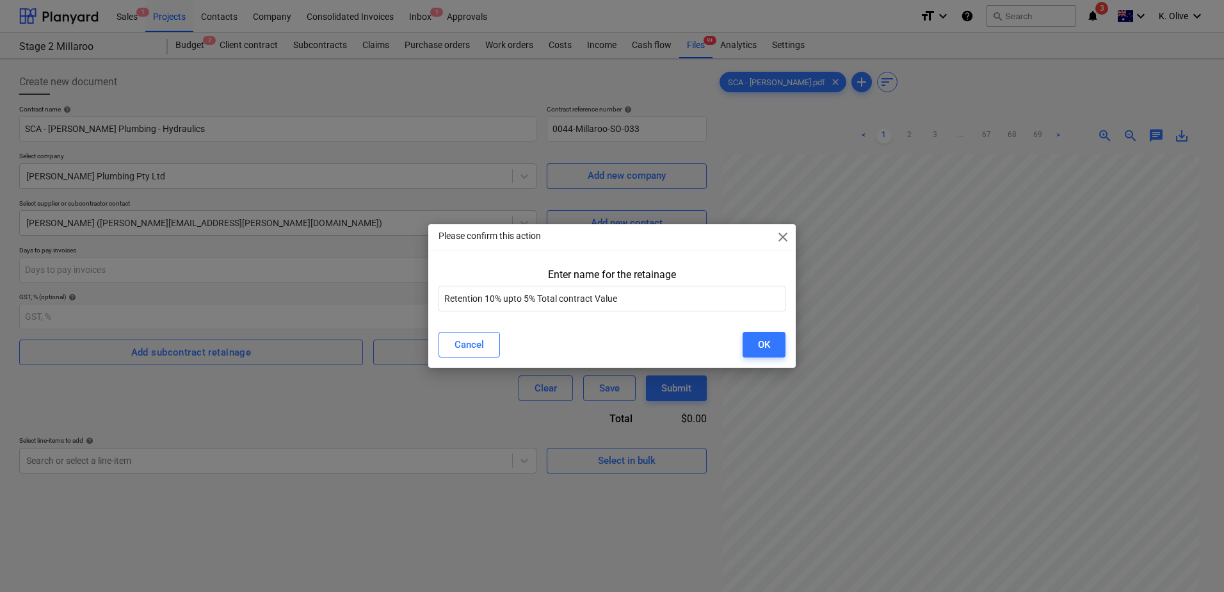
drag, startPoint x: 515, startPoint y: 297, endPoint x: 556, endPoint y: 328, distance: 51.2
click at [565, 334] on div "Cancel OK" at bounding box center [612, 345] width 347 height 26
click at [599, 298] on input "Retention 10% upto 5% Total contract Value" at bounding box center [612, 299] width 347 height 26
click at [636, 301] on input "Retention 10% up to 5% Total contract Value" at bounding box center [612, 299] width 347 height 26
type input "Retention 10% up to 5% Total contract Value"
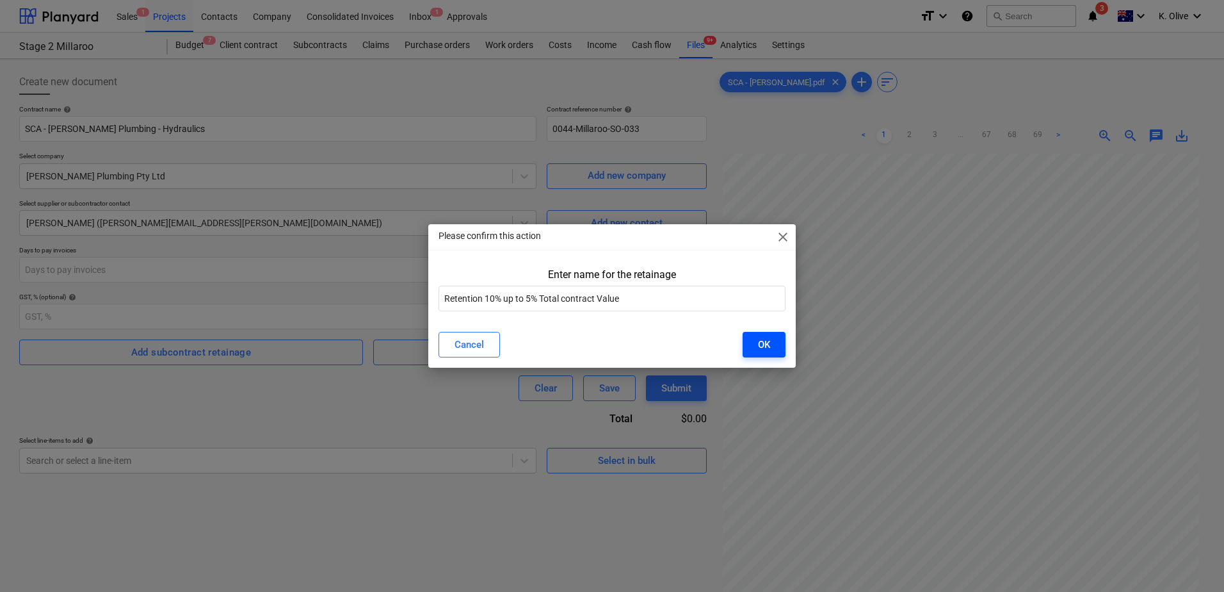
click at [763, 346] on div "OK" at bounding box center [764, 344] width 12 height 17
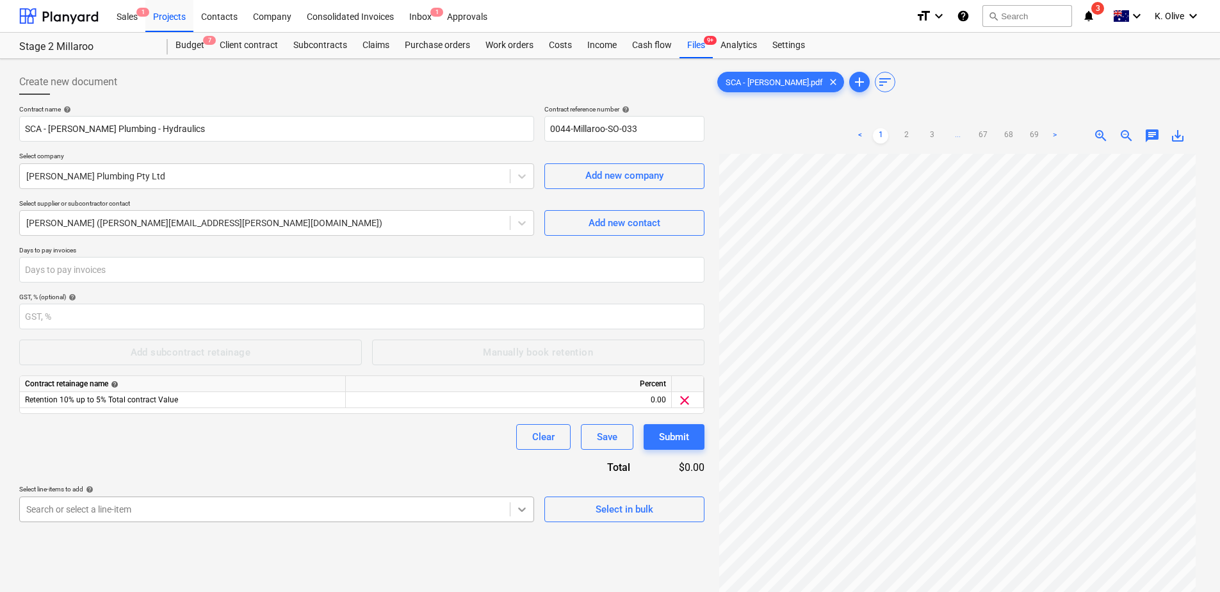
click at [521, 510] on body "Sales 1 Projects Contacts Company Consolidated Invoices Inbox 1 Approvals forma…" at bounding box center [610, 296] width 1220 height 592
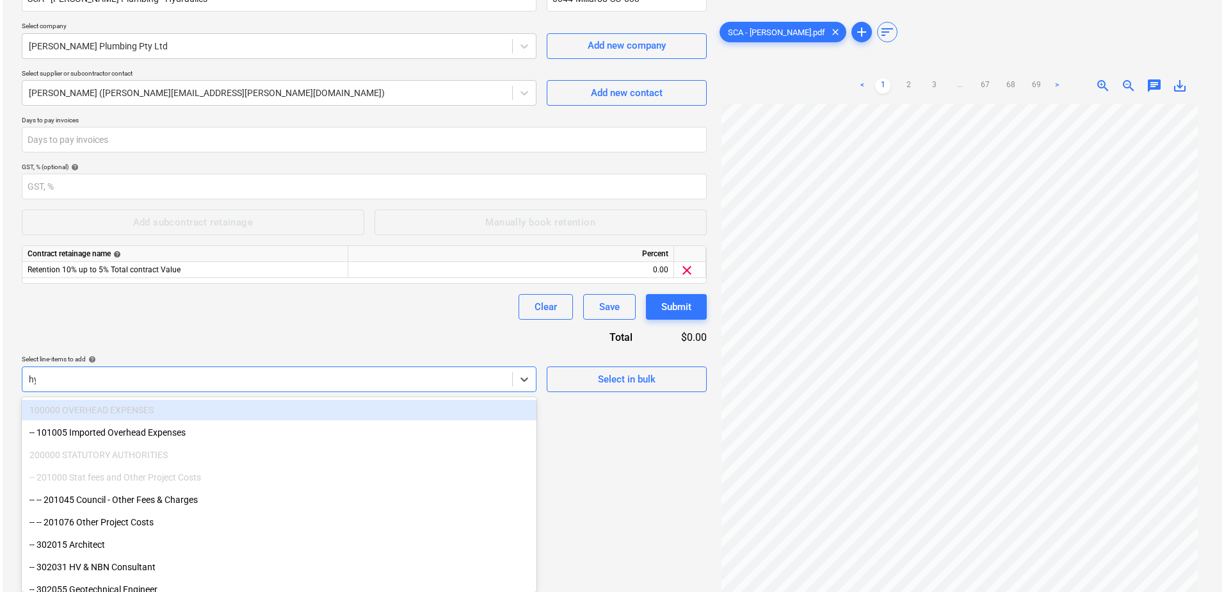
scroll to position [128, 0]
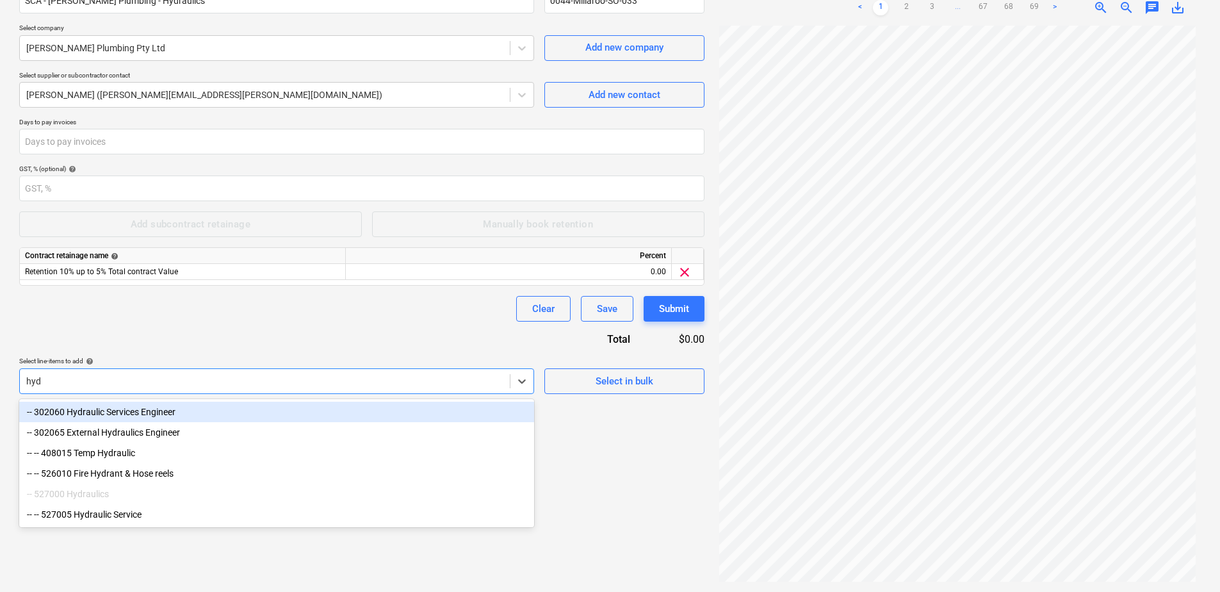
type input "hydr"
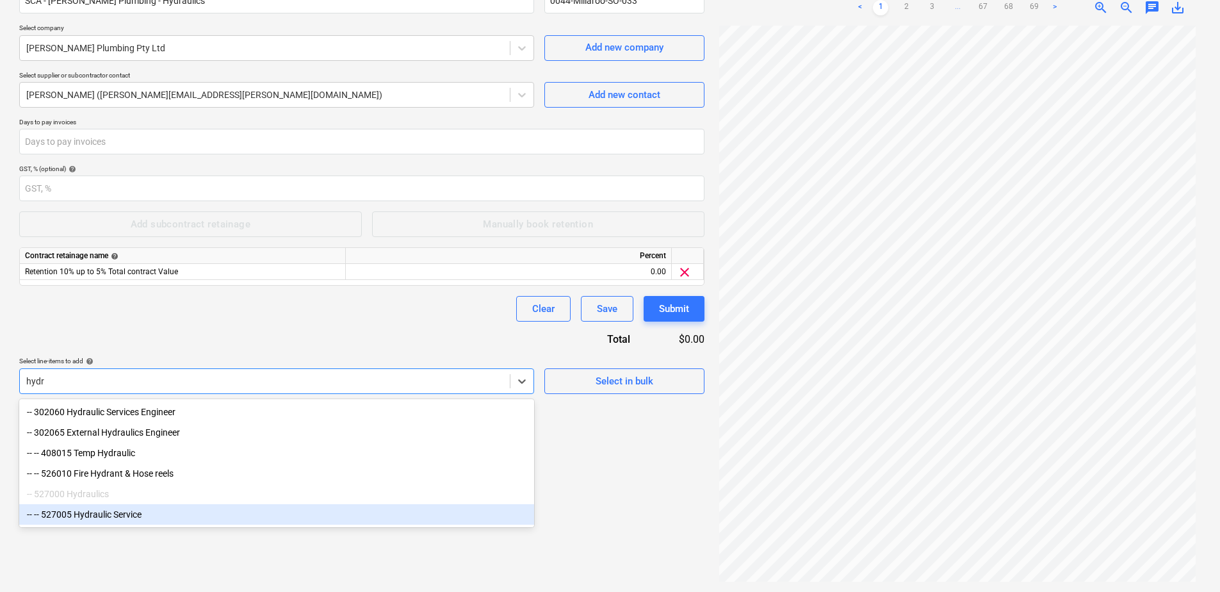
click at [117, 518] on div "-- -- 527005 Hydraulic Service" at bounding box center [276, 514] width 515 height 20
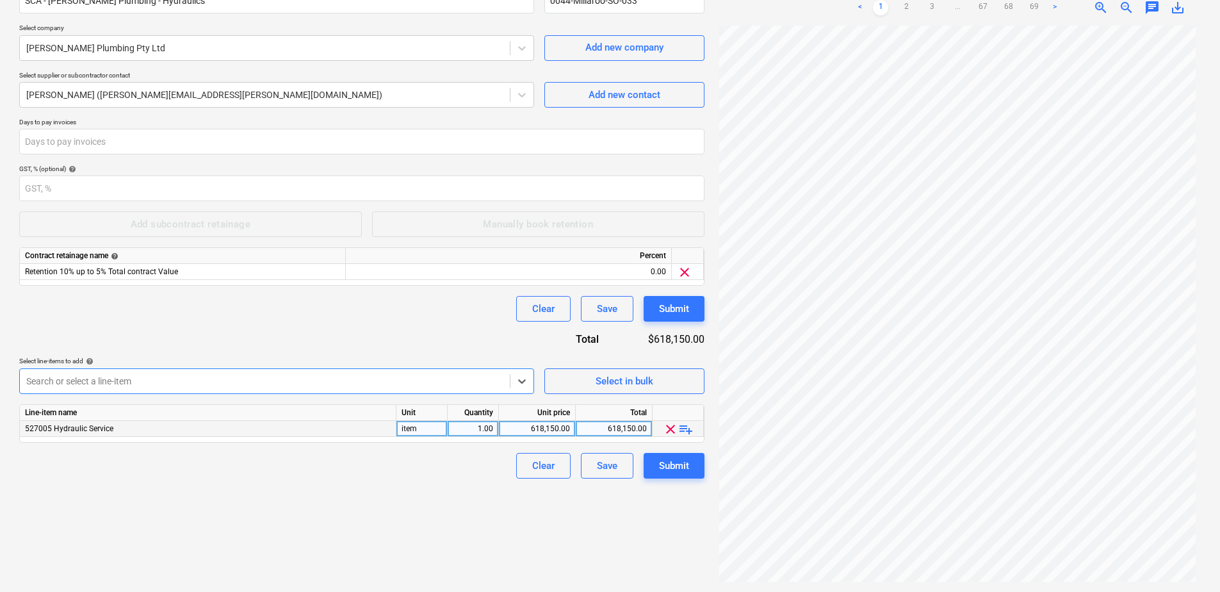
click at [688, 427] on span "playlist_add" at bounding box center [685, 428] width 15 height 15
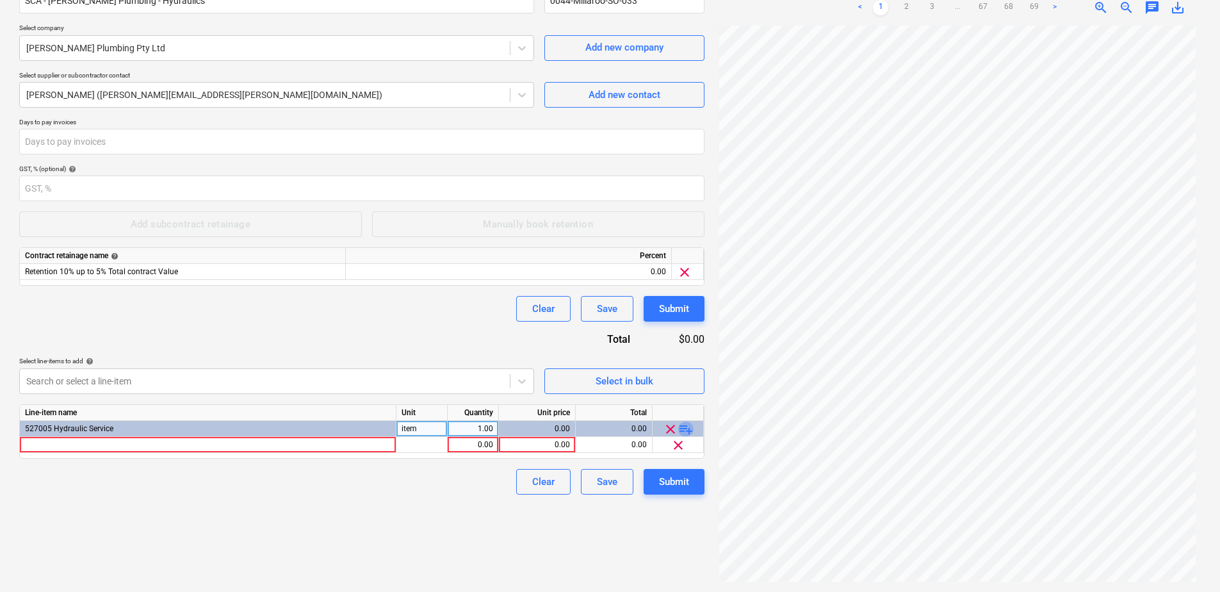
click at [688, 429] on span "playlist_add" at bounding box center [685, 428] width 15 height 15
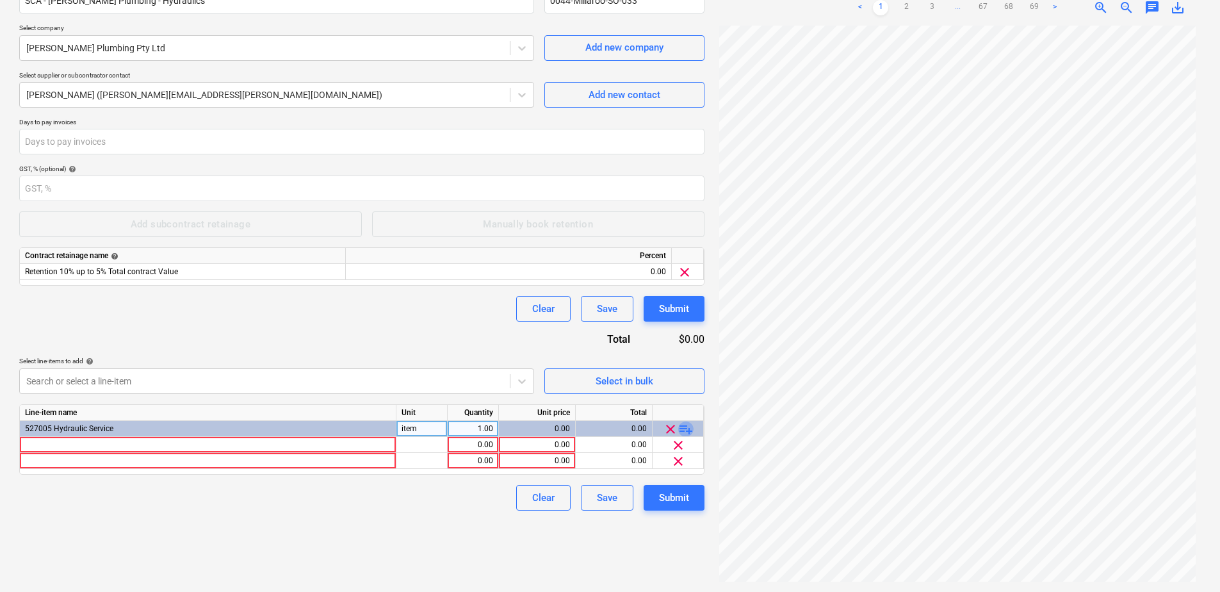
click at [688, 429] on span "playlist_add" at bounding box center [685, 428] width 15 height 15
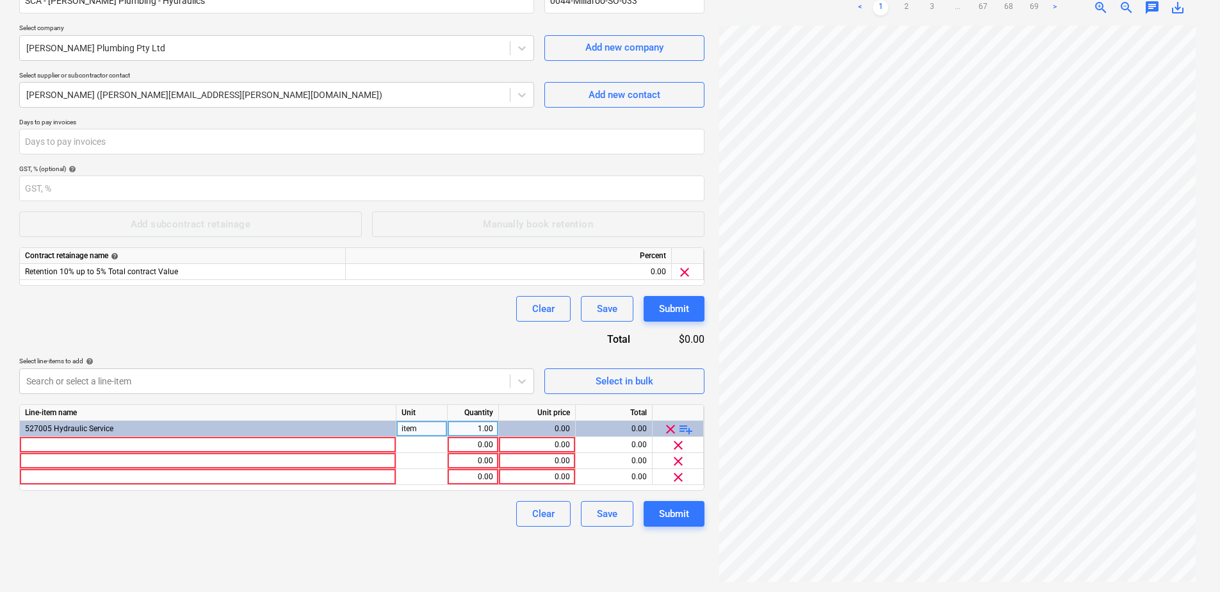
click at [689, 430] on span "playlist_add" at bounding box center [685, 428] width 15 height 15
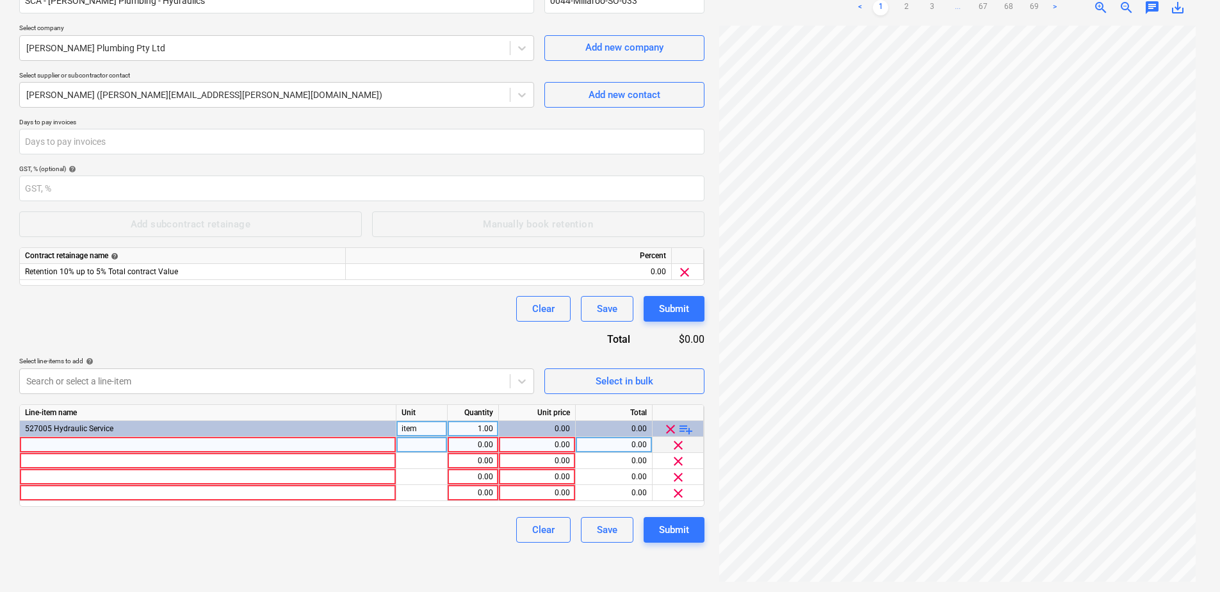
click at [223, 439] on div at bounding box center [208, 445] width 376 height 16
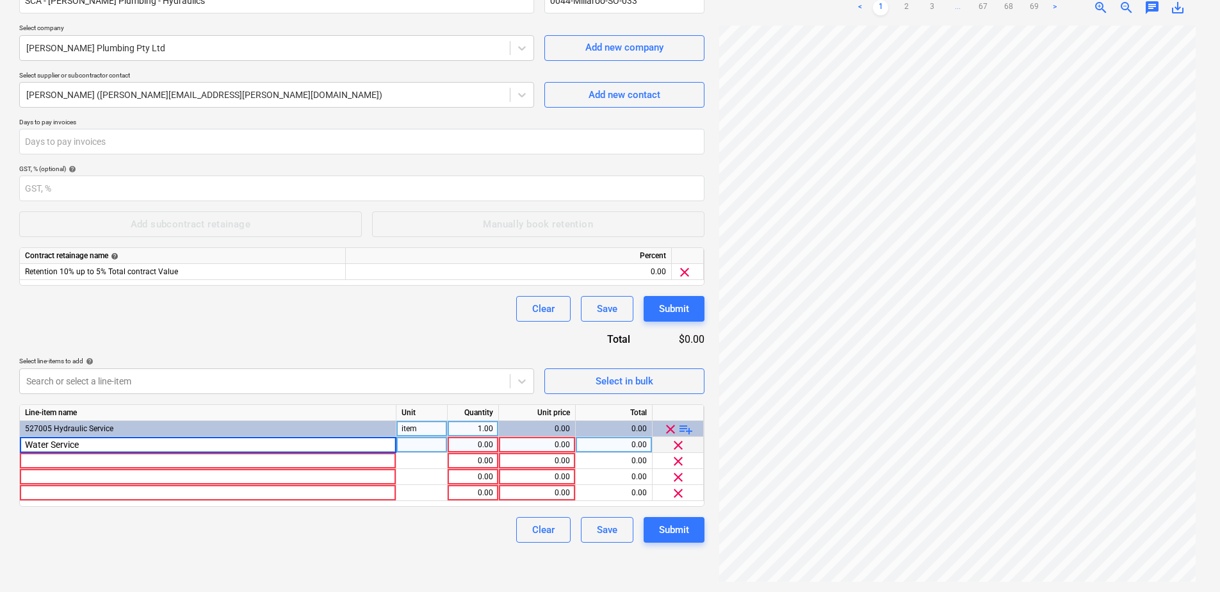
type input "Water Services"
click at [221, 459] on div at bounding box center [208, 461] width 376 height 16
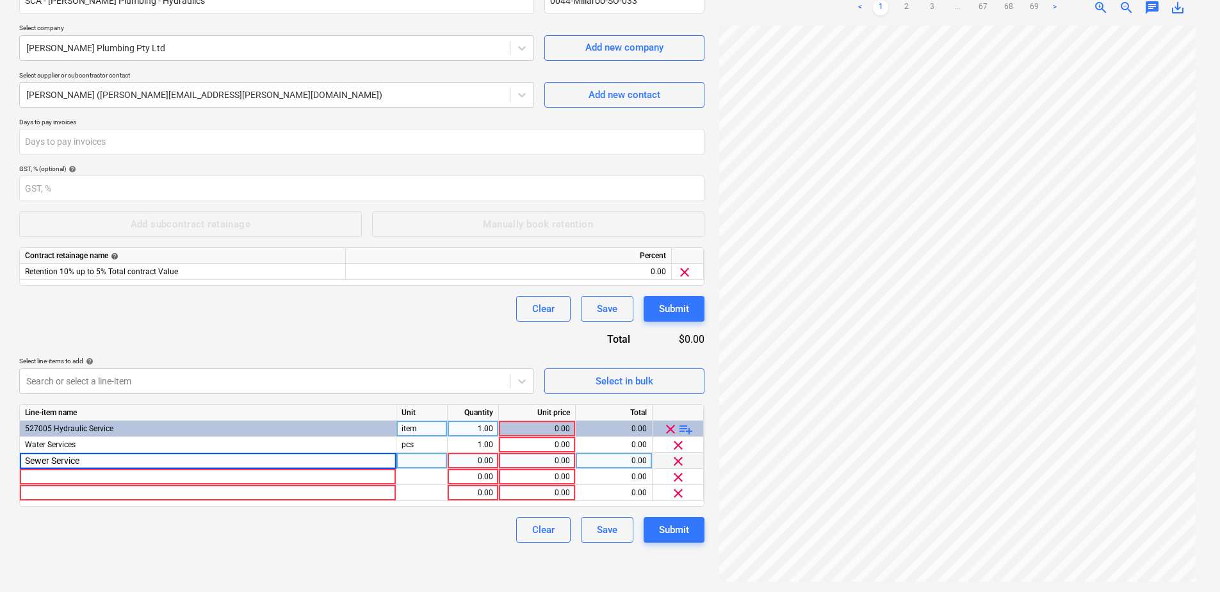
type input "Sewer Services"
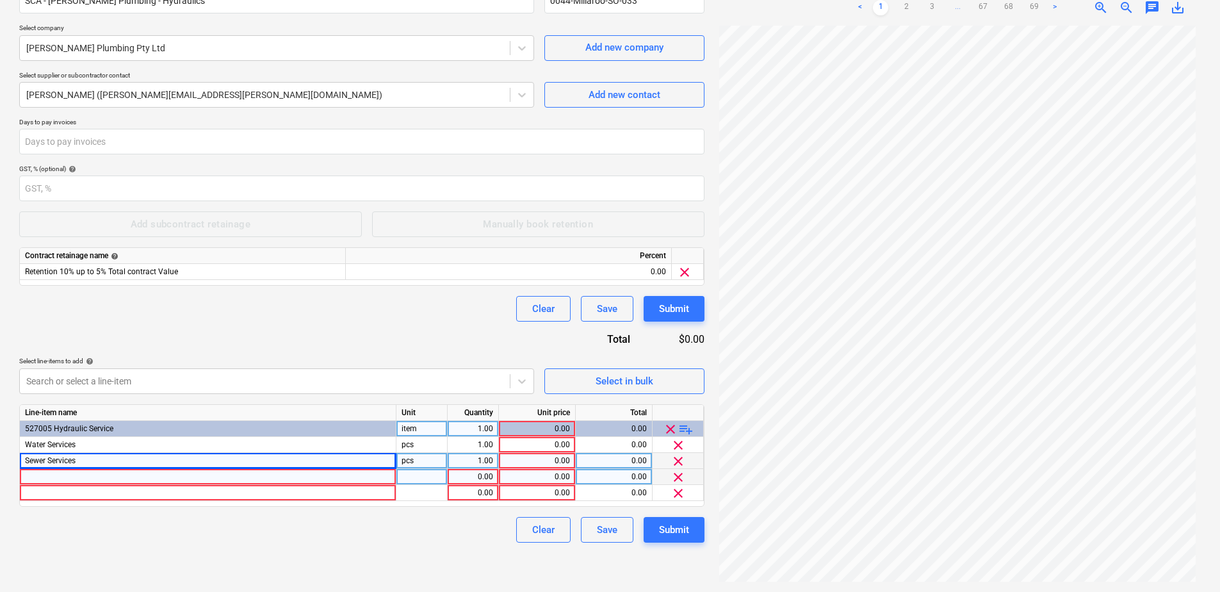
click at [198, 474] on div at bounding box center [208, 477] width 376 height 16
type input "Roof water / DP to civil"
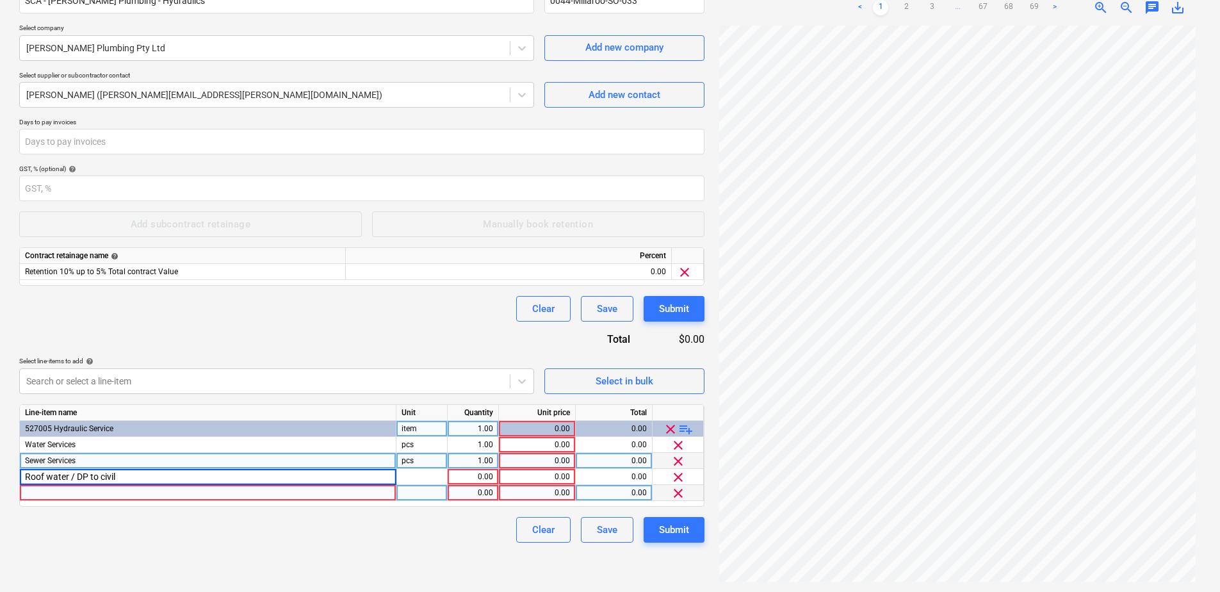
click at [179, 493] on div at bounding box center [208, 493] width 376 height 16
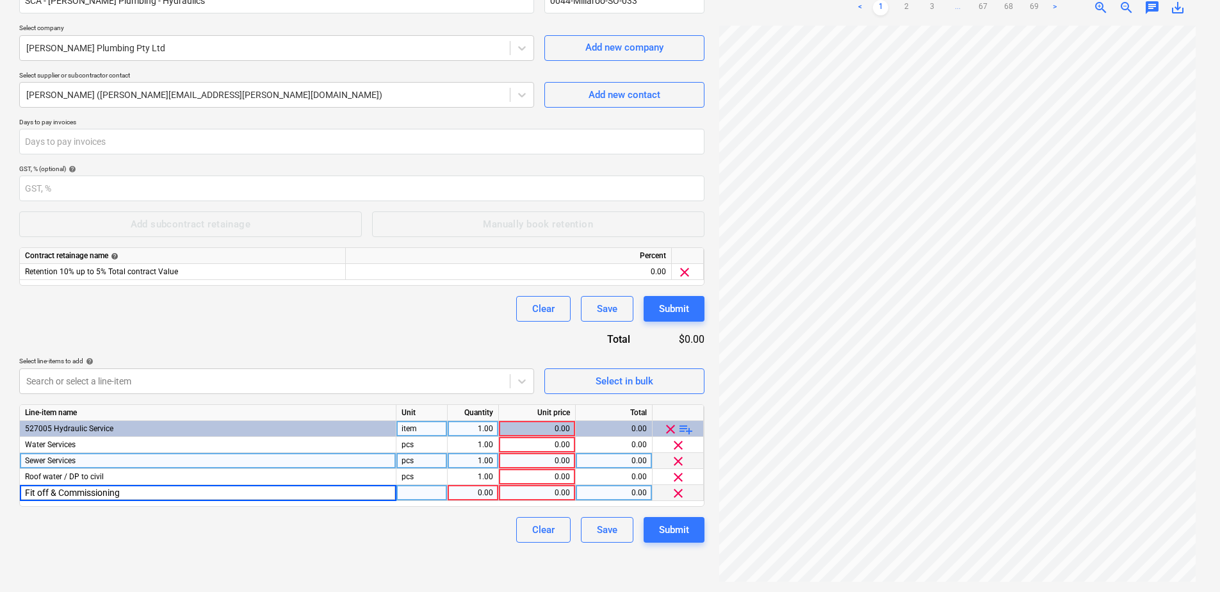
type input "Fit off & Commissioning"
click at [426, 493] on div at bounding box center [421, 493] width 51 height 16
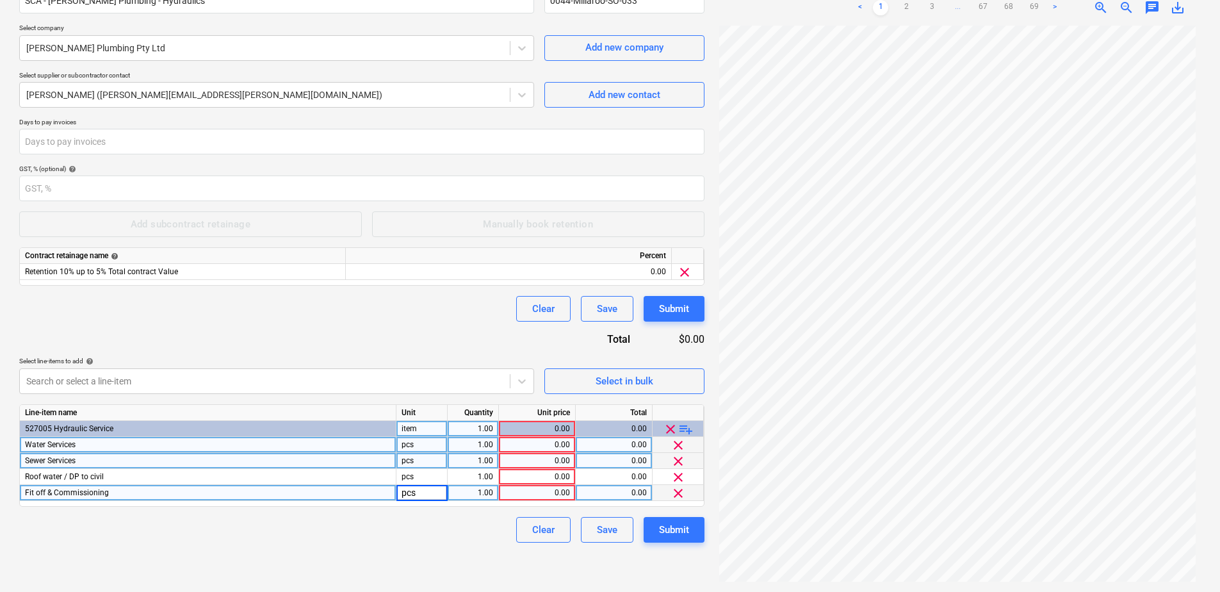
click at [417, 449] on div "pcs" at bounding box center [421, 445] width 51 height 16
type input "item"
type input "Item"
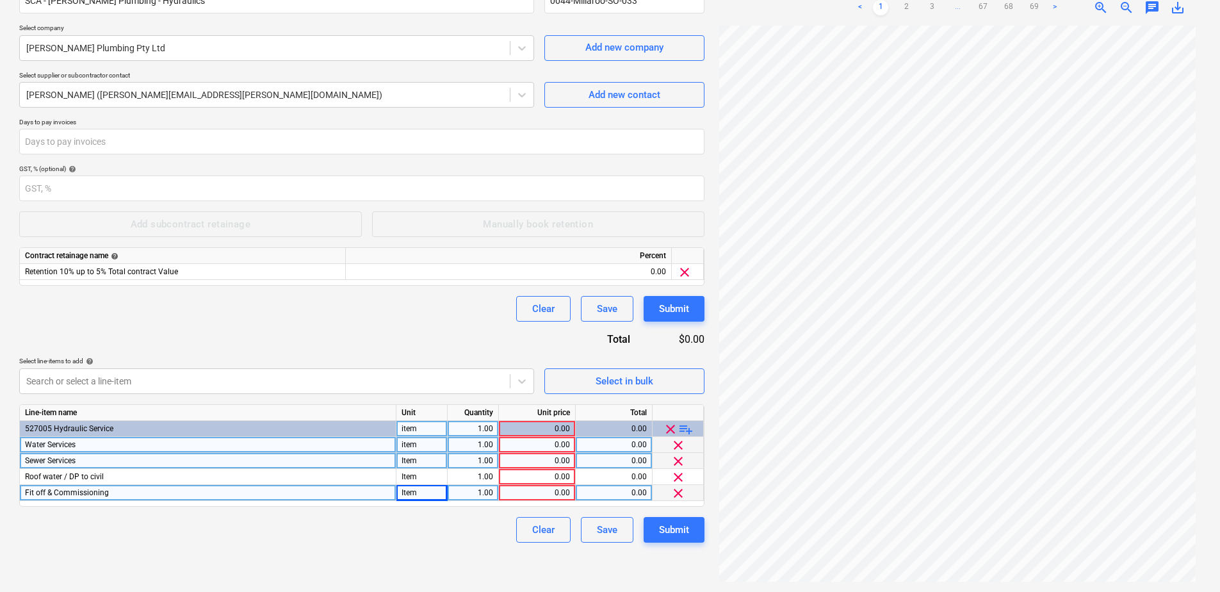
click at [427, 440] on div "item" at bounding box center [421, 445] width 51 height 16
type input "Item"
click at [545, 446] on div "0.00" at bounding box center [537, 445] width 66 height 16
type input "224300"
click at [550, 457] on div "0.00" at bounding box center [537, 461] width 66 height 16
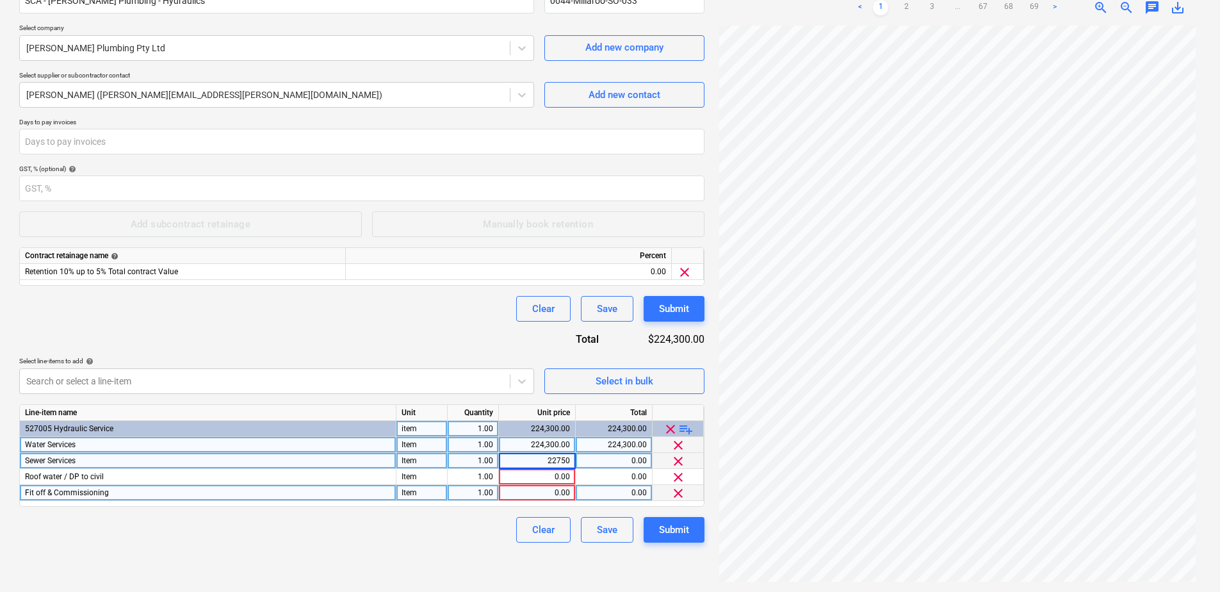
type input "227500"
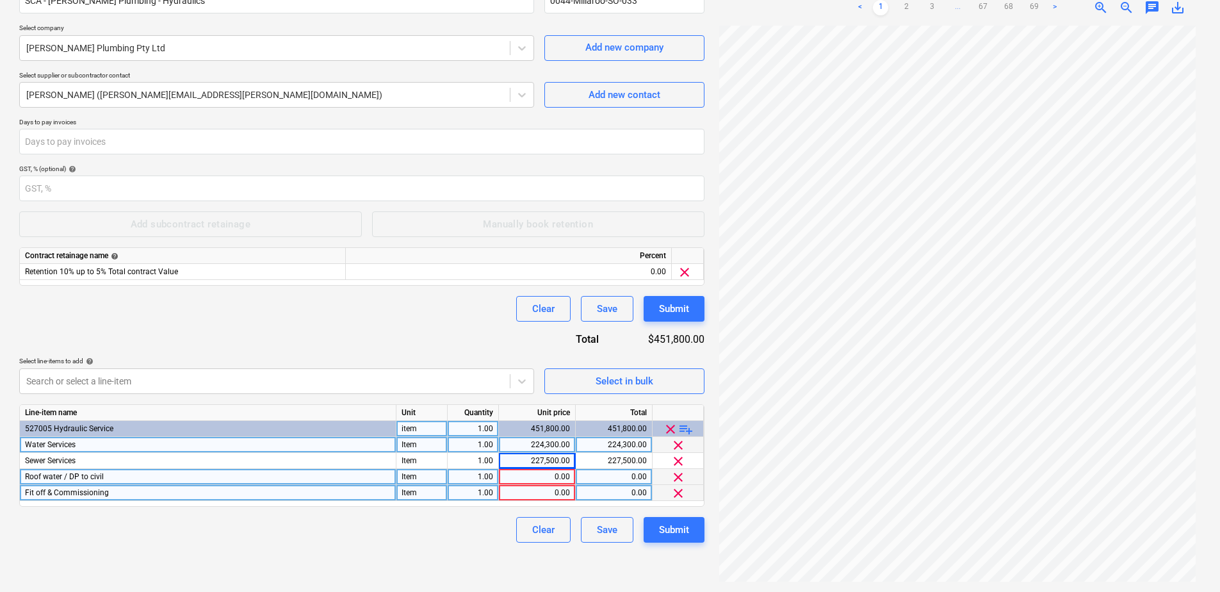
click at [548, 472] on div "0.00" at bounding box center [537, 477] width 66 height 16
type input "80500"
click at [552, 489] on div "0.00" at bounding box center [537, 493] width 66 height 16
type input "95000"
click at [530, 480] on div "80,500.00" at bounding box center [537, 477] width 66 height 16
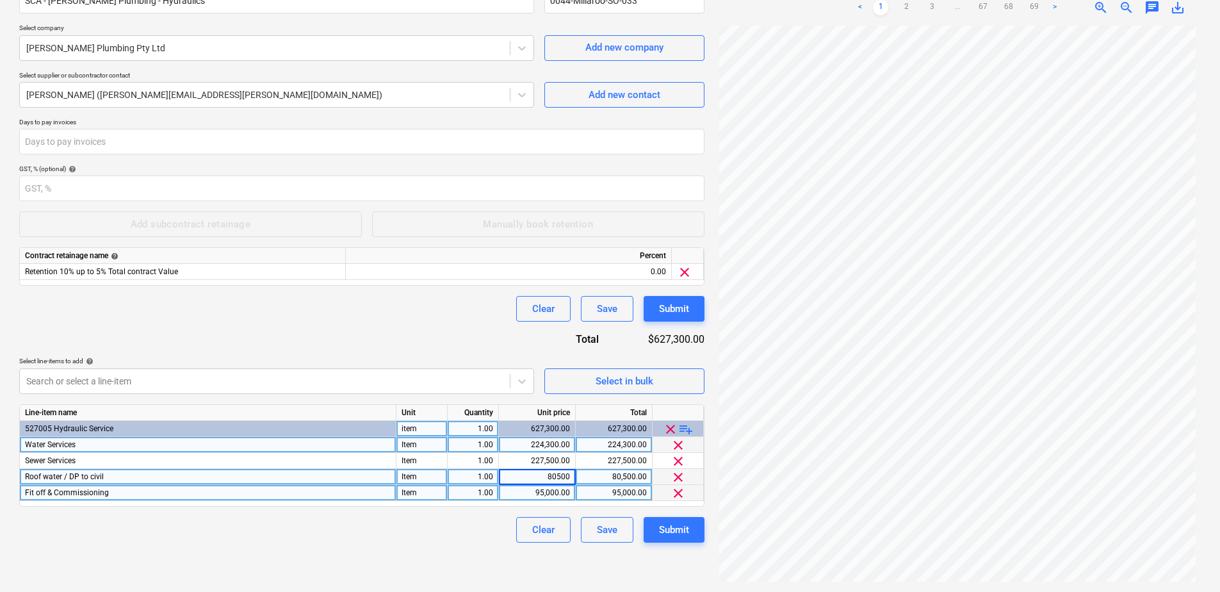
click at [528, 496] on div "95,000.00" at bounding box center [537, 493] width 66 height 16
click at [686, 535] on div "Submit" at bounding box center [674, 529] width 30 height 17
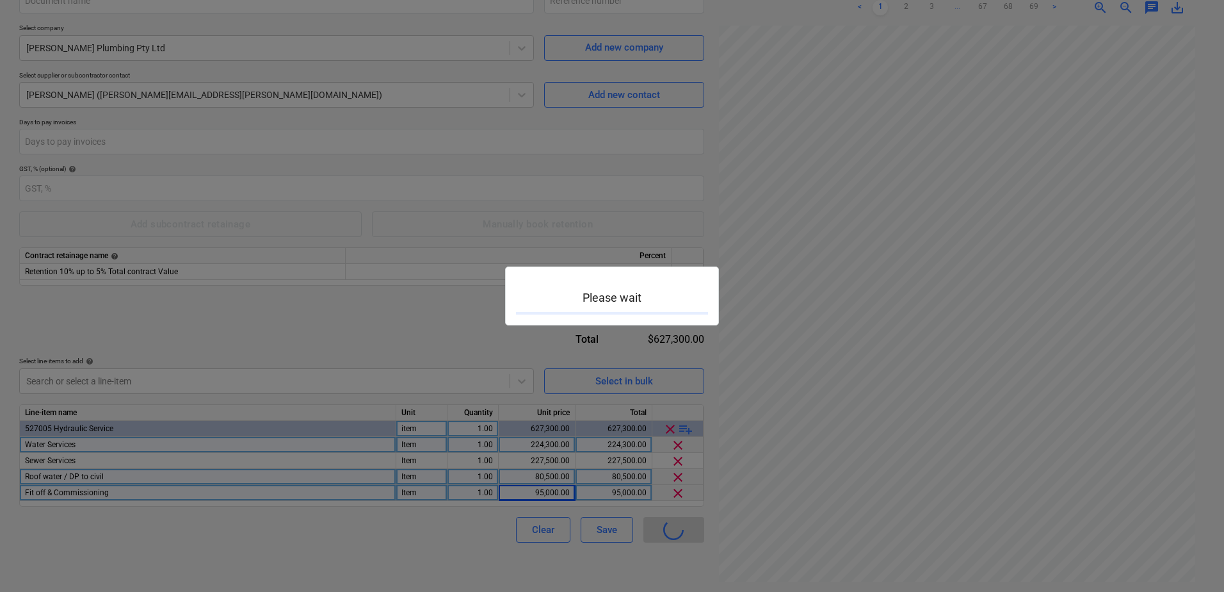
type input "0044-Millaroo-SO-033"
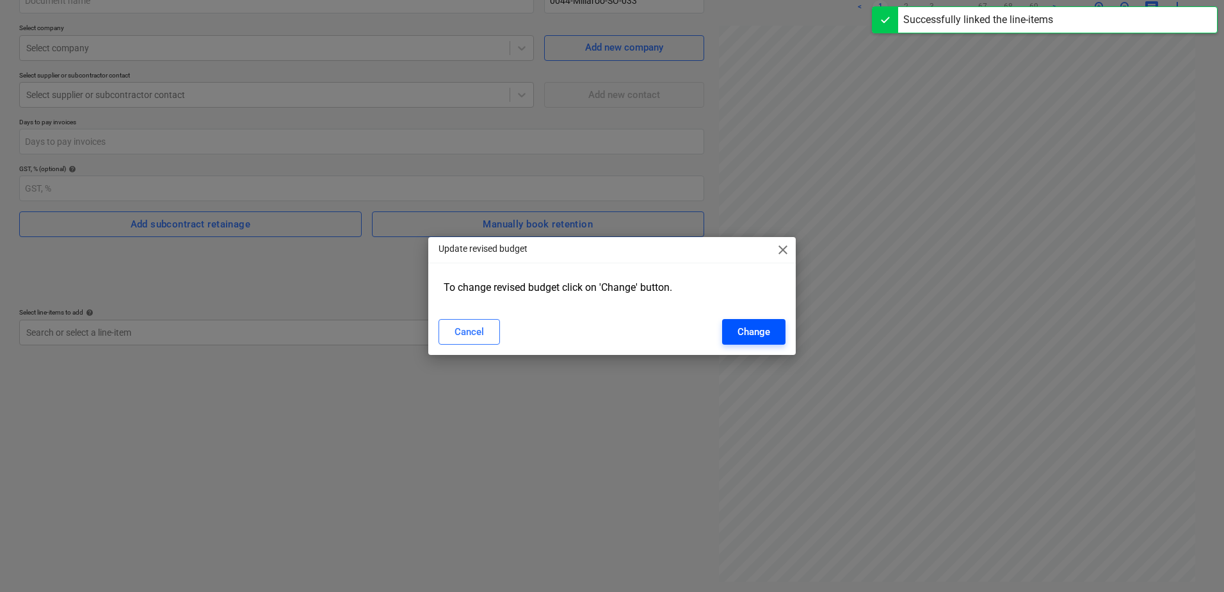
click at [746, 328] on div "Change" at bounding box center [754, 331] width 33 height 17
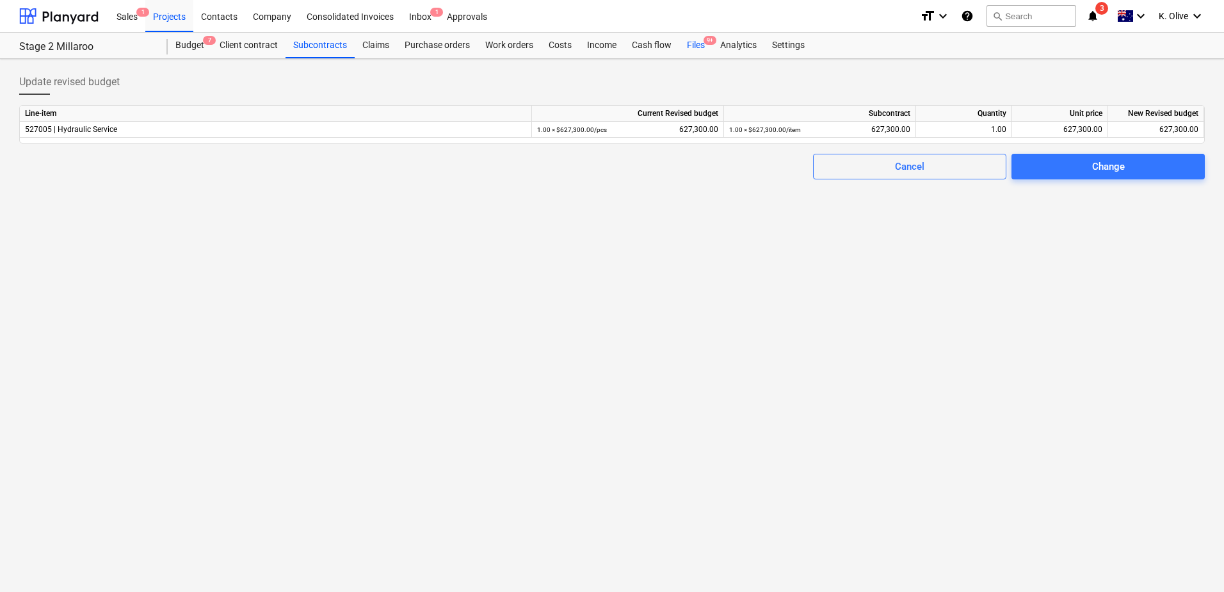
click at [697, 45] on div "Files 9+" at bounding box center [695, 46] width 33 height 26
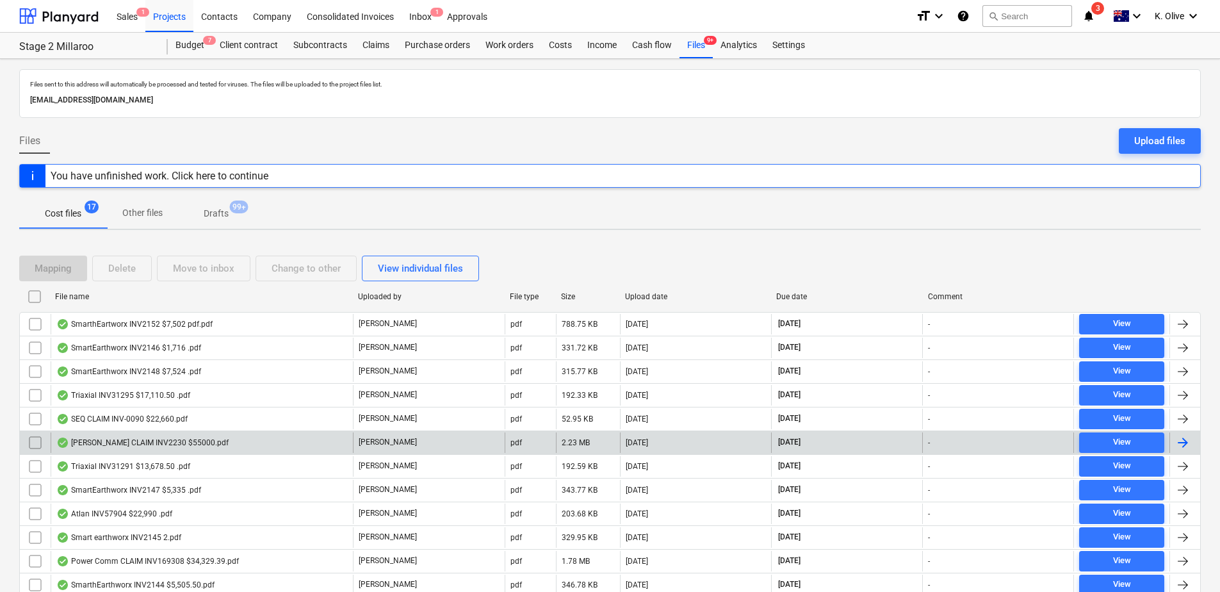
click at [112, 441] on div "[PERSON_NAME] CLAIM INV2230 $55000.pdf" at bounding box center [142, 442] width 172 height 10
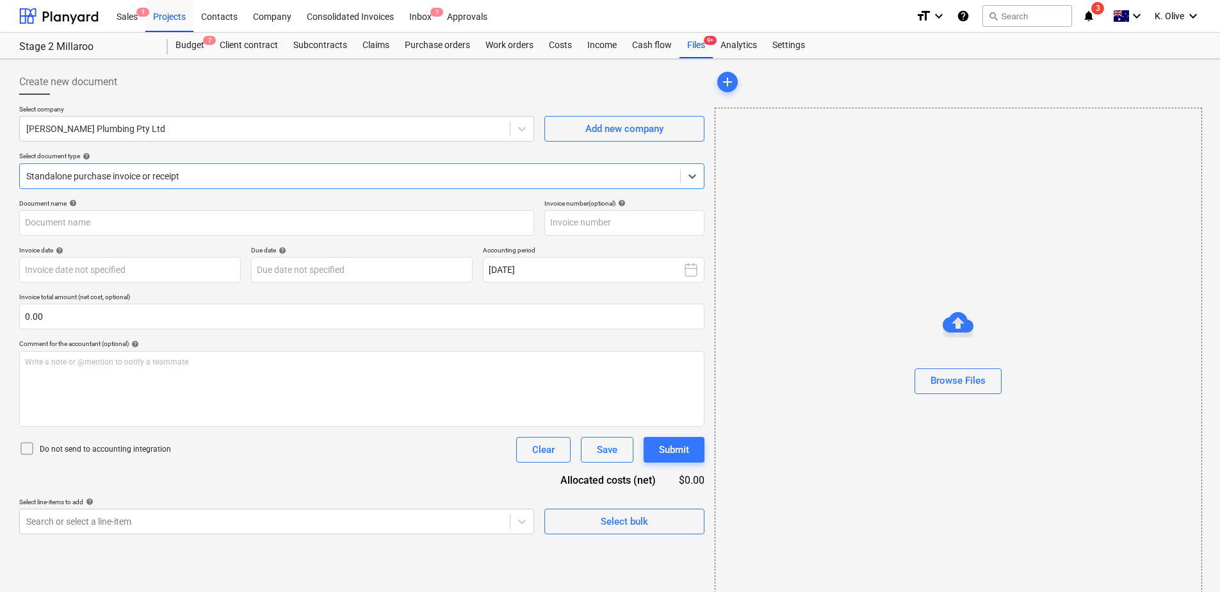
type input "2230"
type input "[DATE]"
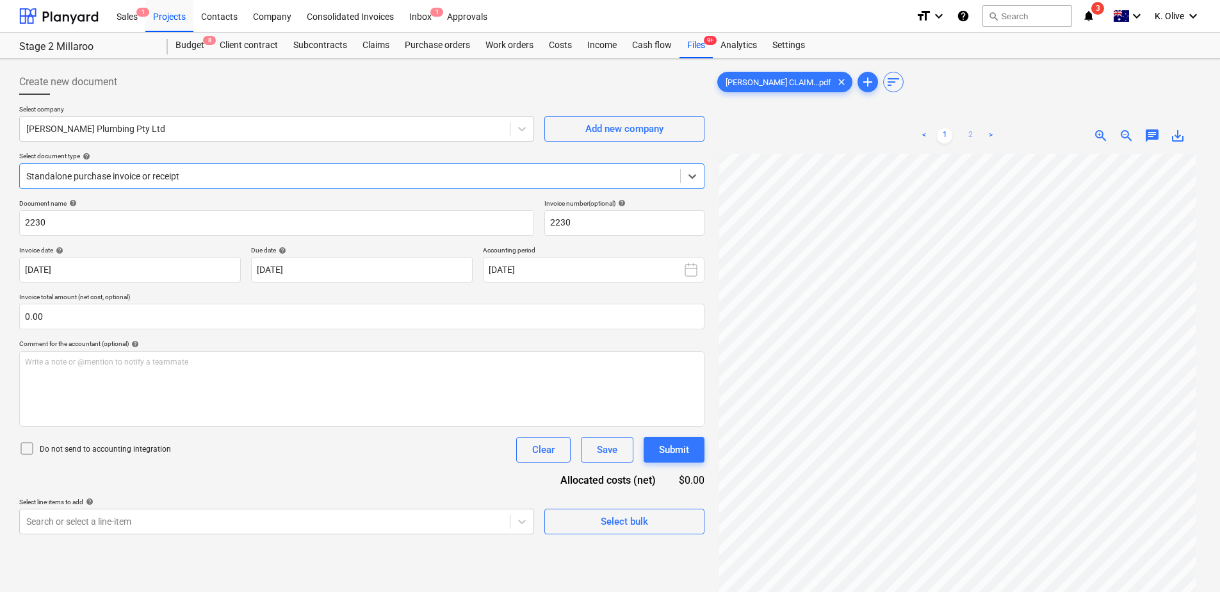
click at [968, 132] on link "2" at bounding box center [969, 135] width 15 height 15
click at [944, 135] on link "1" at bounding box center [944, 135] width 15 height 15
click at [985, 102] on div "[PERSON_NAME] CLAIM...pdf clear add sort < 1 2 > zoom_in zoom_out chat 0 save_a…" at bounding box center [957, 389] width 486 height 640
click at [369, 42] on div "Claims" at bounding box center [376, 46] width 42 height 26
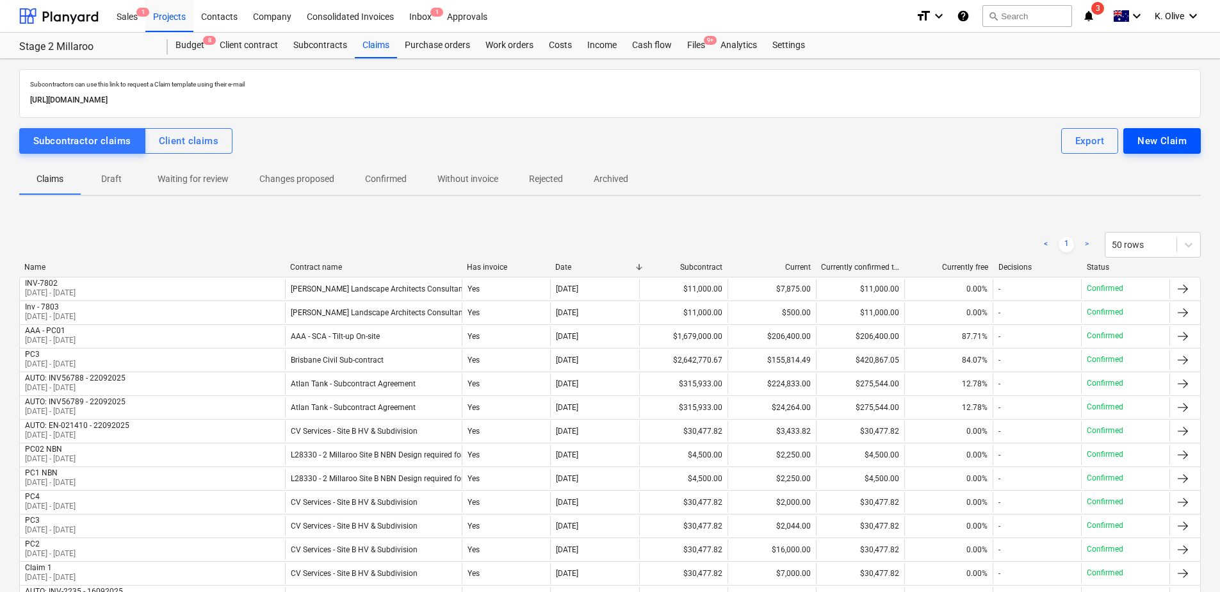
click at [1152, 143] on div "New Claim" at bounding box center [1161, 141] width 49 height 17
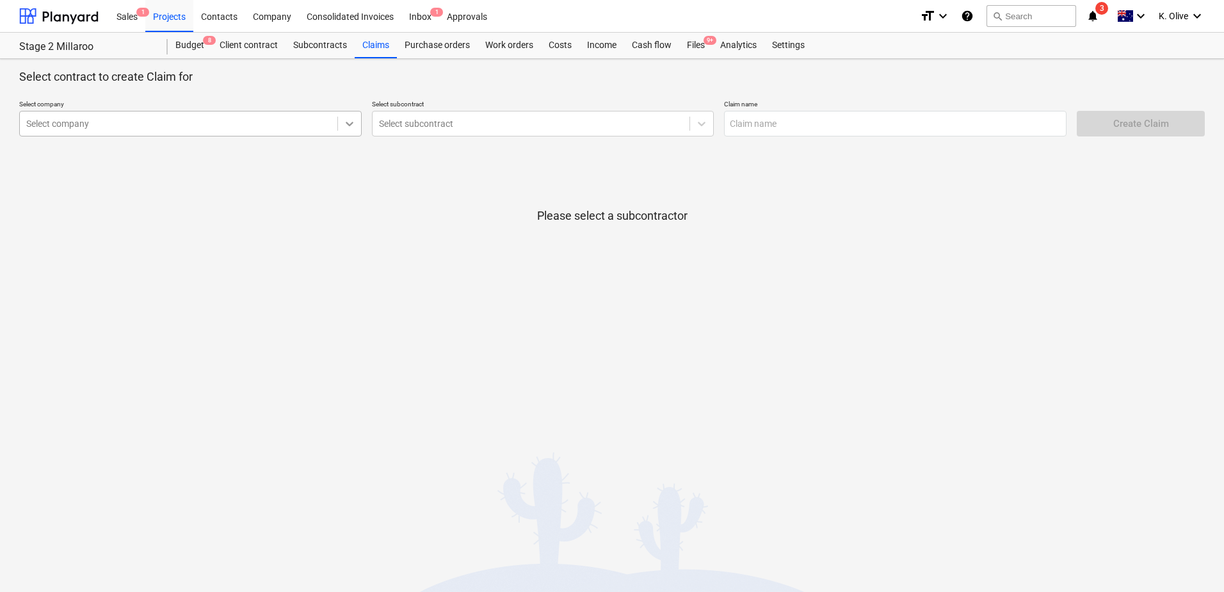
click at [350, 125] on icon at bounding box center [350, 124] width 8 height 4
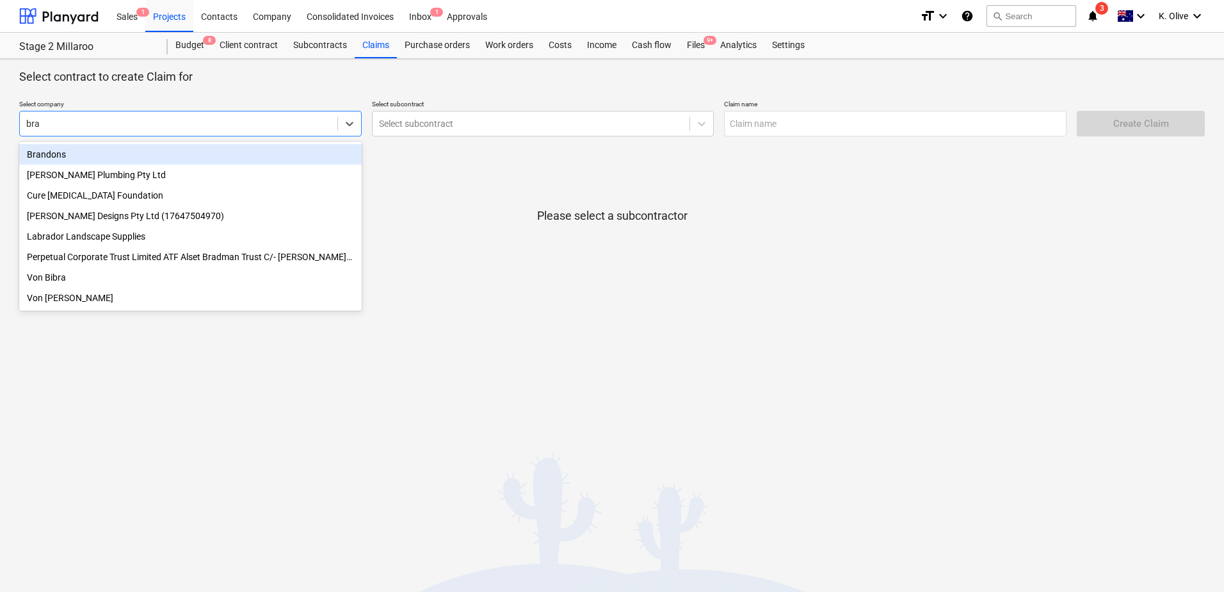
type input "[PERSON_NAME]"
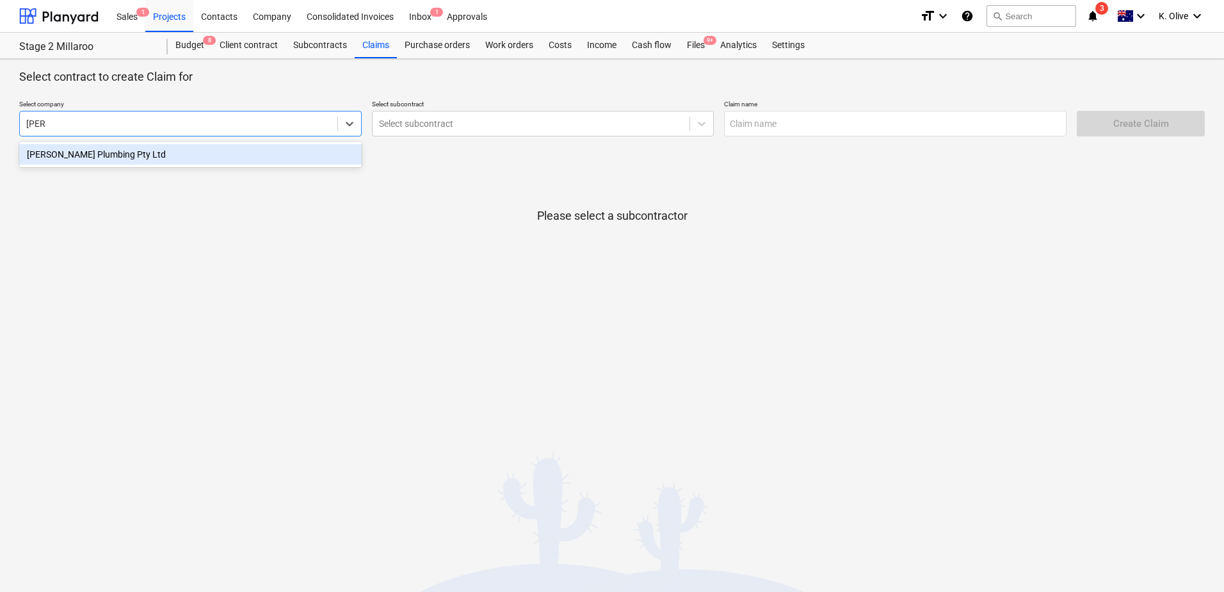
click at [158, 157] on div "[PERSON_NAME] Plumbing Pty Ltd" at bounding box center [190, 154] width 343 height 20
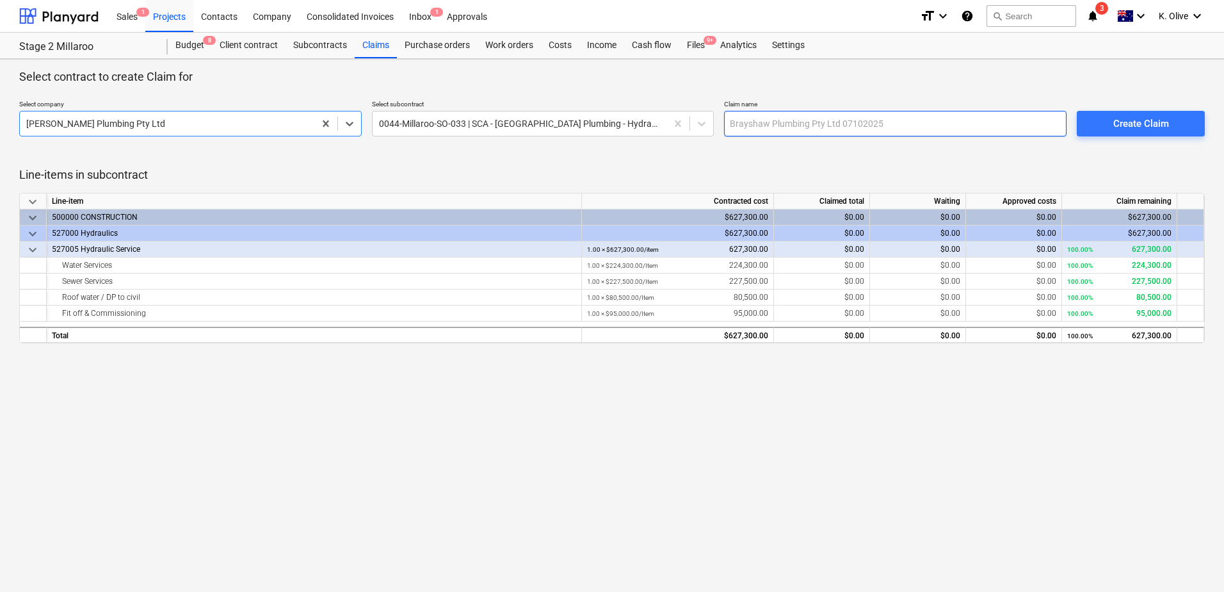
click at [844, 124] on input "text" at bounding box center [895, 124] width 343 height 26
type input "PC-01"
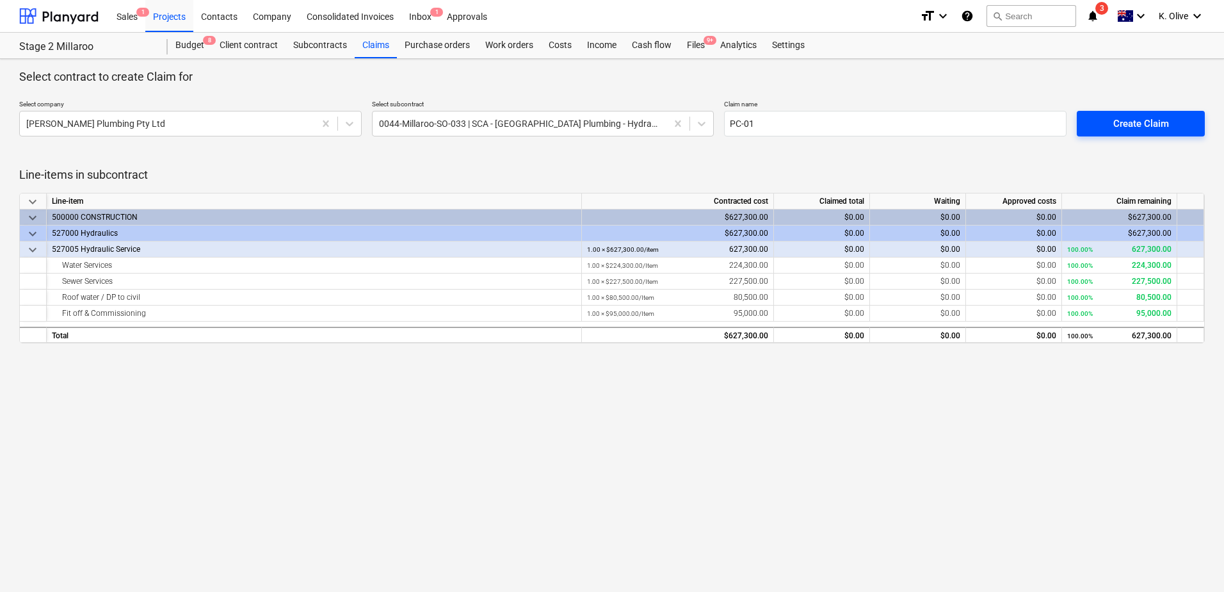
click at [1120, 116] on div "Create Claim" at bounding box center [1141, 123] width 56 height 17
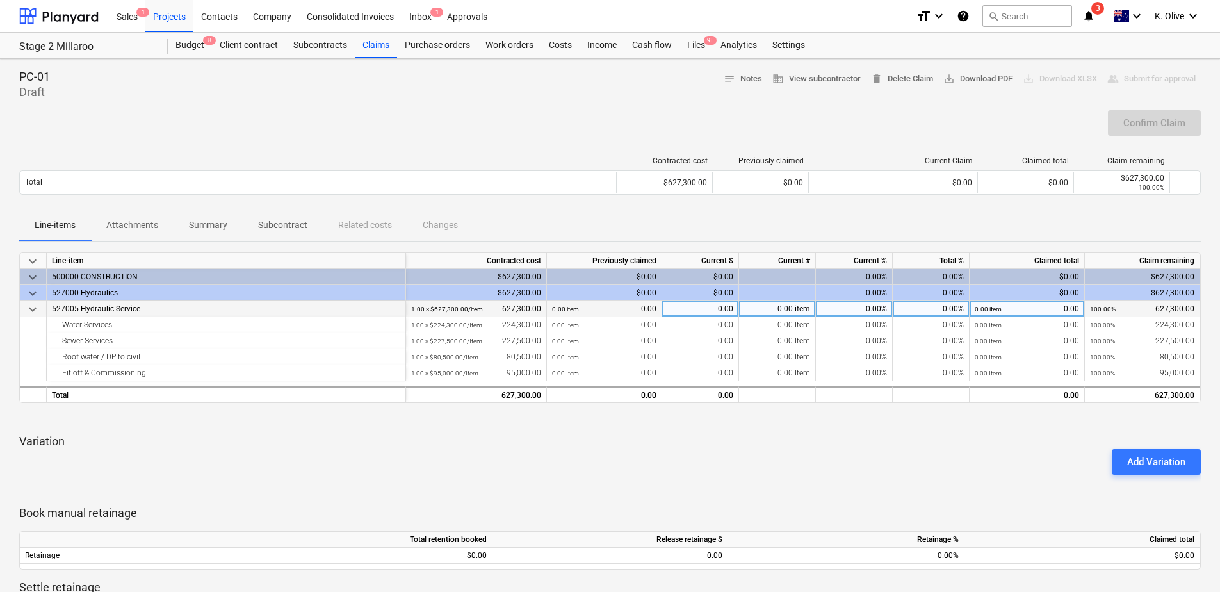
click at [709, 310] on div "0.00" at bounding box center [700, 309] width 77 height 16
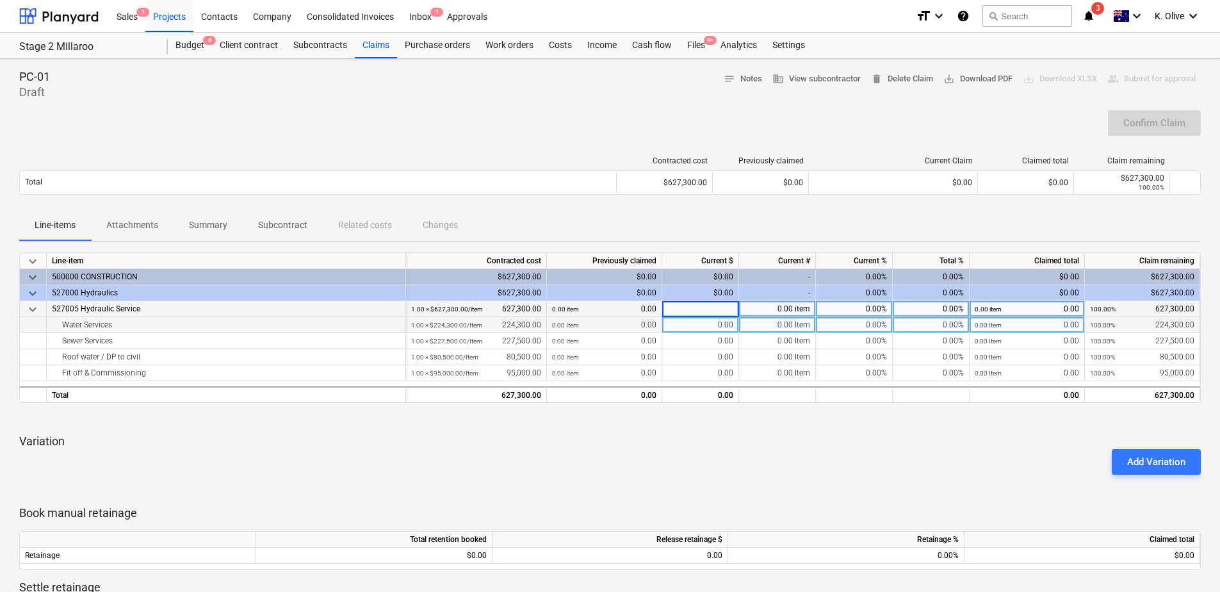
click at [705, 321] on div "0.00" at bounding box center [700, 325] width 77 height 16
type input "5000"
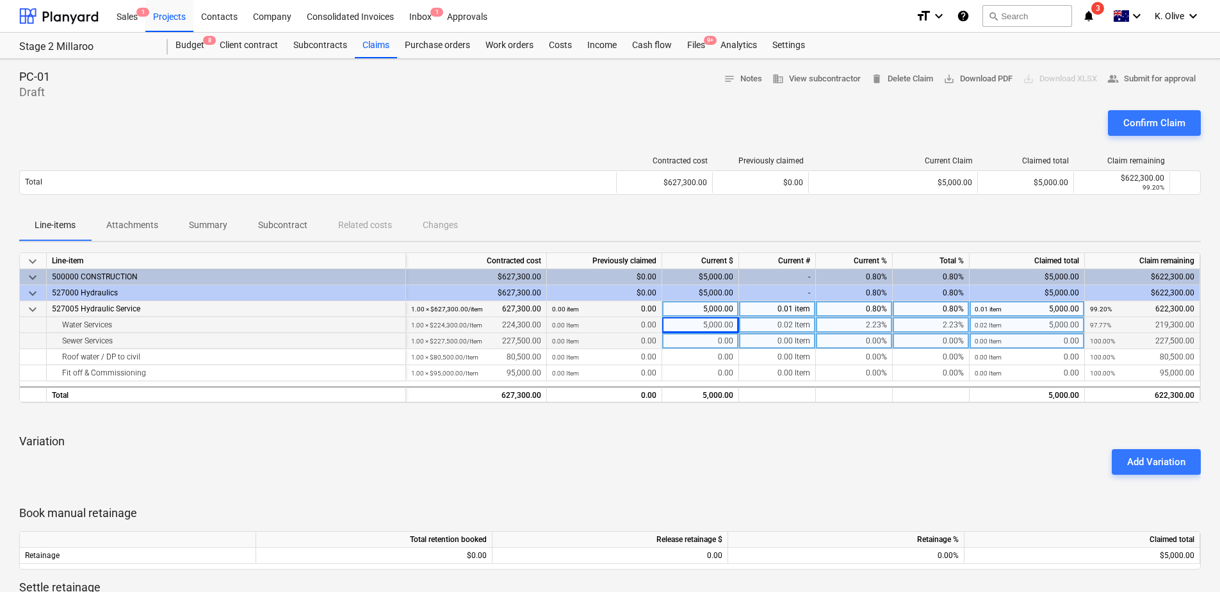
click at [705, 337] on div "0.00" at bounding box center [700, 341] width 77 height 16
type input "30000"
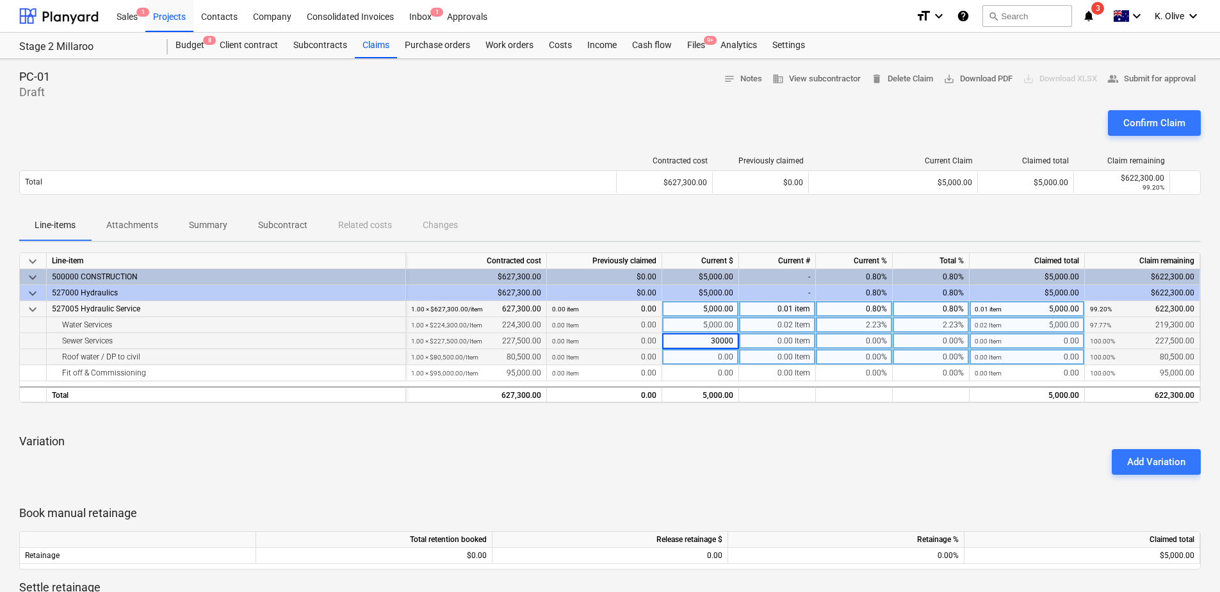
click at [706, 353] on div "0.00" at bounding box center [700, 357] width 77 height 16
click at [706, 356] on div "0.00" at bounding box center [700, 357] width 77 height 16
type input "15000"
click at [764, 419] on div at bounding box center [609, 418] width 1181 height 10
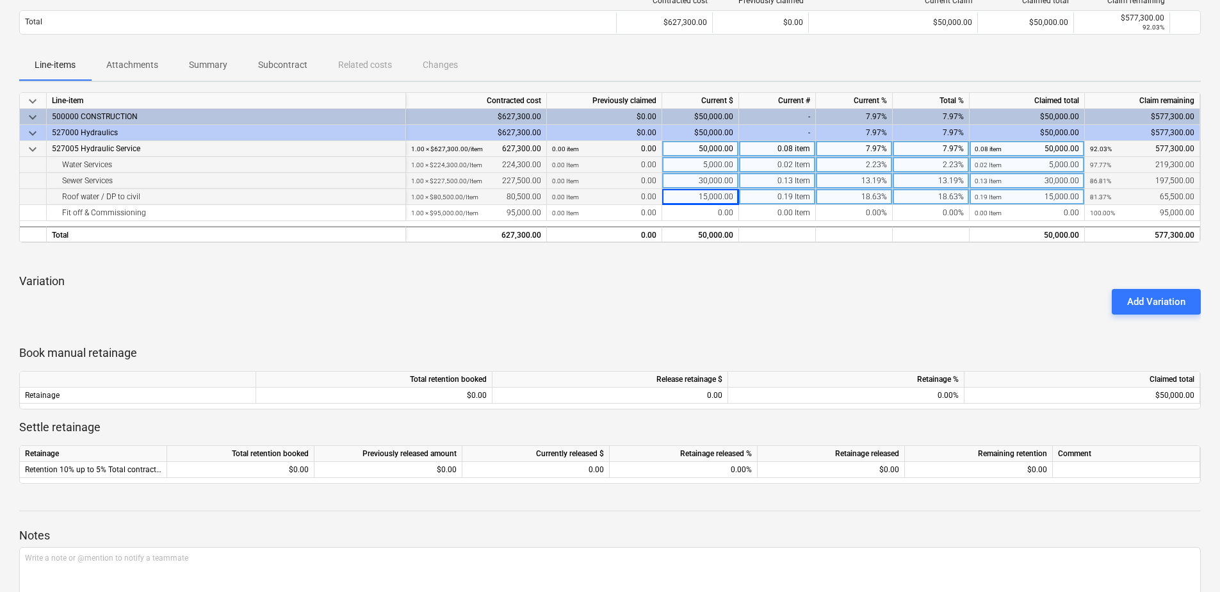
scroll to position [192, 0]
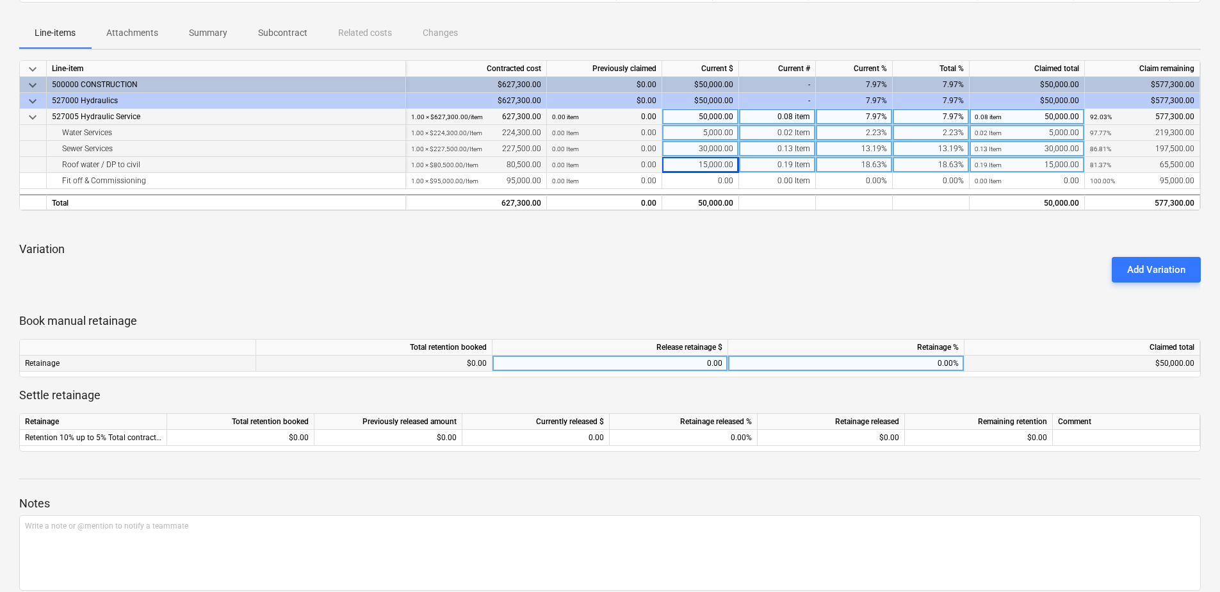
click at [873, 366] on div "0.00%" at bounding box center [846, 363] width 236 height 16
type input "10"
click at [887, 287] on div "Add Variation" at bounding box center [609, 270] width 1191 height 36
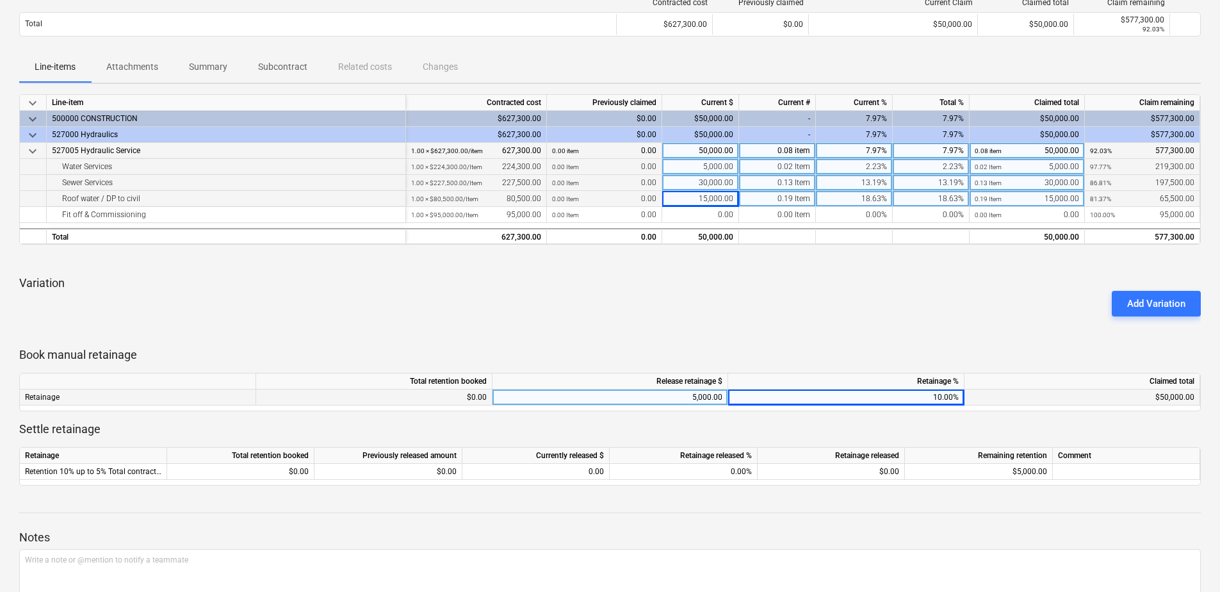
scroll to position [0, 0]
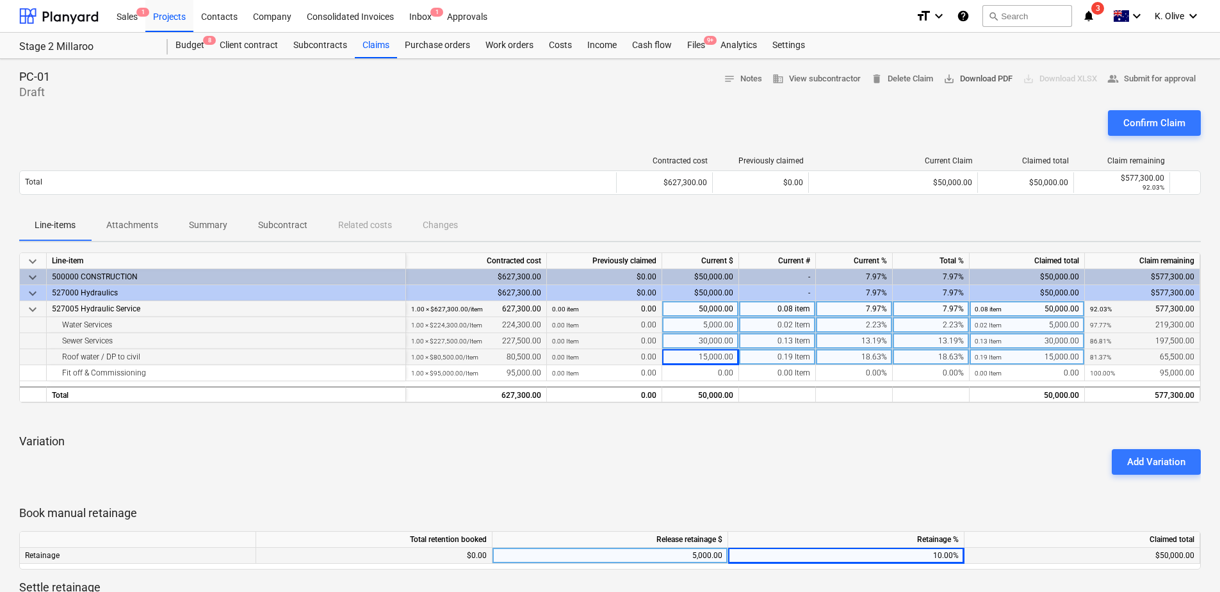
click at [971, 83] on span "save_alt Download PDF" at bounding box center [977, 79] width 69 height 15
click at [688, 51] on div "Files 9+" at bounding box center [695, 46] width 33 height 26
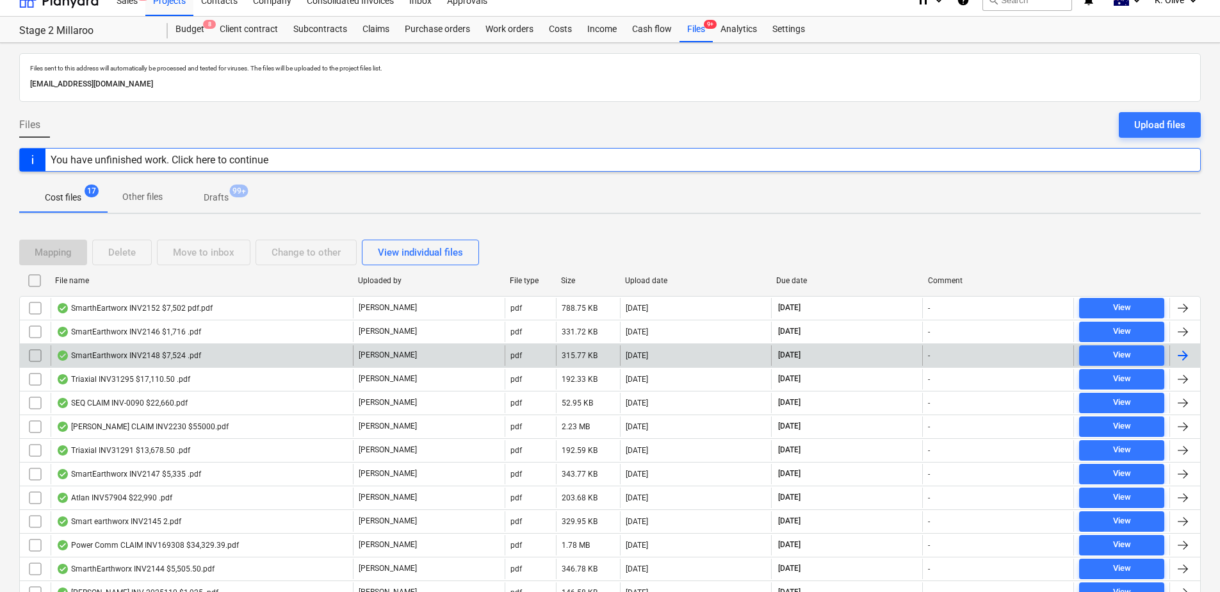
scroll to position [128, 0]
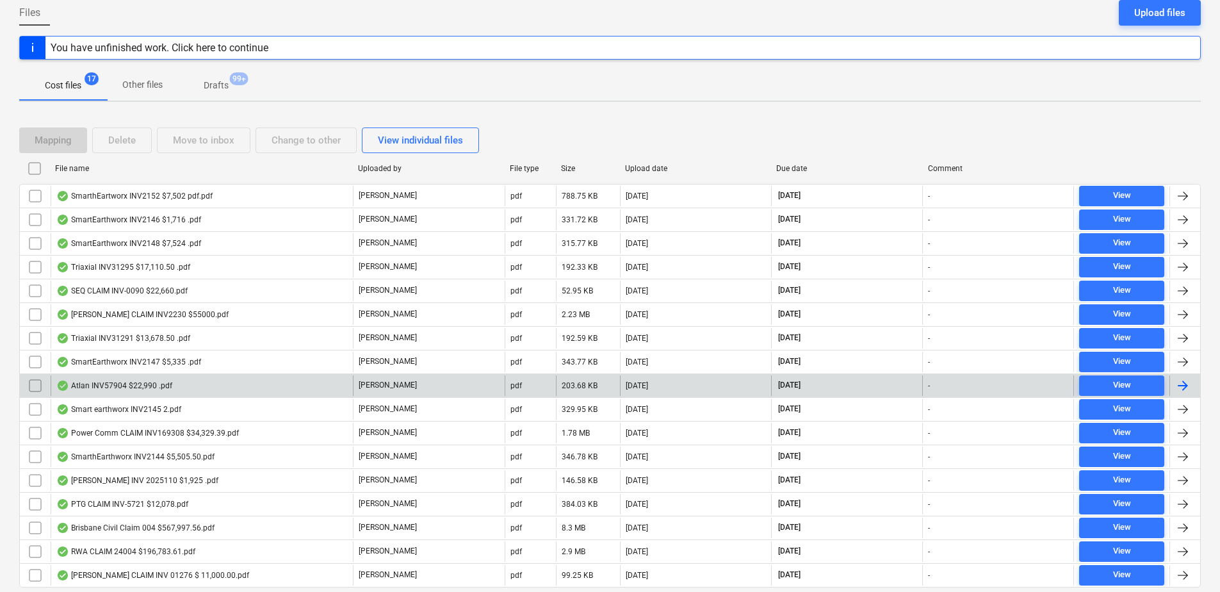
click at [126, 383] on div "Atlan INV57904 $22,990 .pdf" at bounding box center [114, 385] width 116 height 10
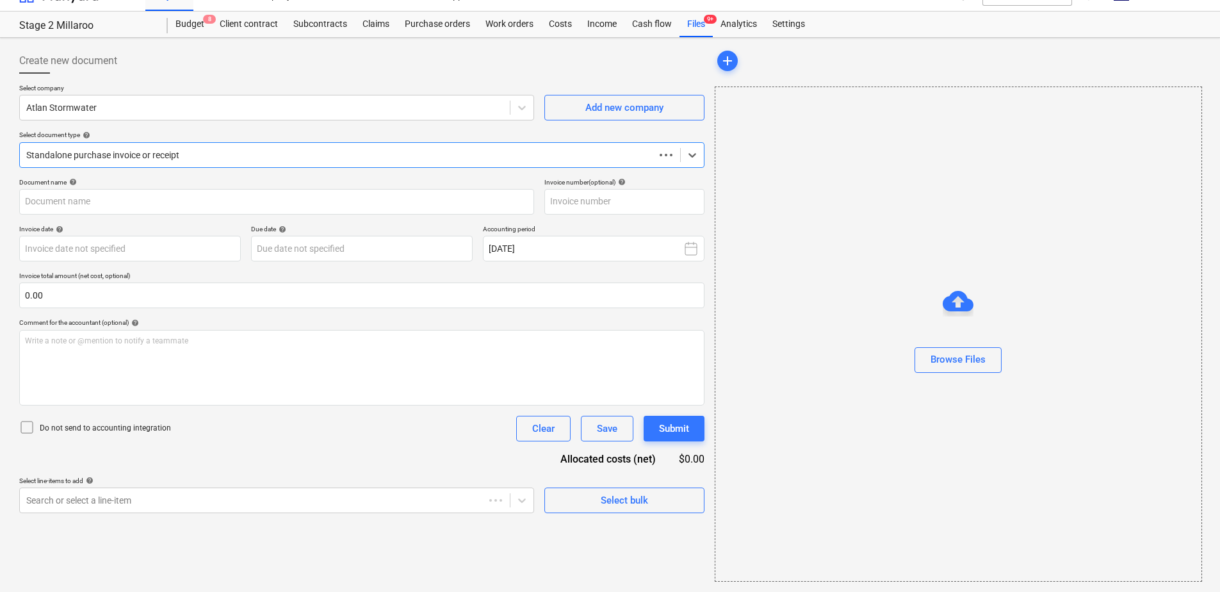
scroll to position [21, 0]
type input "INV57904"
type input "[DATE]"
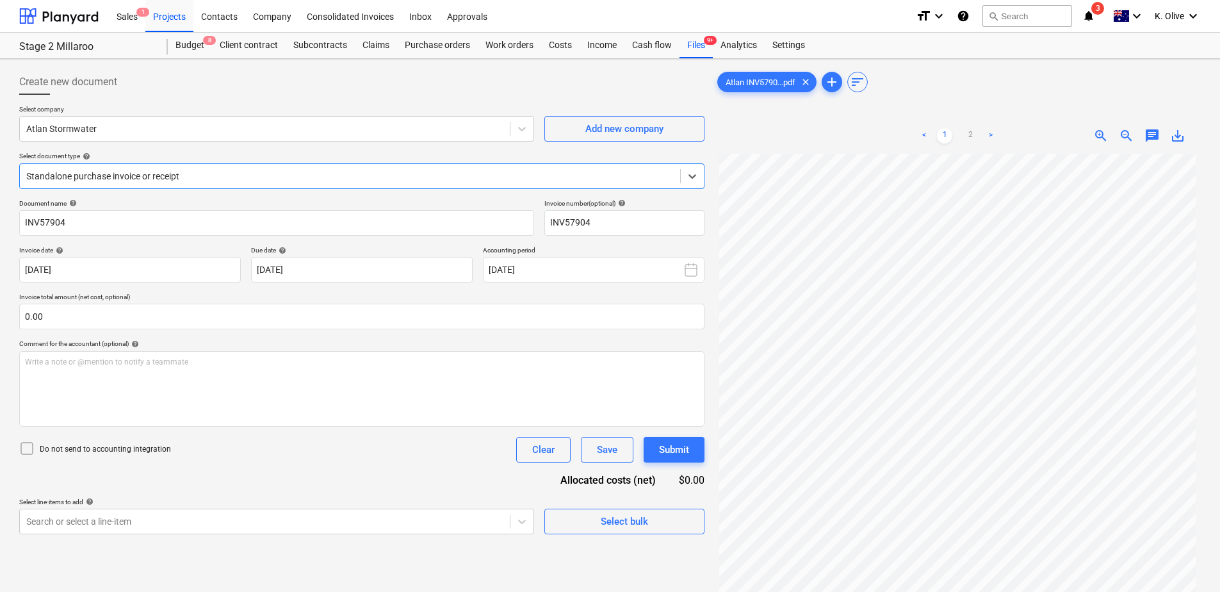
scroll to position [64, 0]
click at [967, 136] on link "2" at bounding box center [969, 135] width 15 height 15
click at [949, 132] on link "1" at bounding box center [944, 135] width 15 height 15
click at [236, 79] on div "Create new document" at bounding box center [361, 82] width 685 height 26
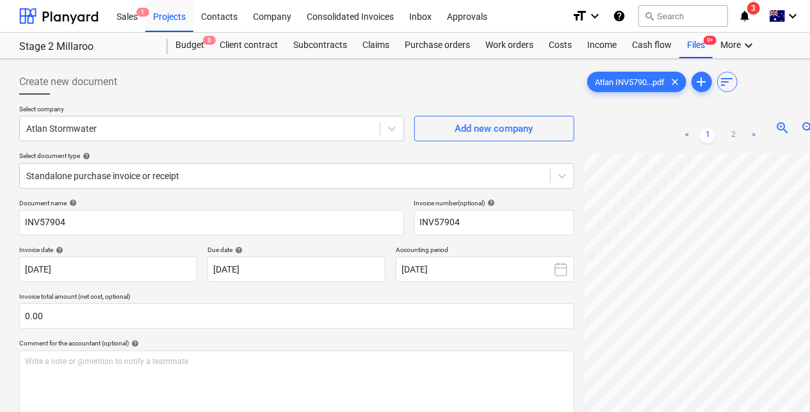
scroll to position [128, 0]
